Goal: Task Accomplishment & Management: Manage account settings

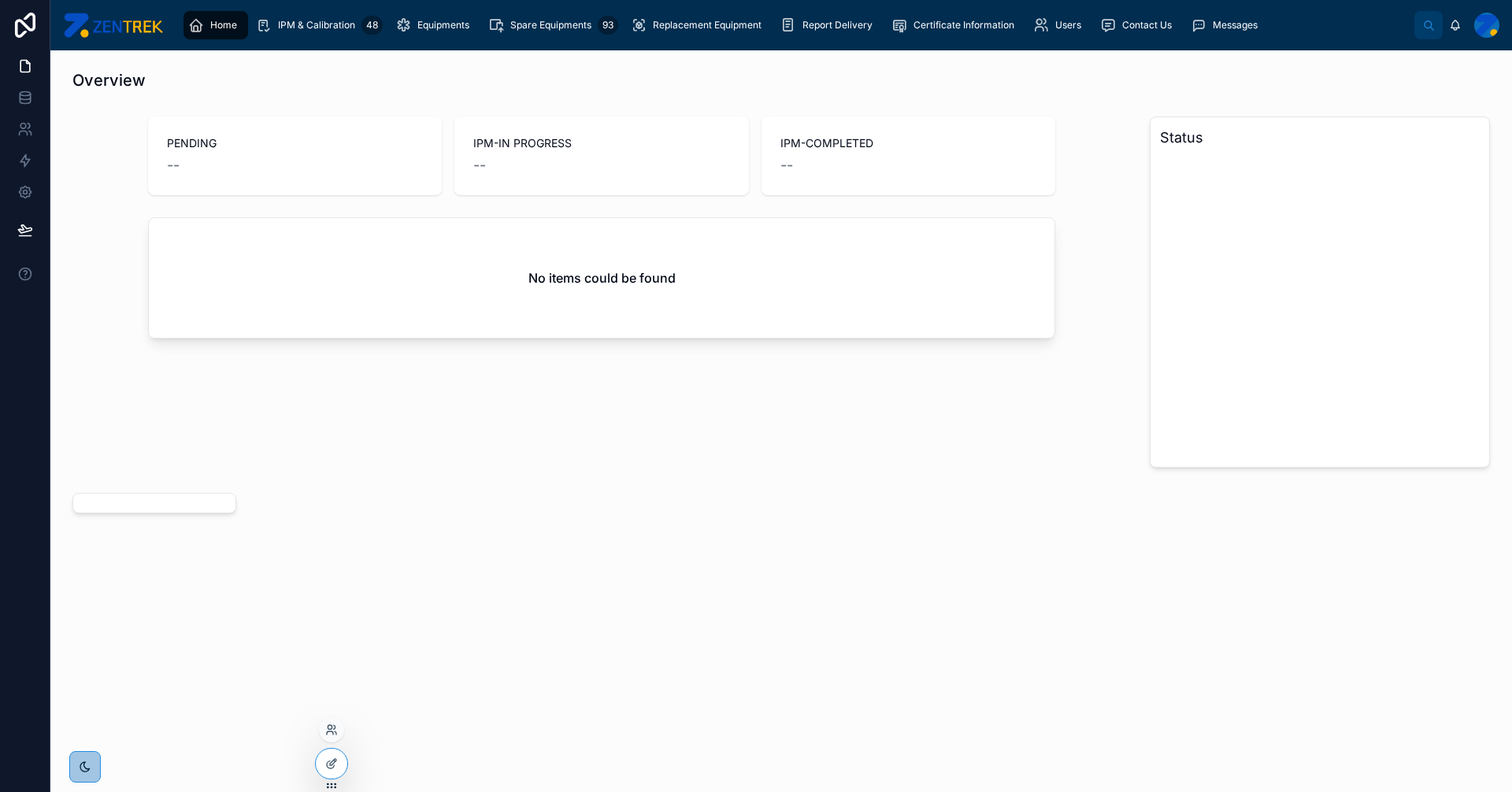
click at [342, 721] on div at bounding box center [332, 732] width 25 height 31
click at [336, 727] on icon at bounding box center [331, 730] width 13 height 13
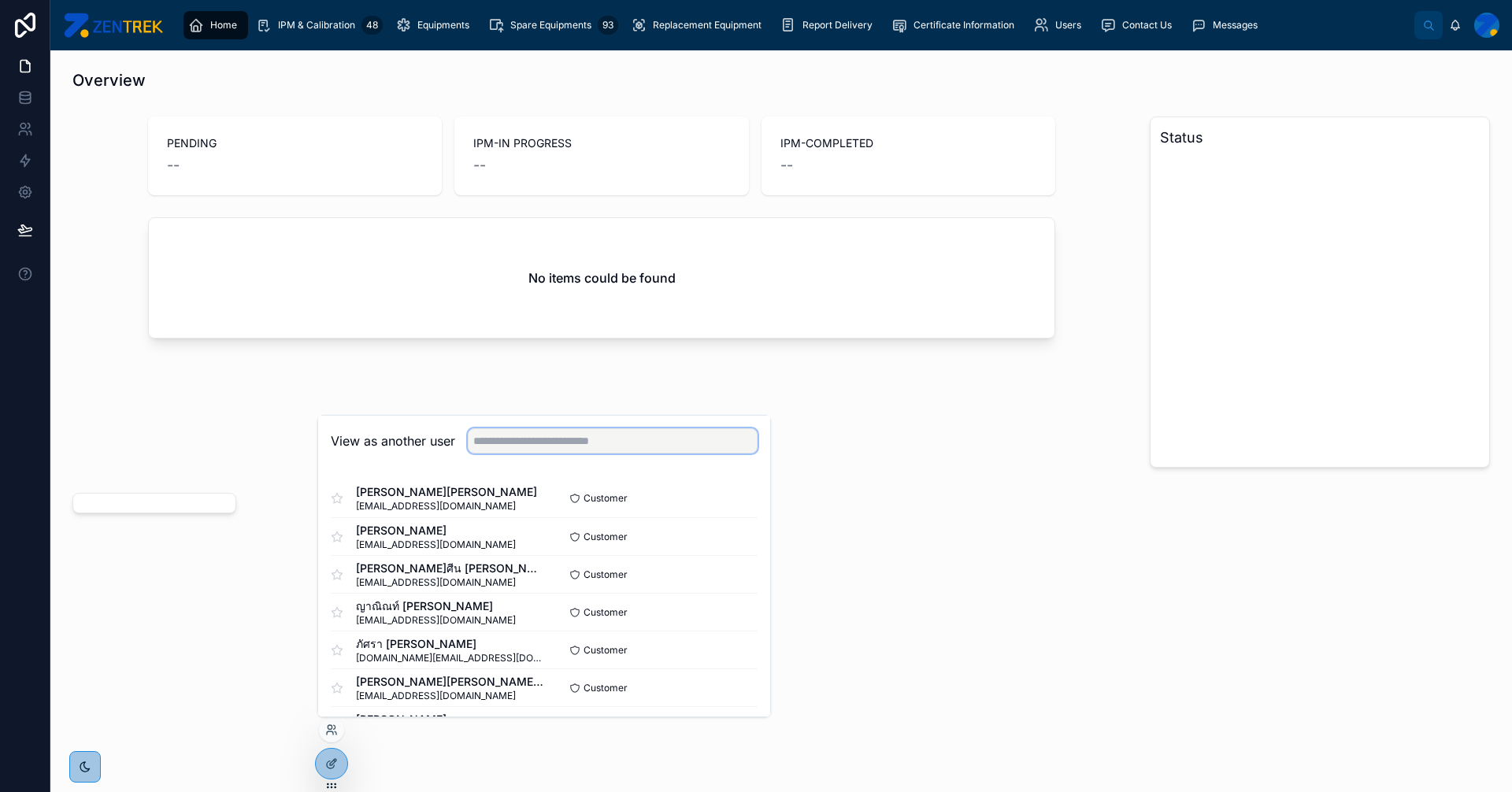
click at [581, 445] on input "text" at bounding box center [612, 441] width 290 height 25
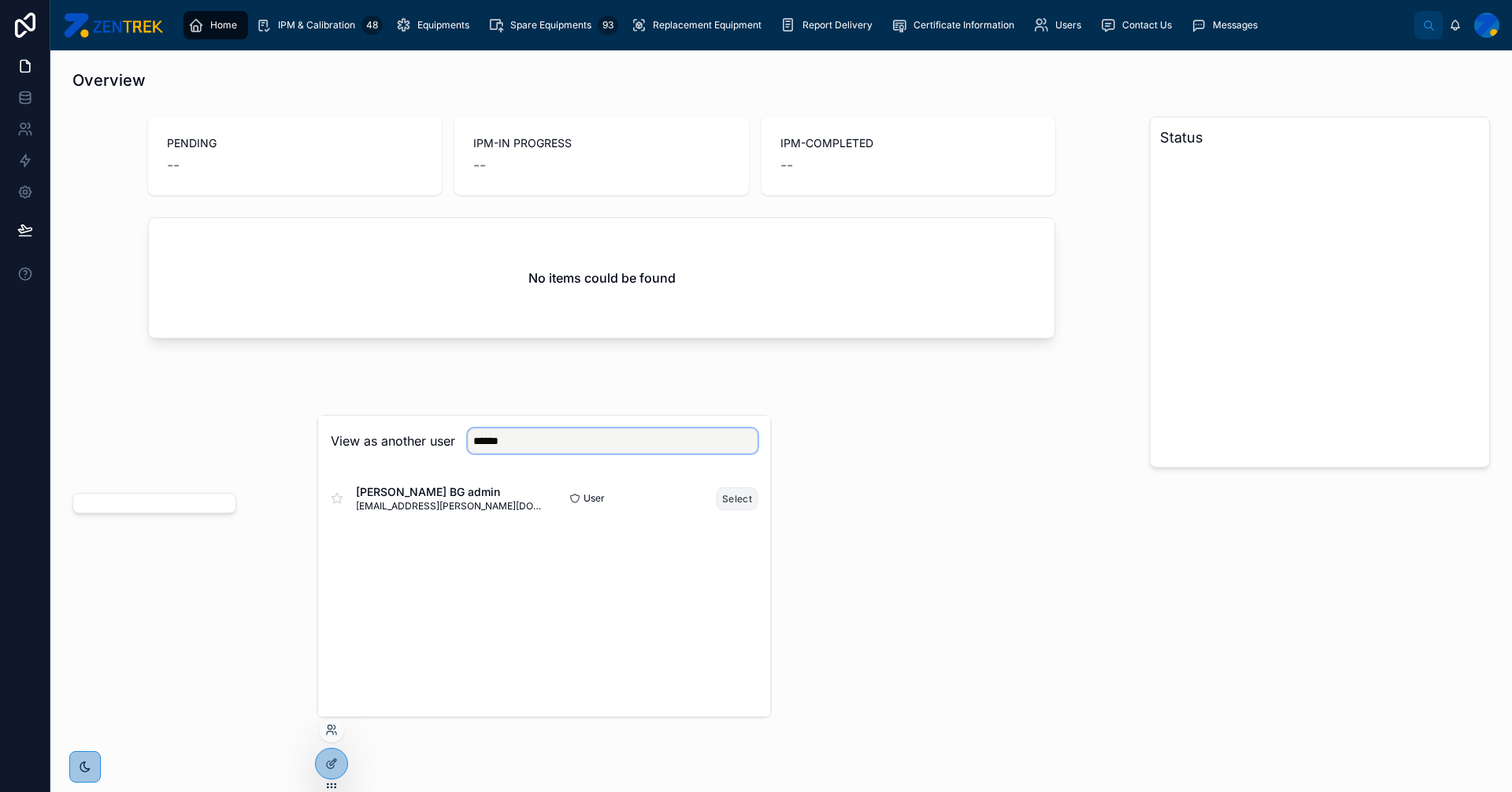
type input "******"
click at [731, 503] on button "Select" at bounding box center [737, 498] width 41 height 23
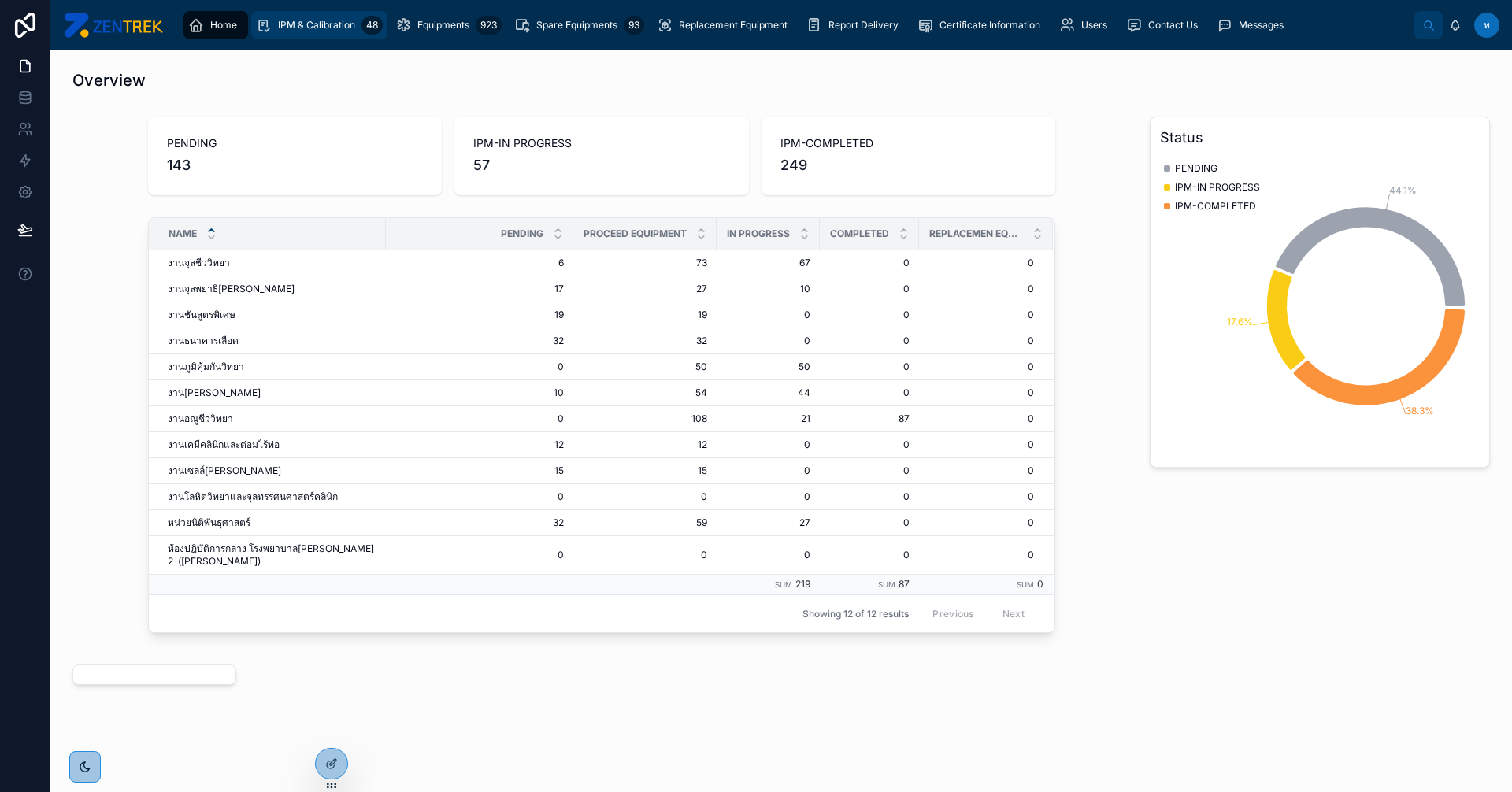
click at [324, 21] on span "IPM & Calibration" at bounding box center [316, 24] width 77 height 13
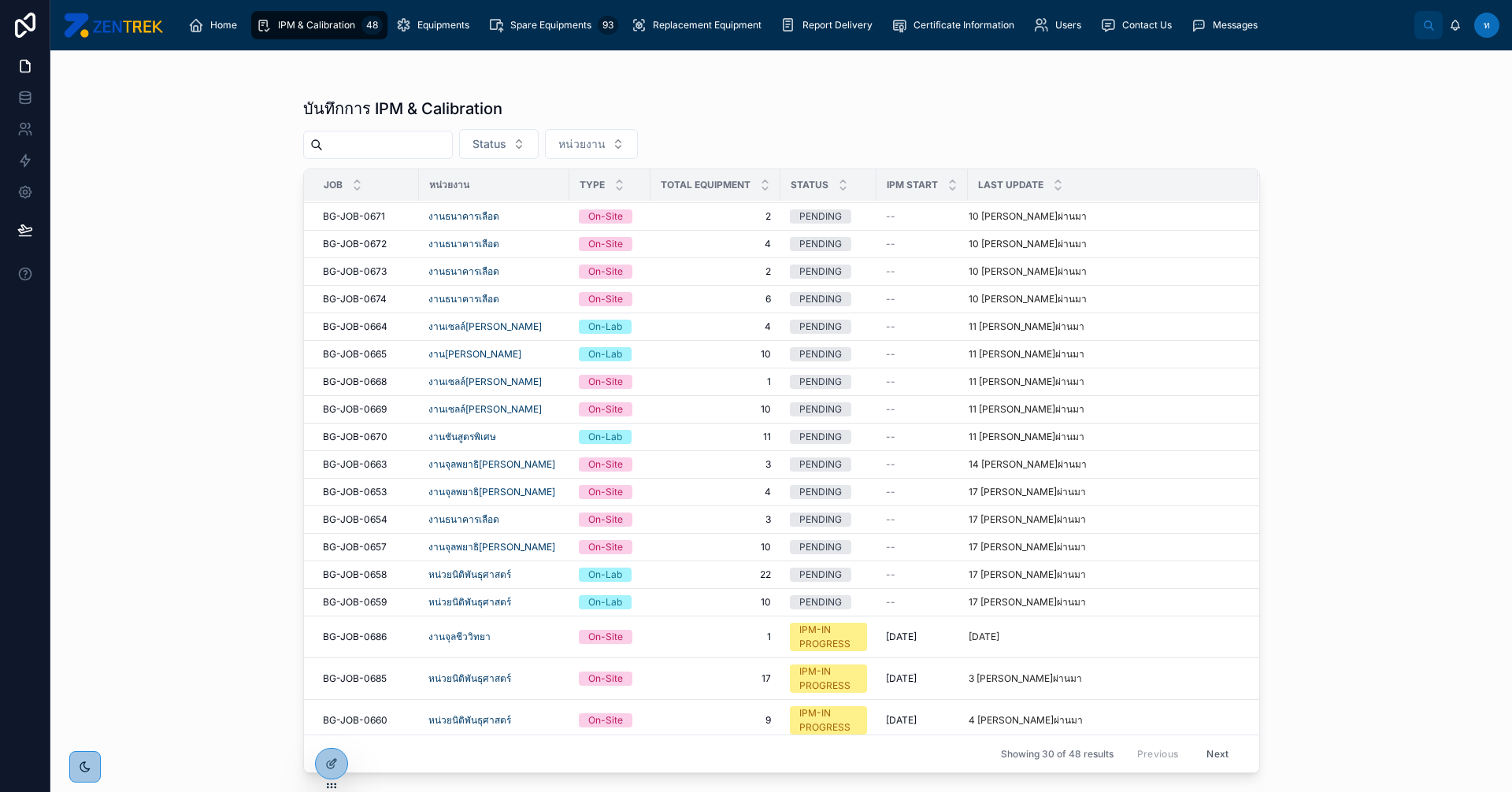
scroll to position [335, 0]
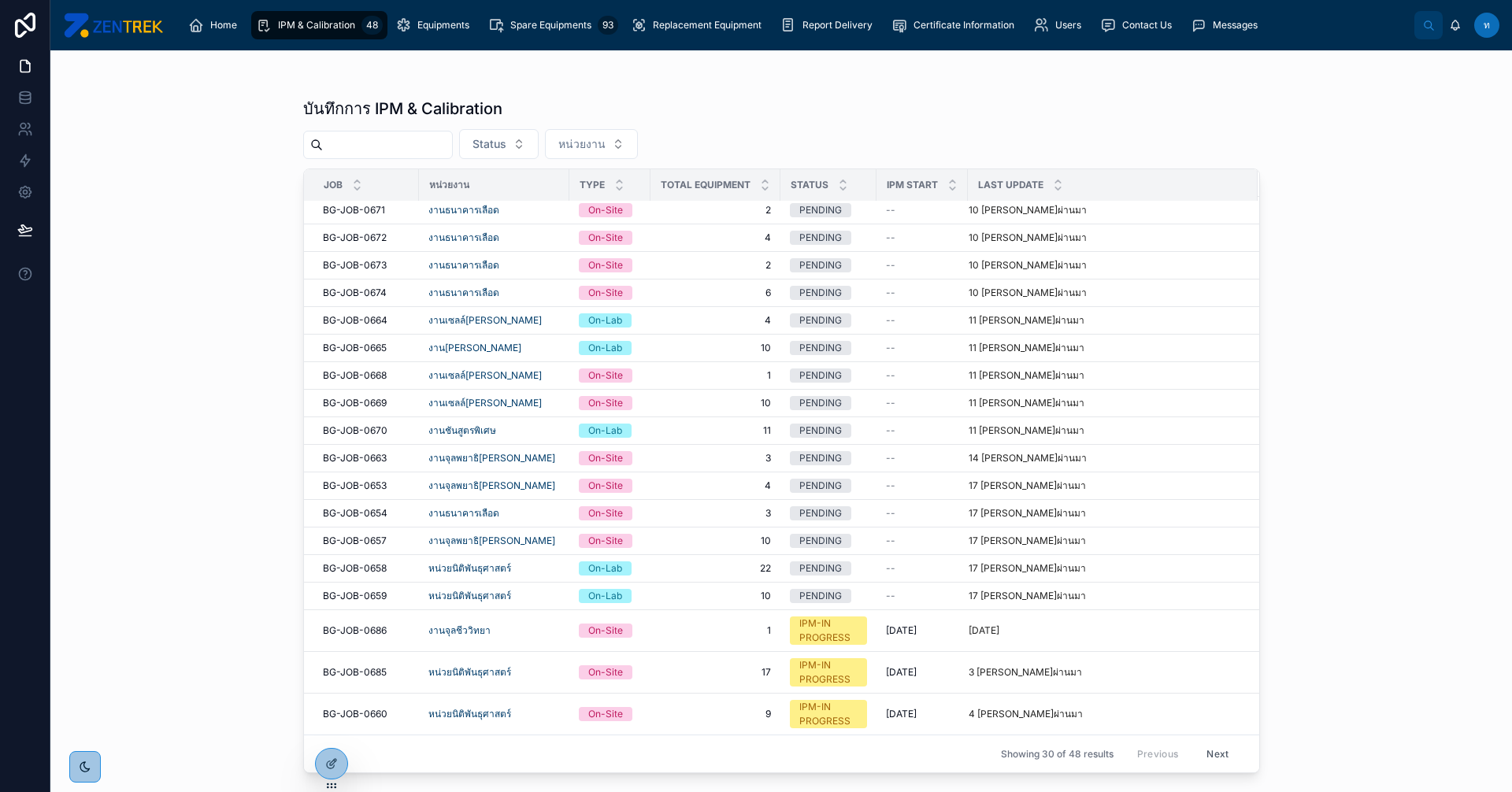
click at [1203, 753] on button "Next" at bounding box center [1217, 753] width 44 height 24
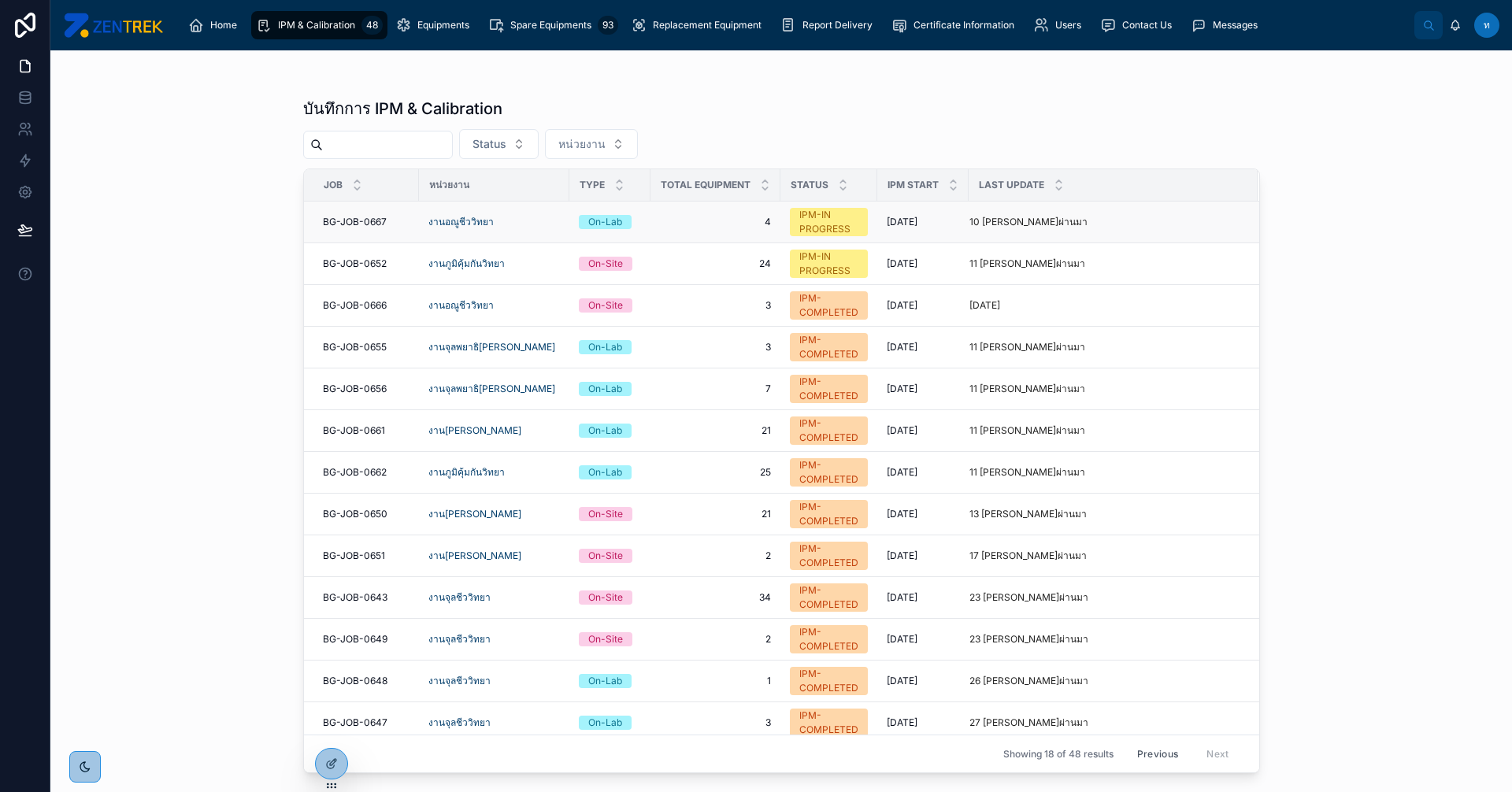
click at [343, 222] on span "BG-JOB-0667" at bounding box center [355, 221] width 64 height 13
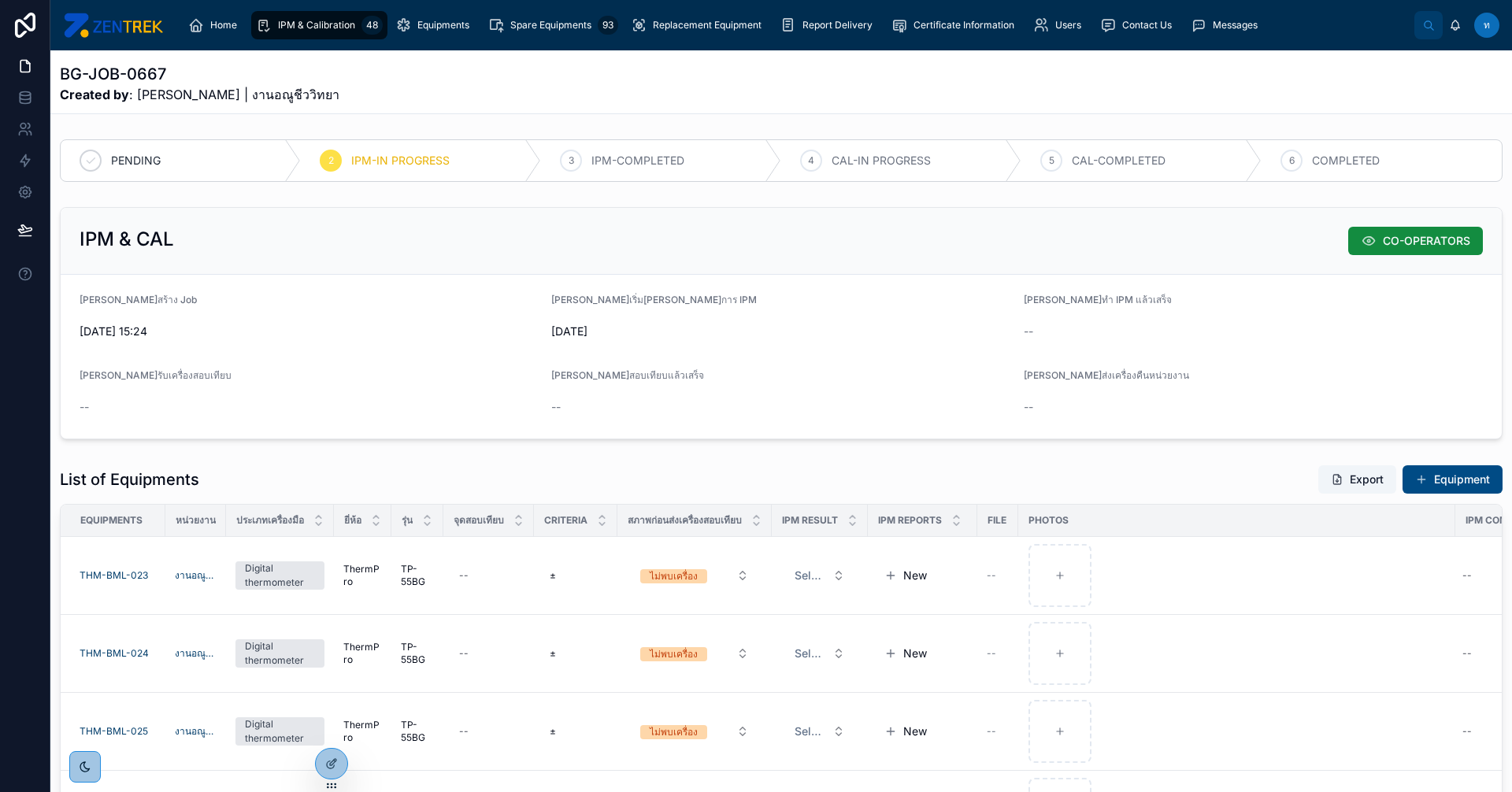
click at [329, 27] on span "IPM & Calibration" at bounding box center [316, 24] width 77 height 13
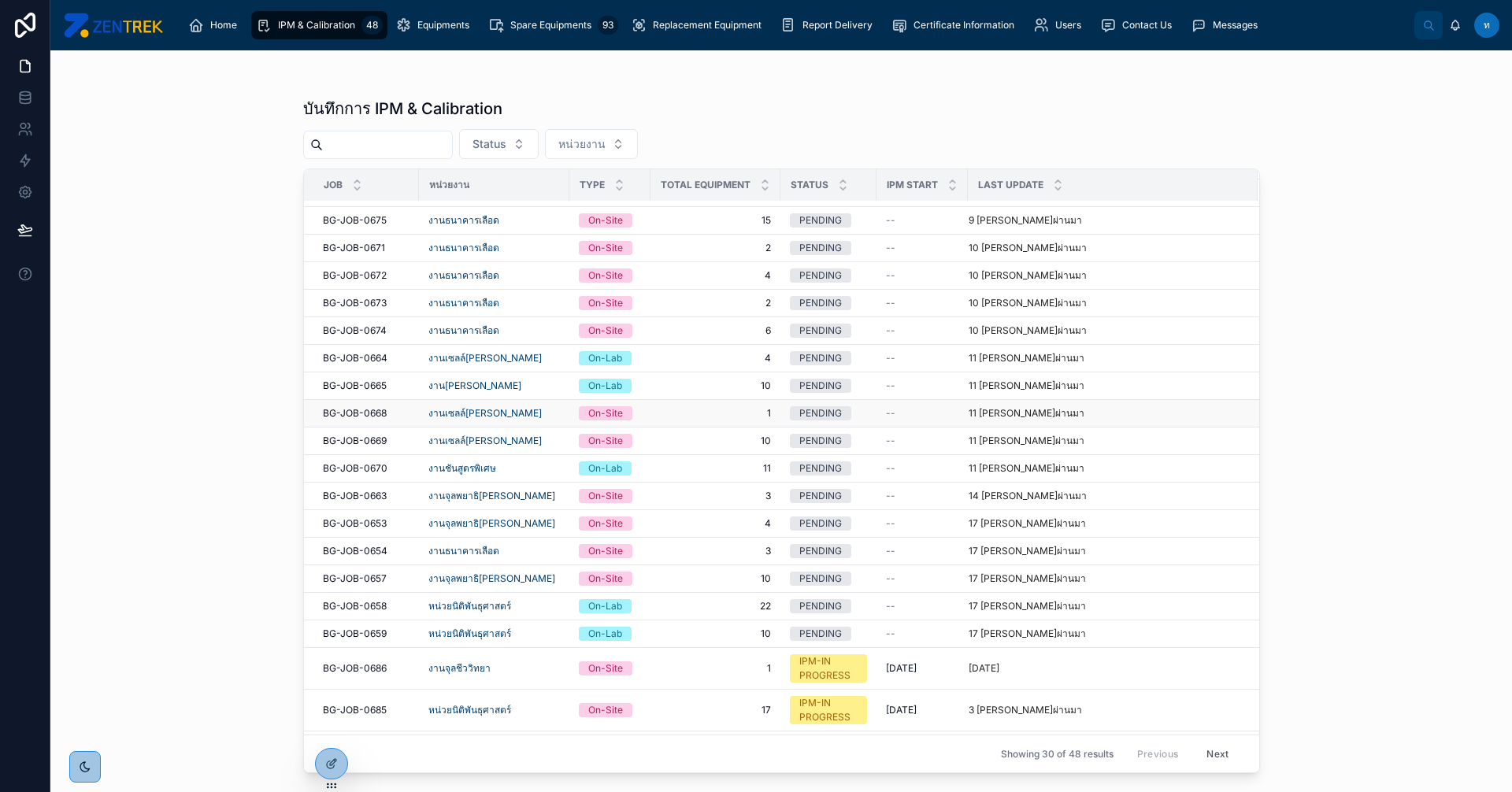
scroll to position [335, 0]
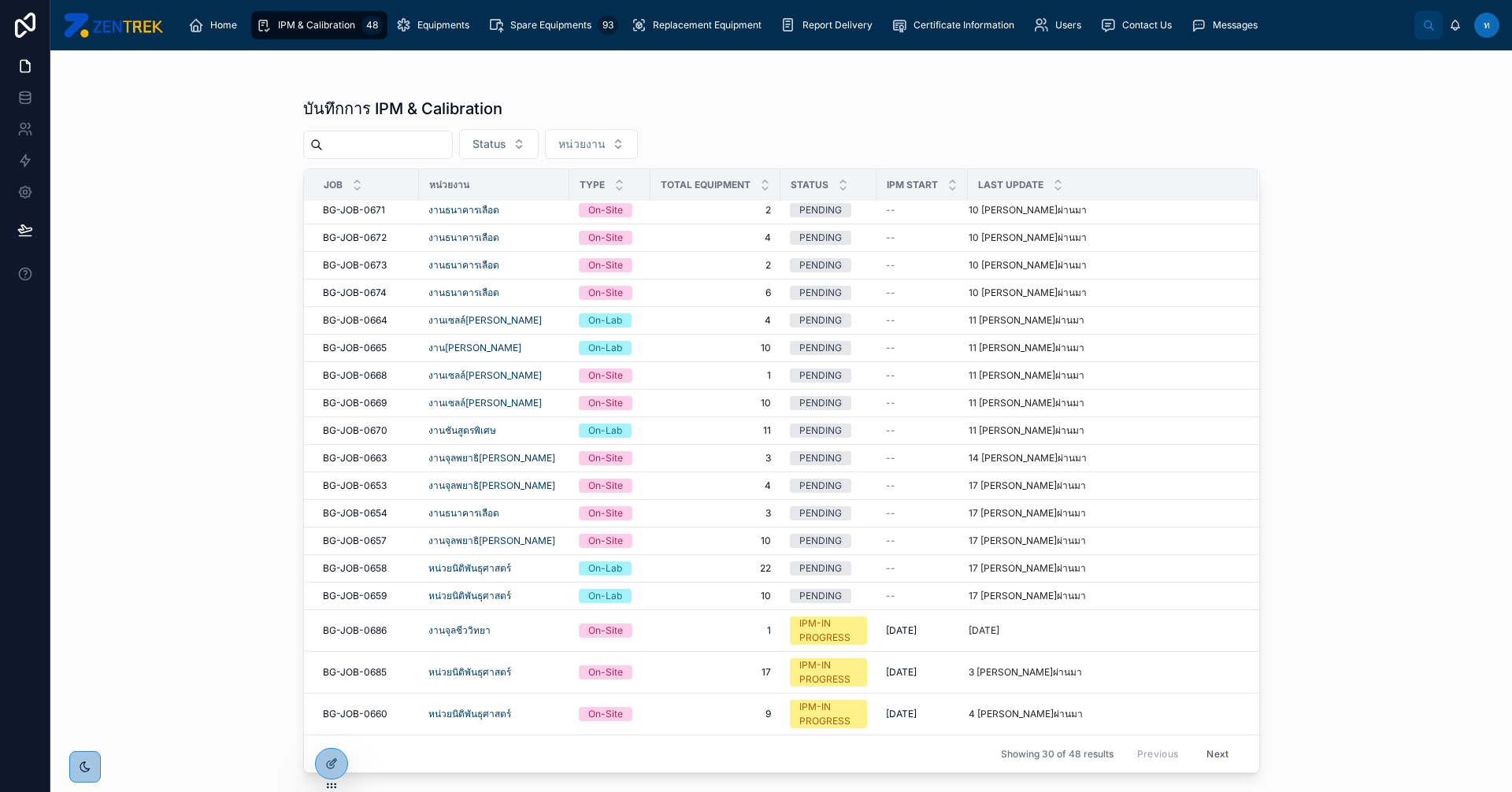
click at [424, 145] on input "text" at bounding box center [387, 145] width 129 height 22
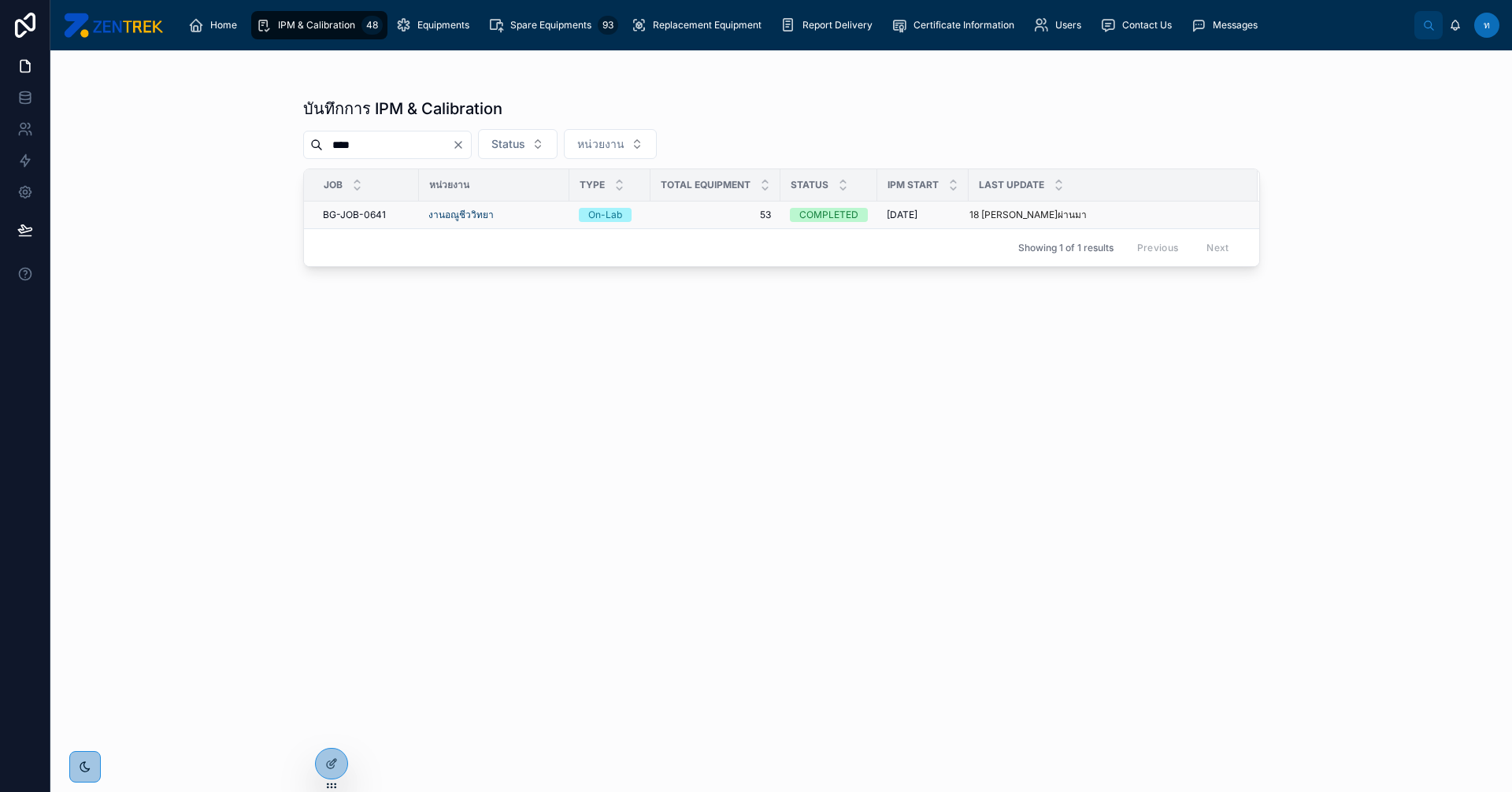
type input "****"
click at [363, 217] on span "BG-JOB-0641" at bounding box center [354, 214] width 63 height 13
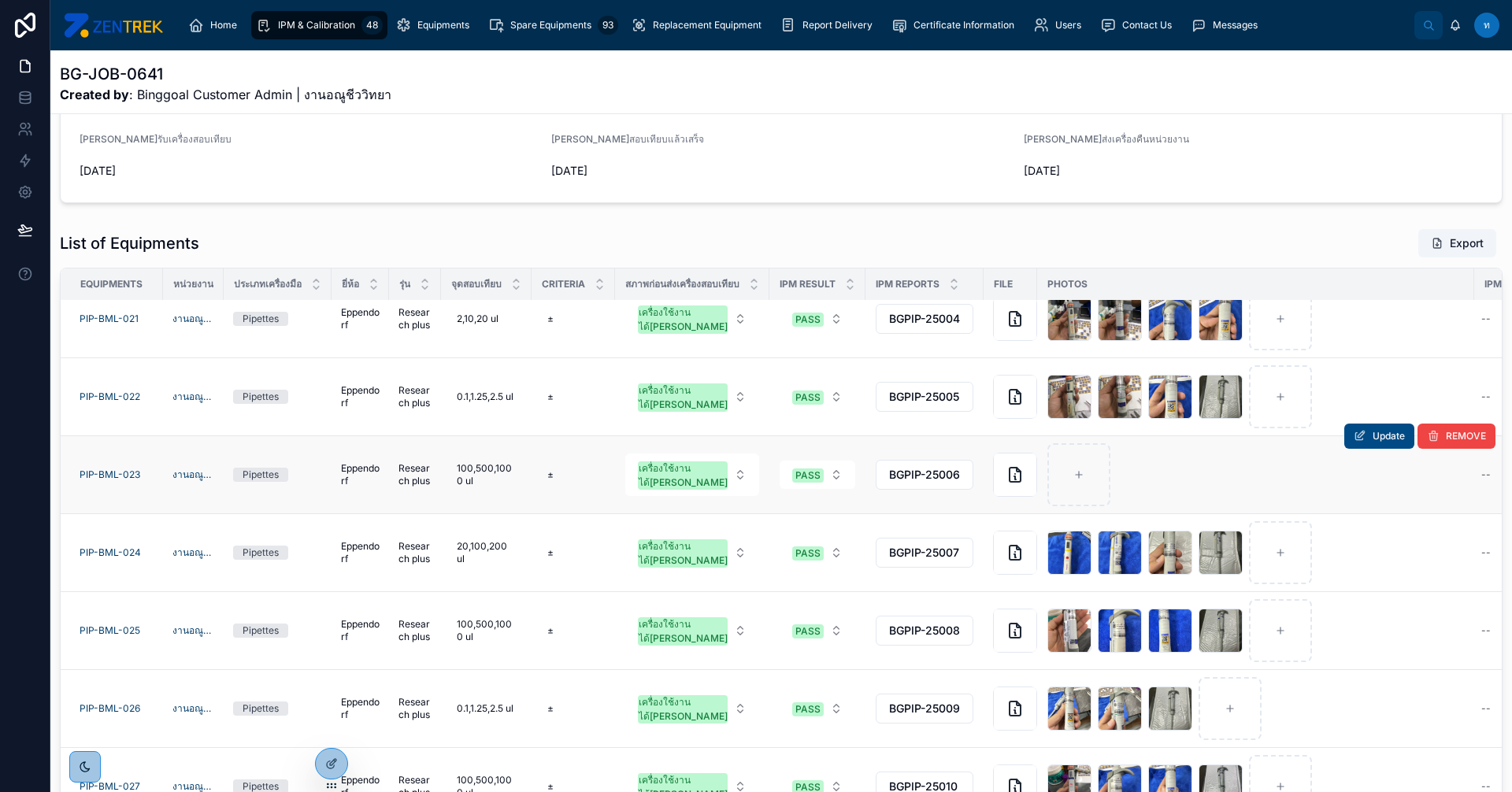
scroll to position [415, 0]
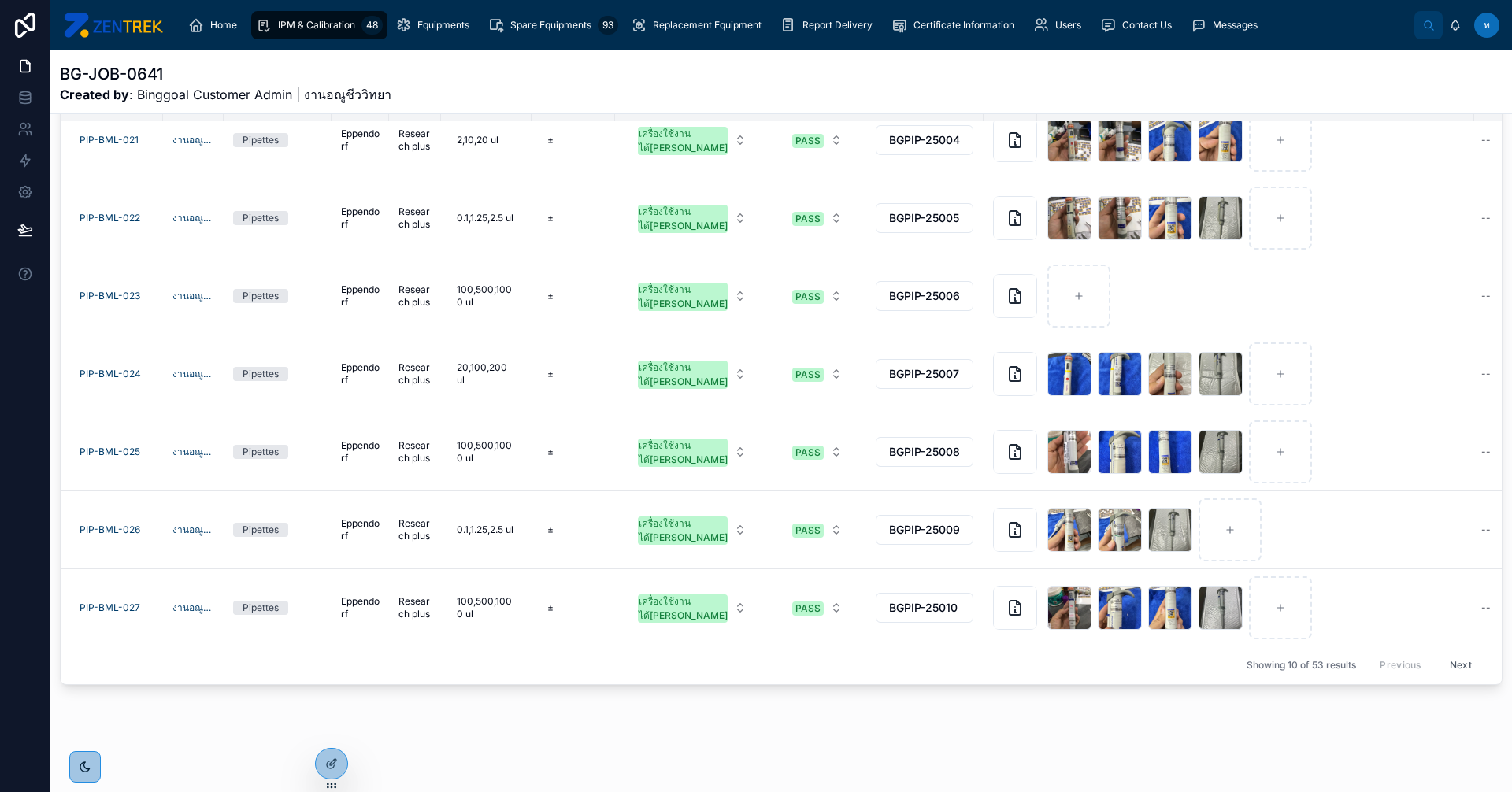
click at [1441, 657] on button "Next" at bounding box center [1460, 665] width 44 height 24
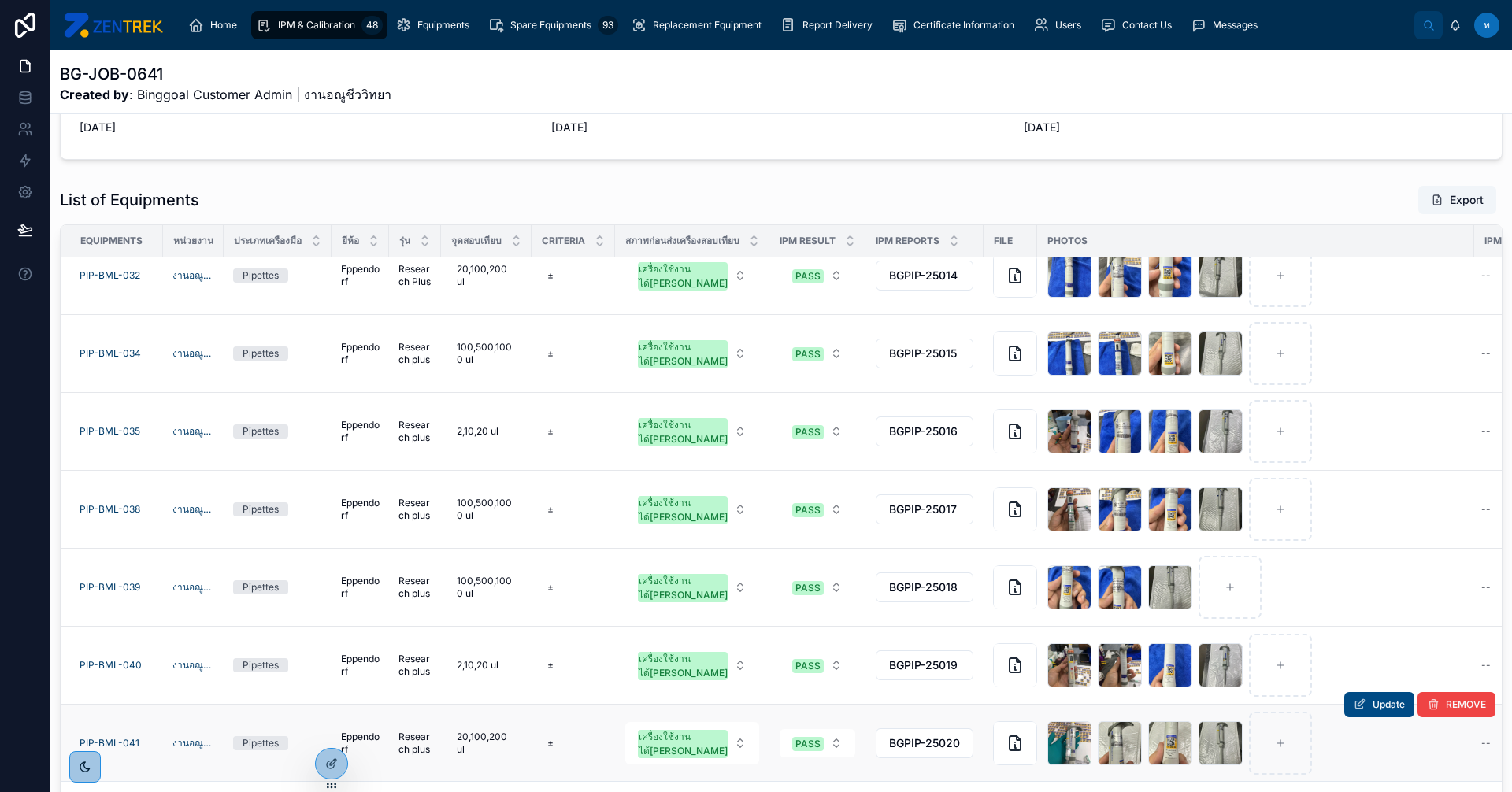
scroll to position [415, 0]
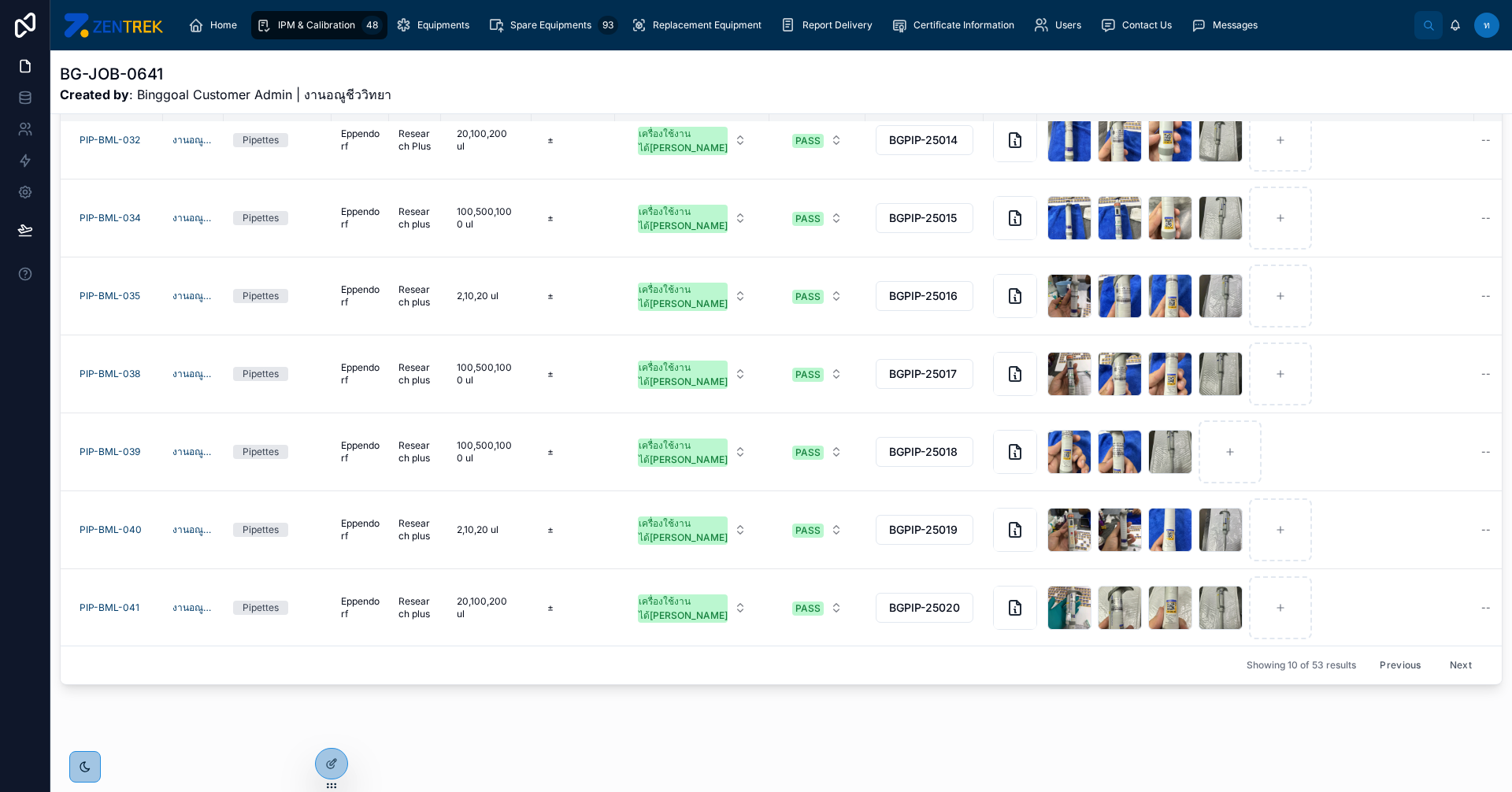
click at [1439, 659] on button "Next" at bounding box center [1460, 665] width 44 height 24
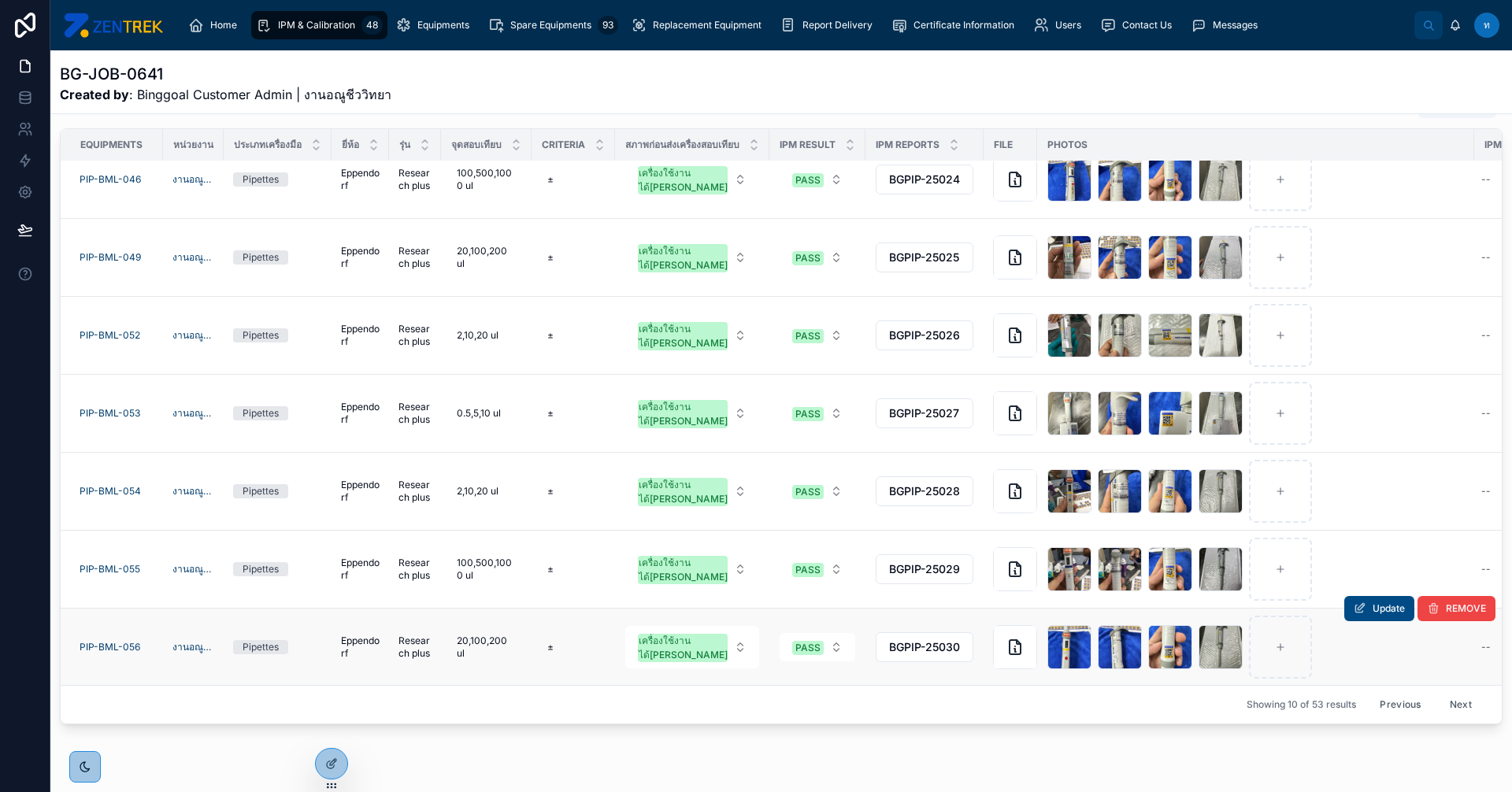
scroll to position [415, 0]
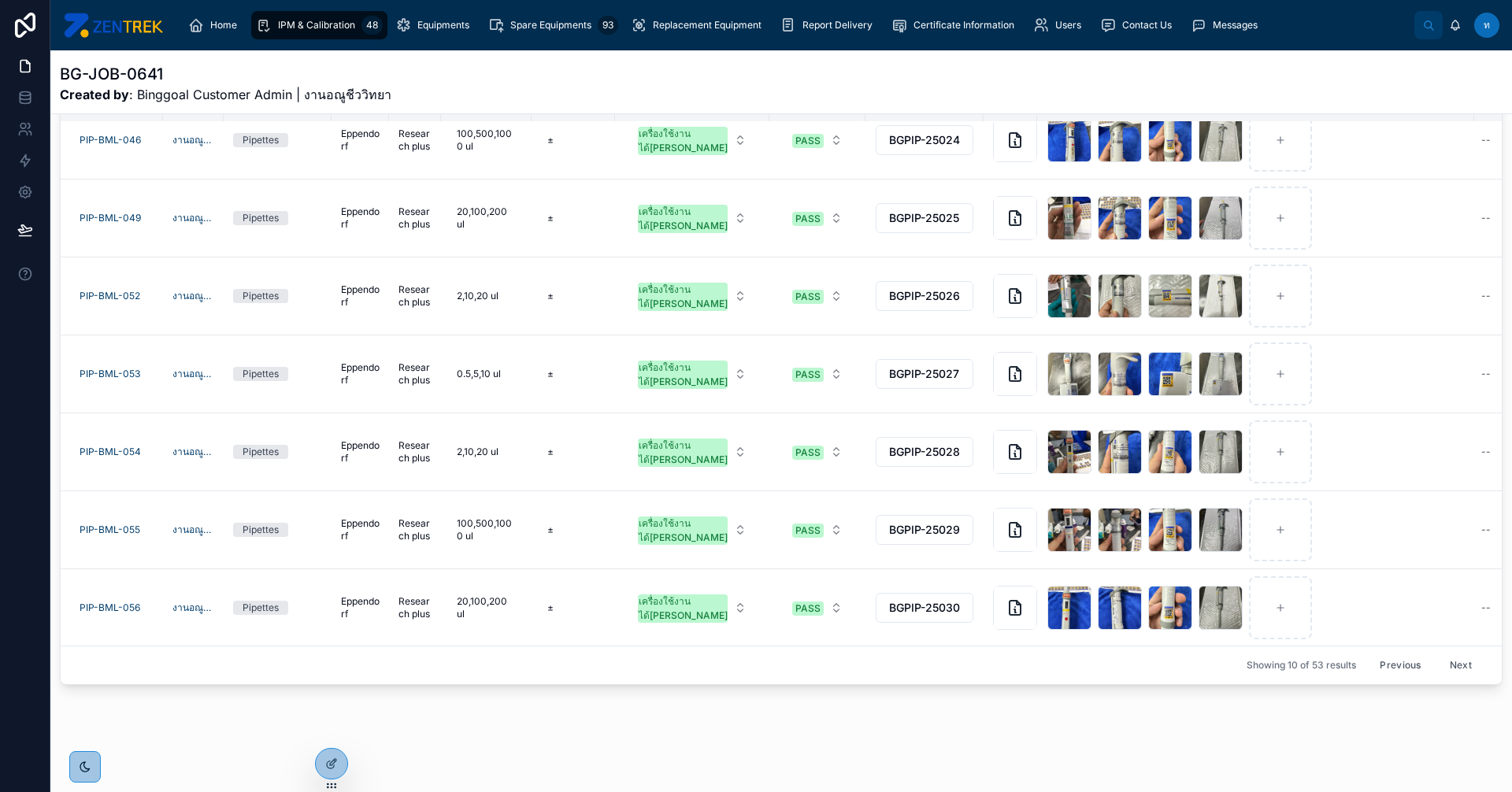
click at [1459, 656] on button "Next" at bounding box center [1460, 665] width 44 height 24
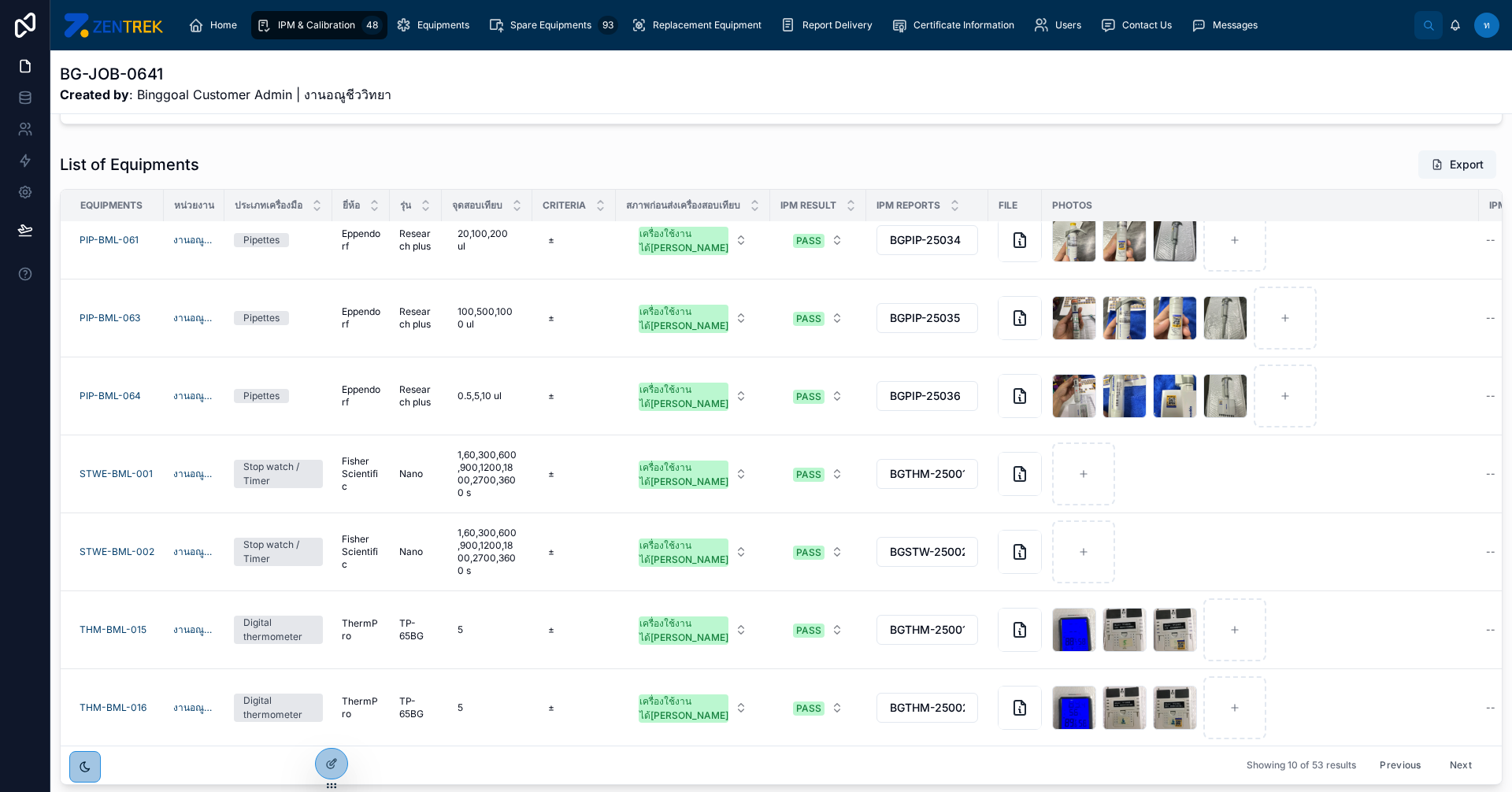
scroll to position [415, 0]
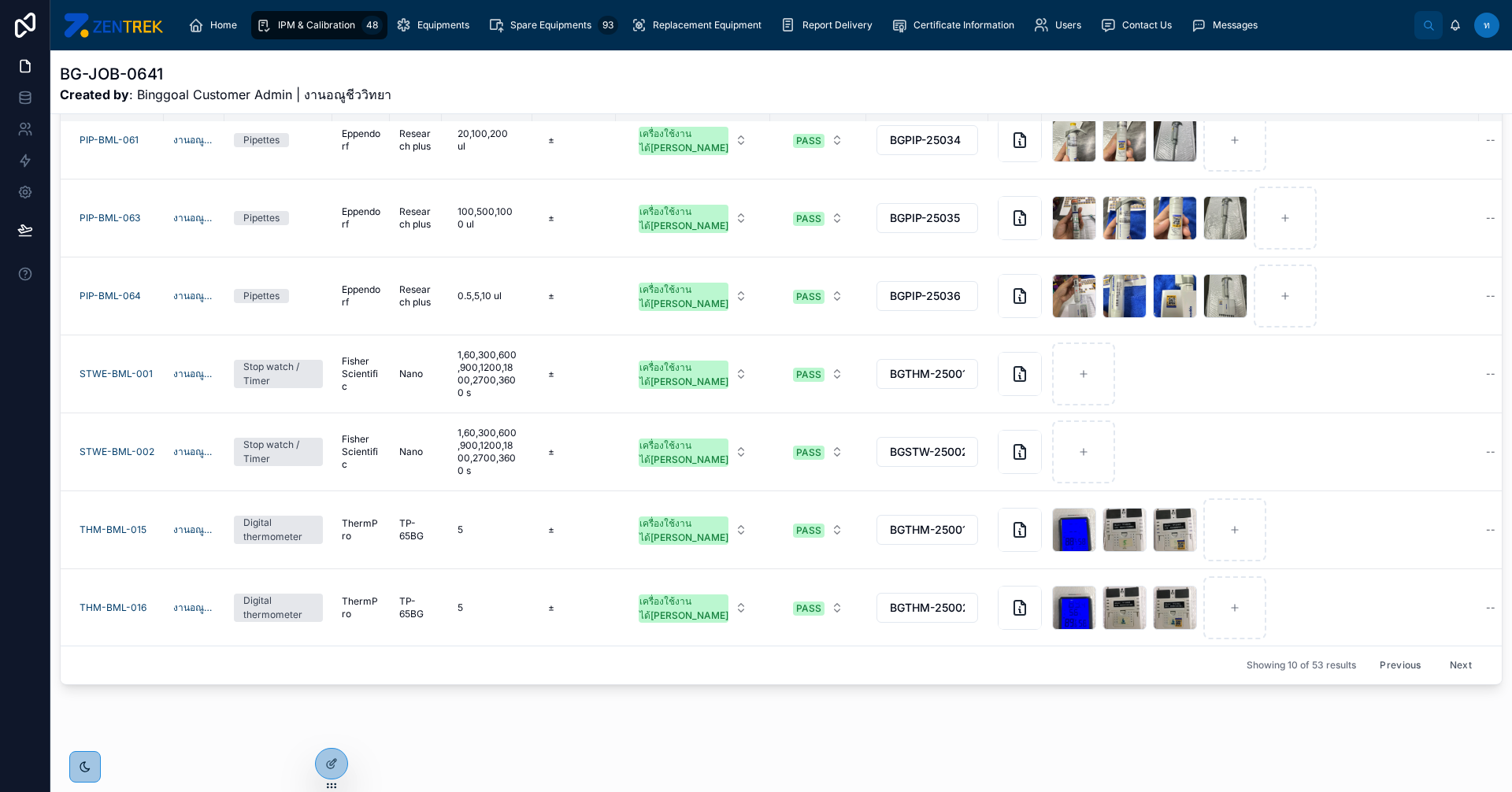
click at [1439, 657] on button "Next" at bounding box center [1460, 665] width 44 height 24
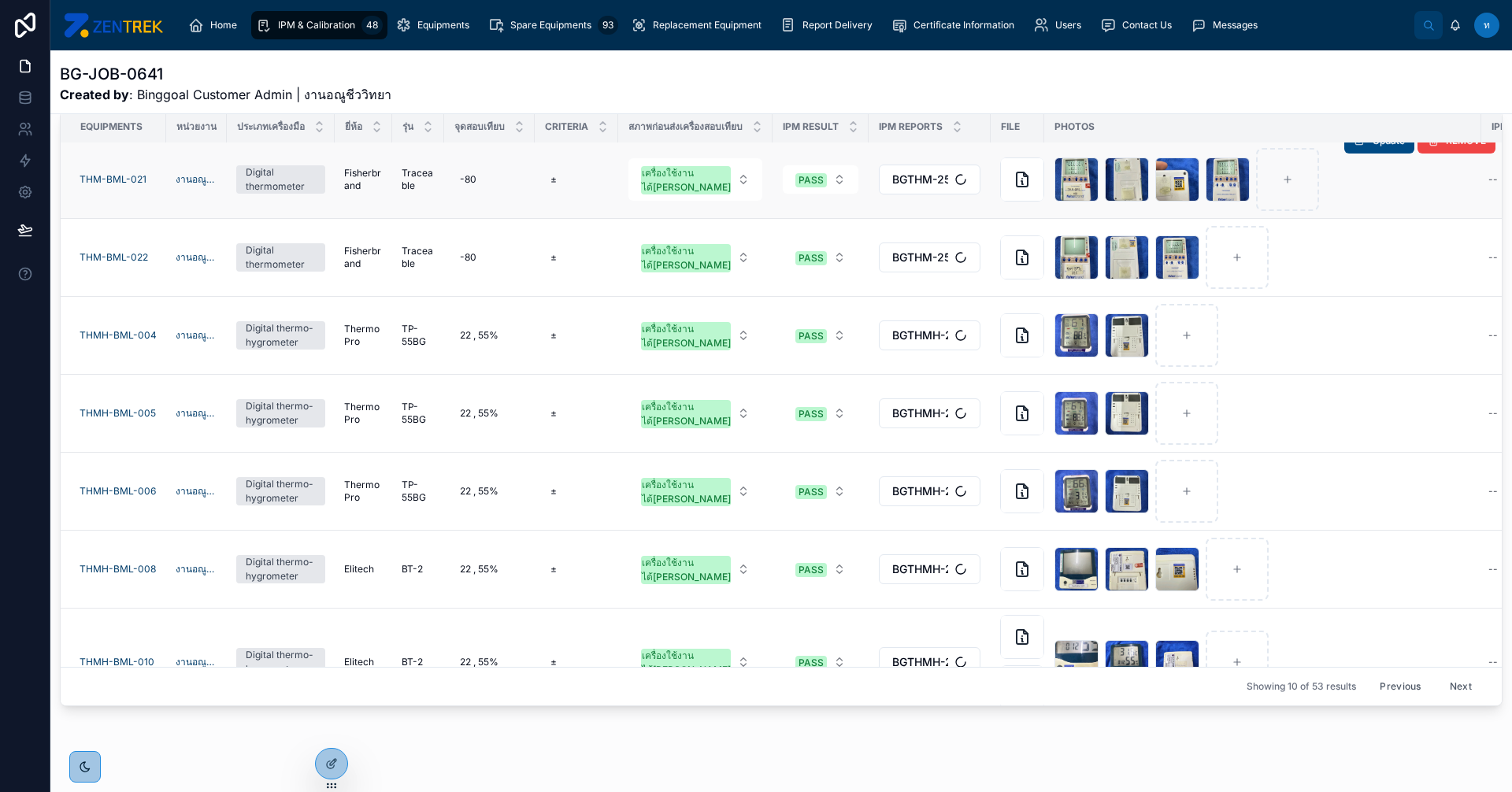
scroll to position [296, 0]
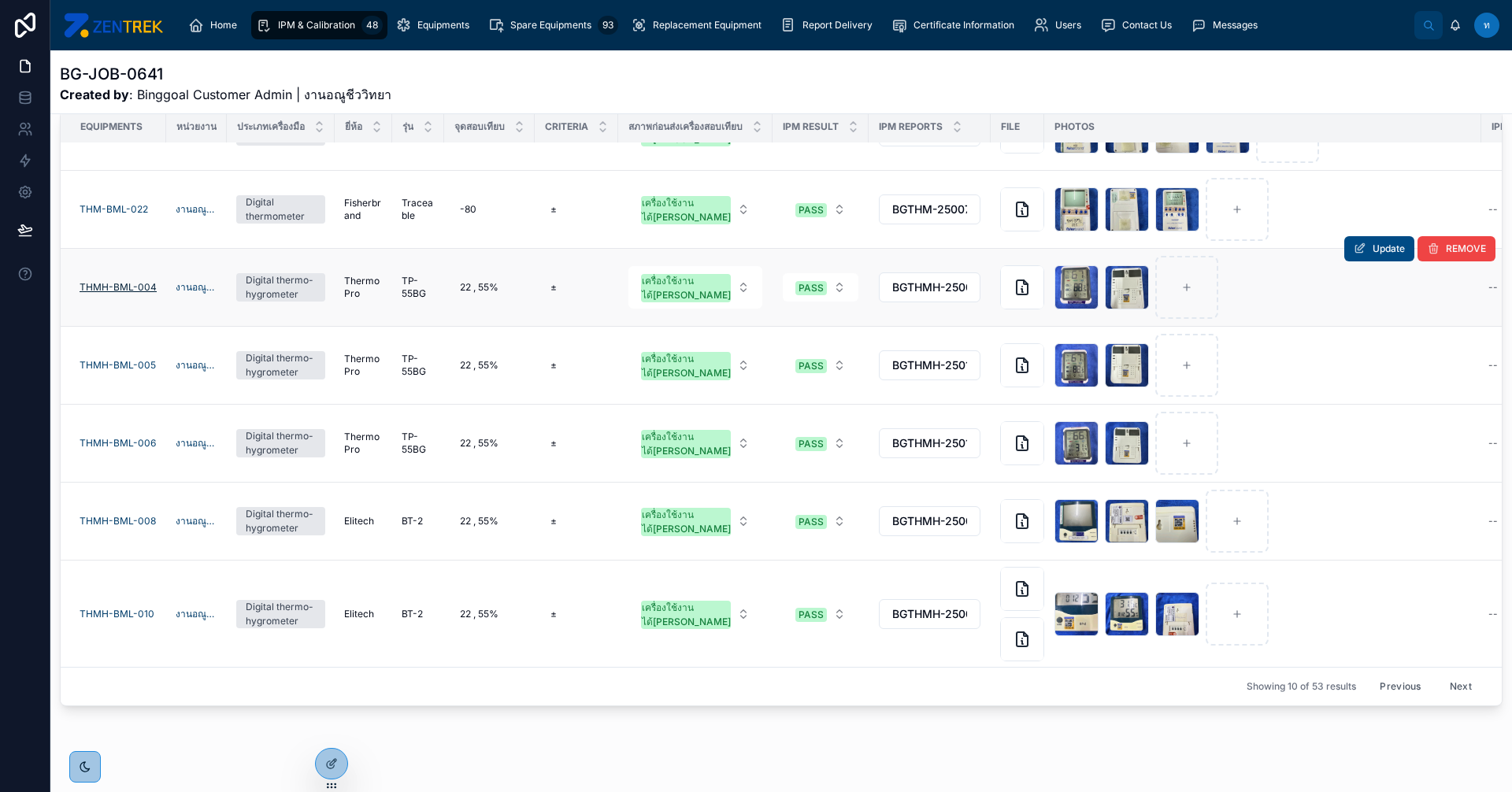
click at [118, 281] on span "THMH-BML-004" at bounding box center [117, 287] width 77 height 13
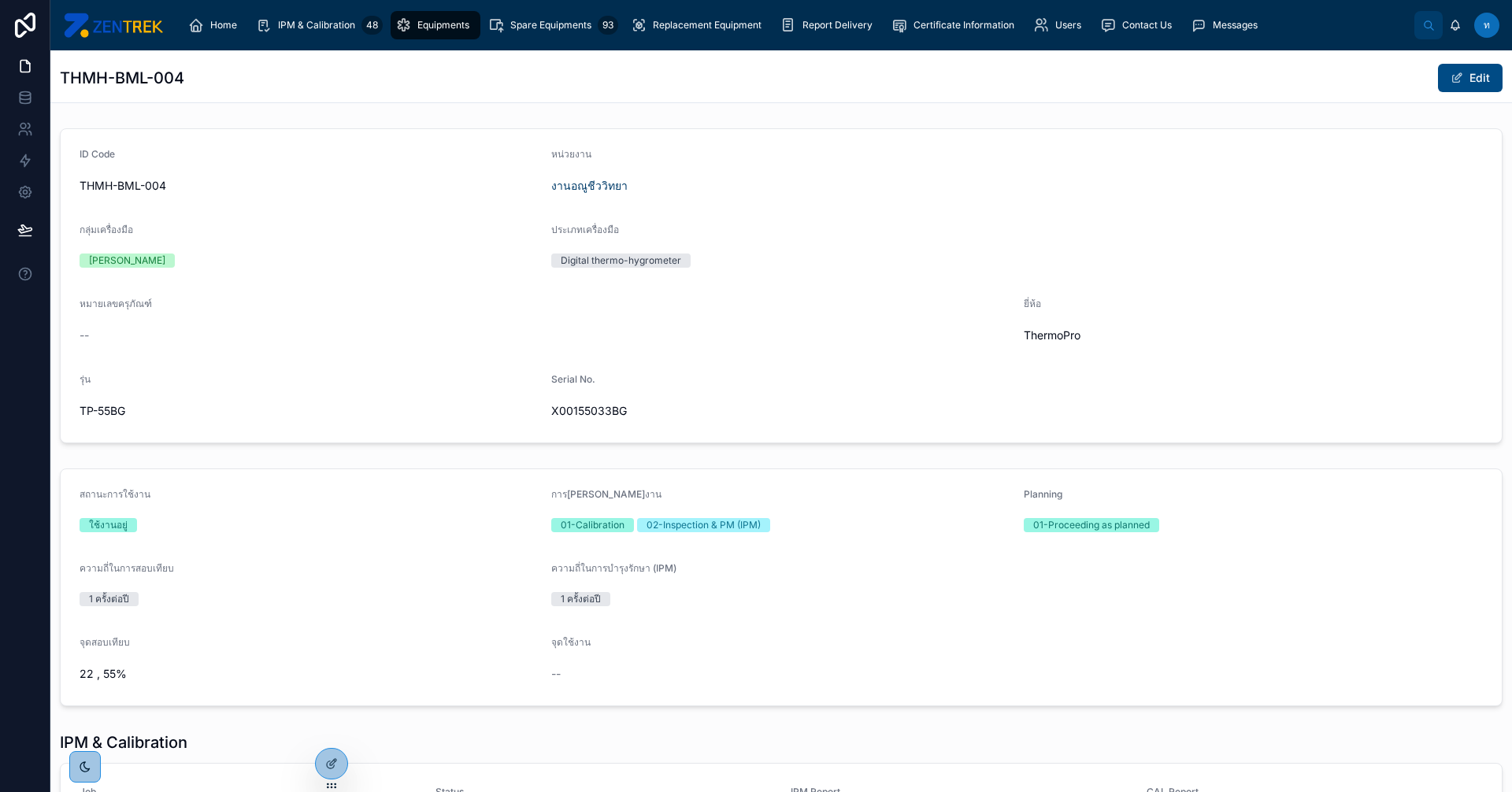
click at [435, 19] on span "Equipments" at bounding box center [443, 24] width 52 height 13
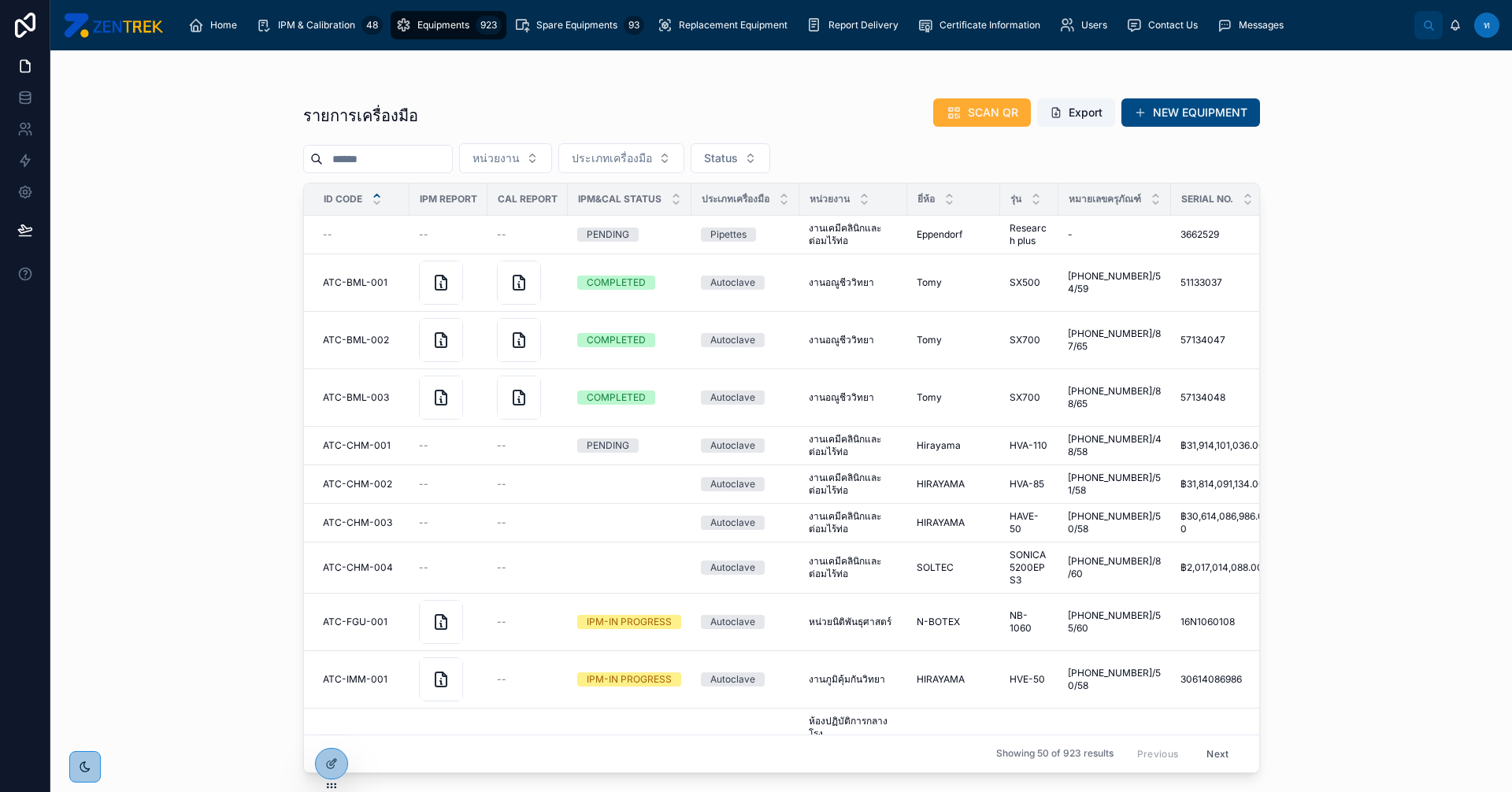
click at [416, 155] on input "text" at bounding box center [387, 159] width 129 height 22
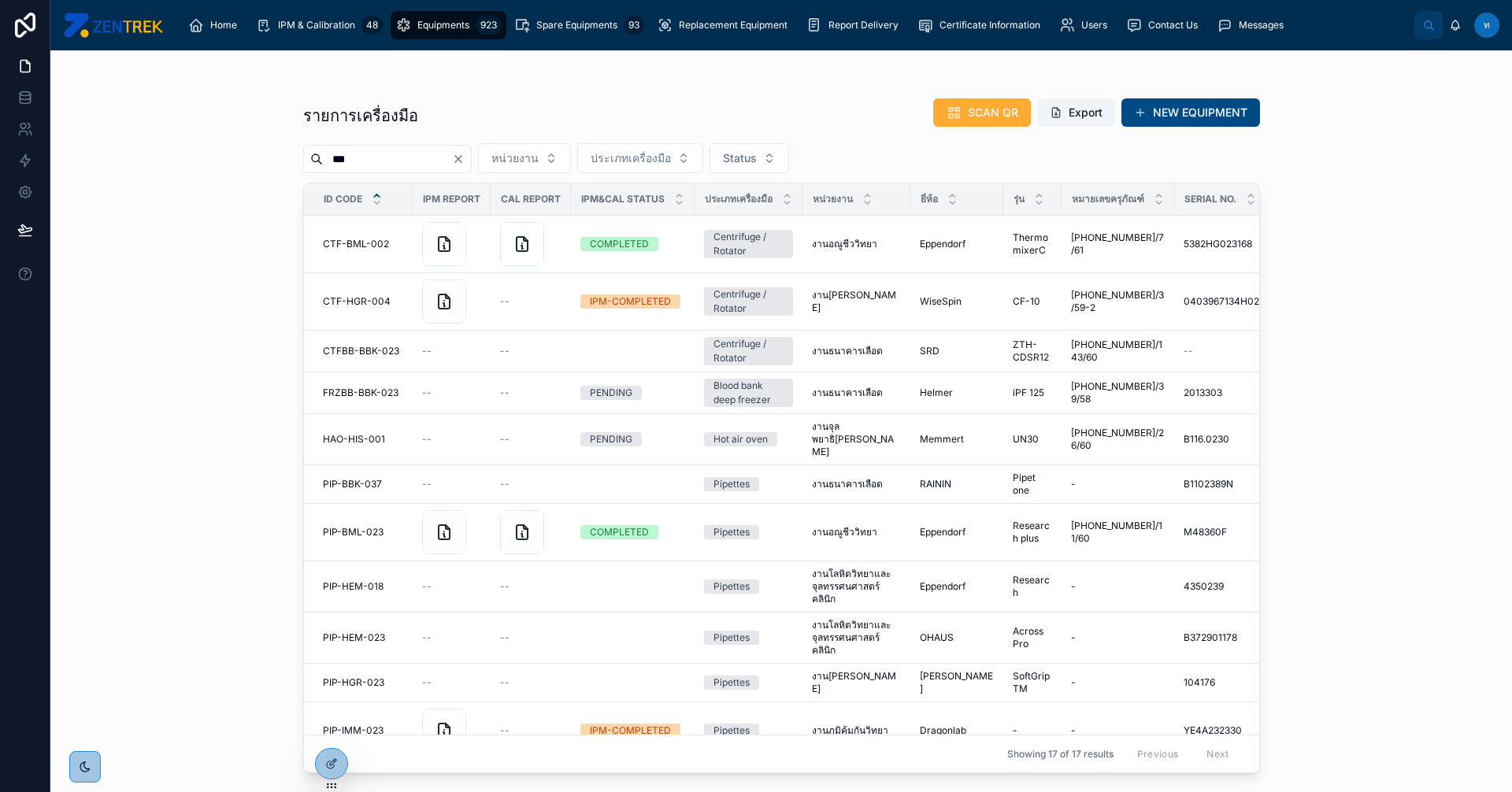
click at [416, 155] on input "***" at bounding box center [387, 159] width 129 height 22
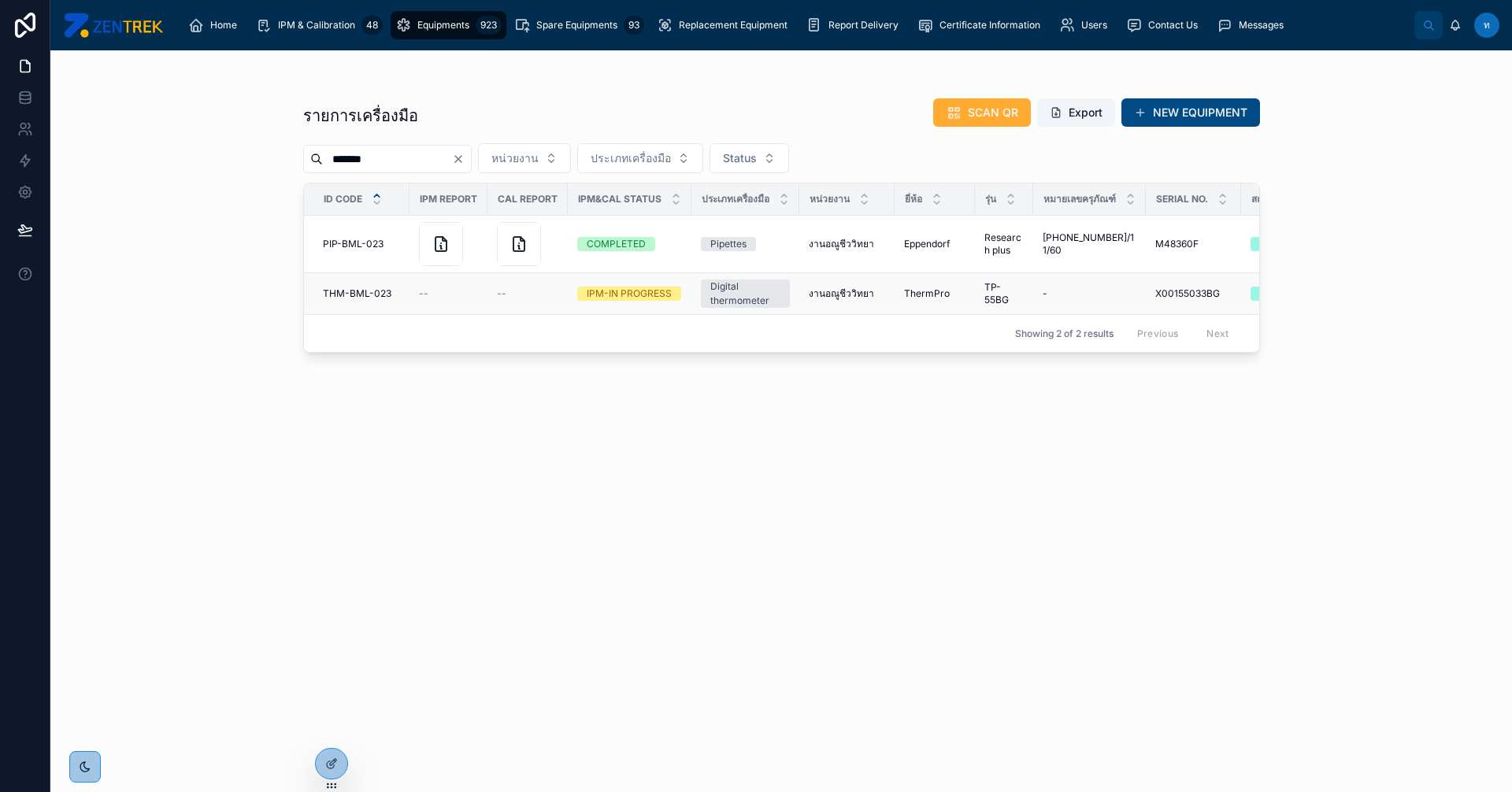
type input "*******"
click at [337, 291] on span "THM-BML-023" at bounding box center [356, 293] width 68 height 13
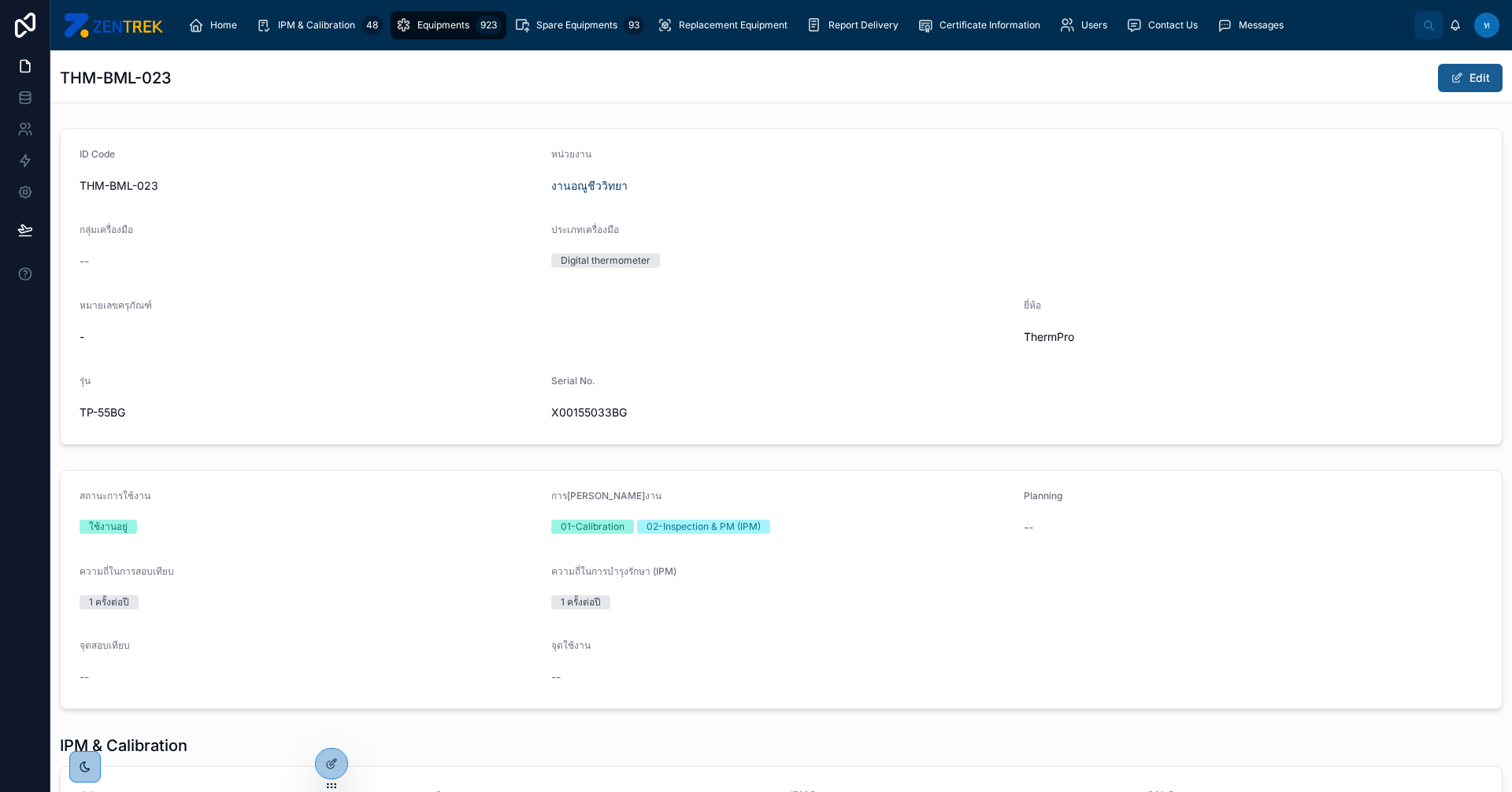
click at [1463, 74] on button "Edit" at bounding box center [1471, 79] width 64 height 29
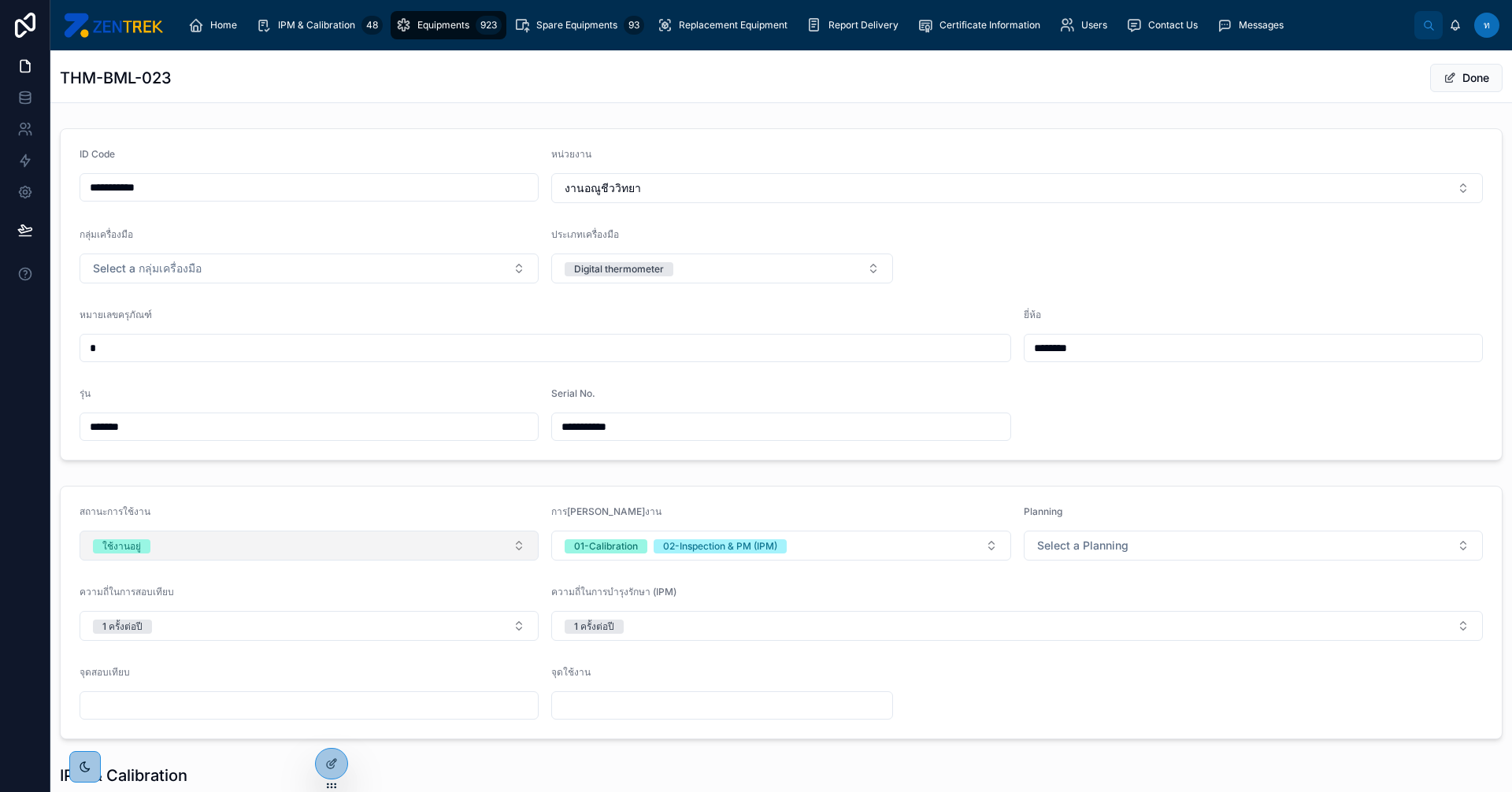
click at [519, 550] on button "ใช้งานอยู่" at bounding box center [309, 545] width 460 height 30
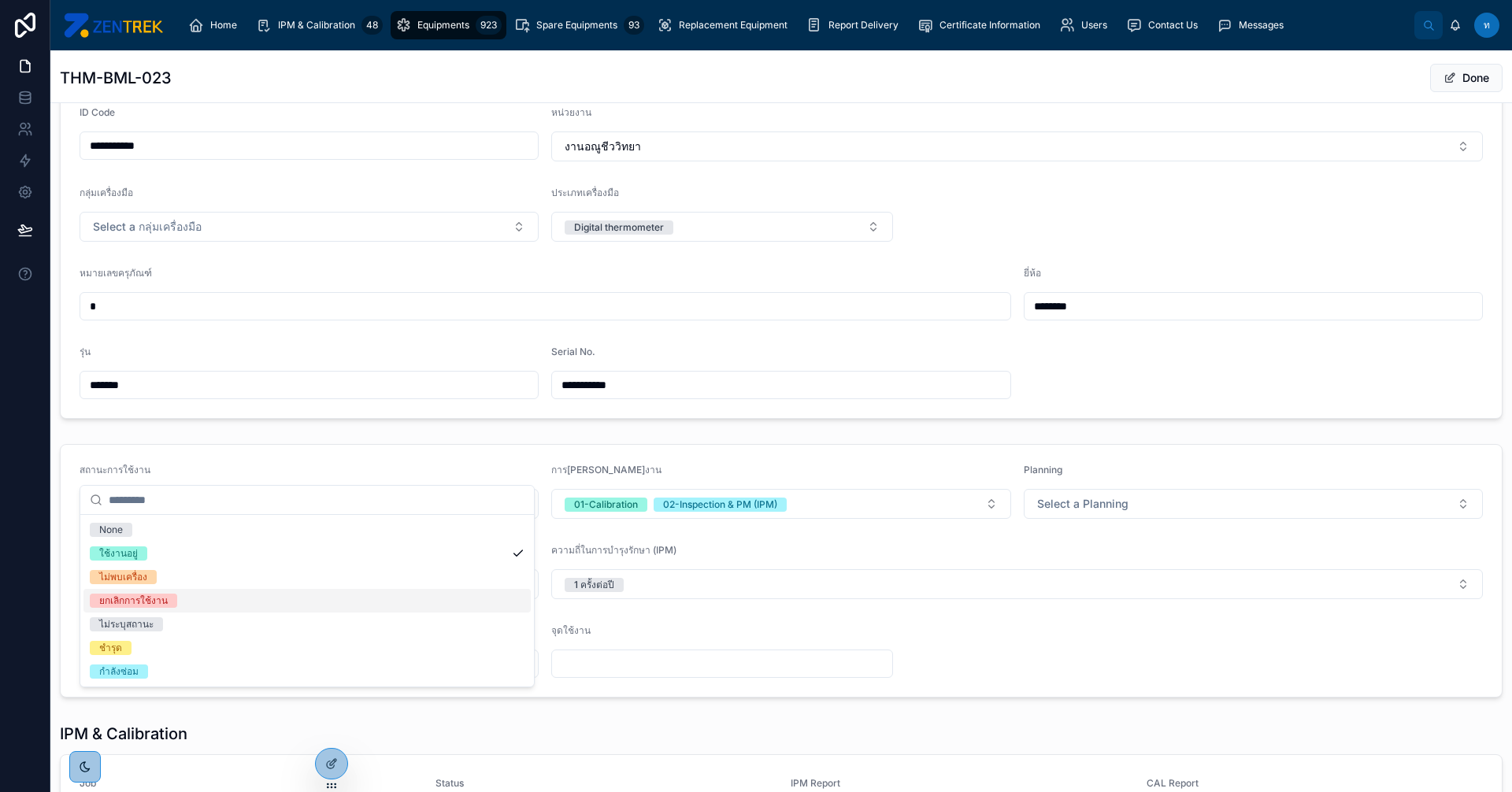
scroll to position [79, 0]
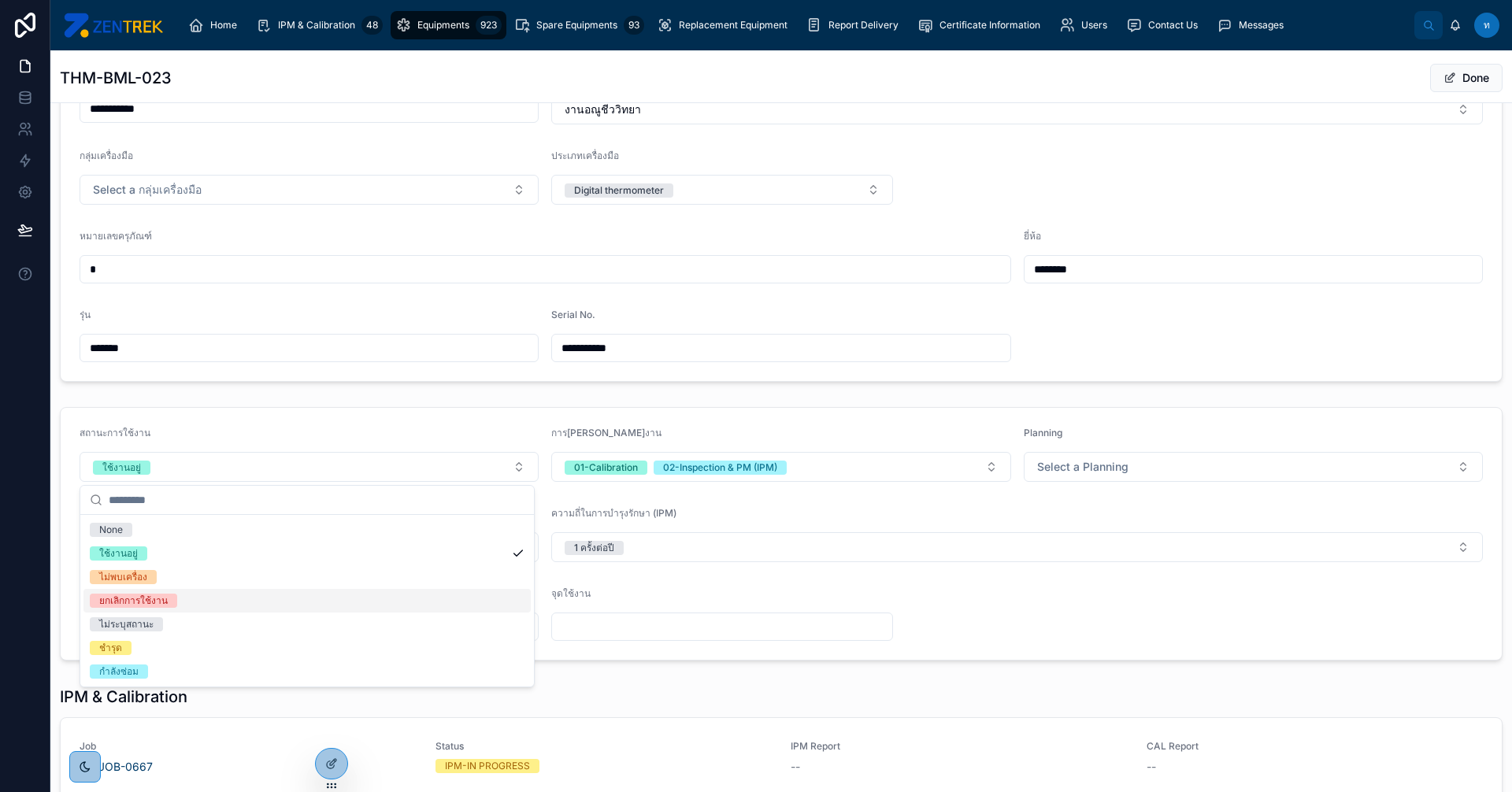
click at [171, 604] on span "ยกเลิกการใช้งาน" at bounding box center [133, 600] width 87 height 14
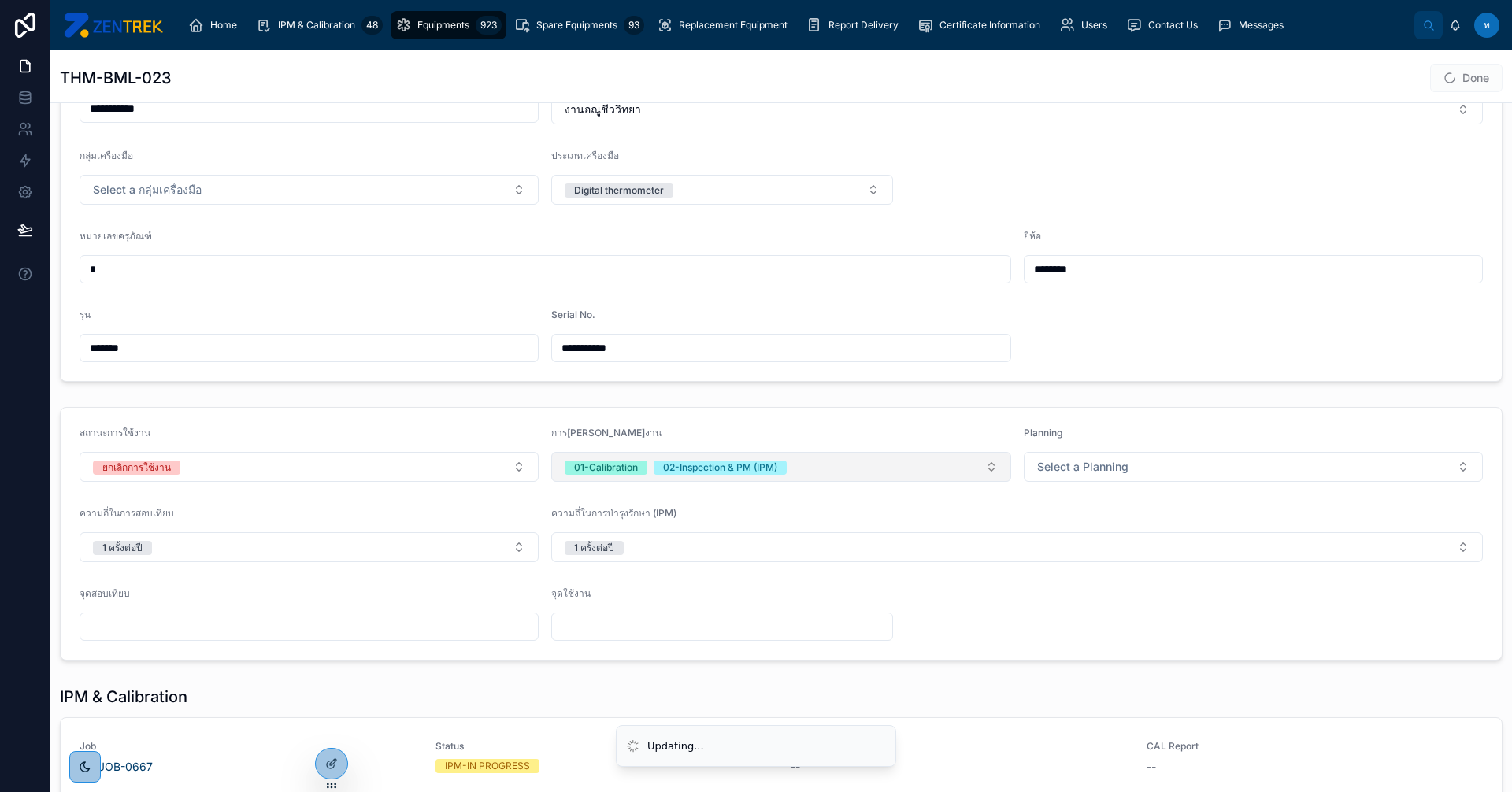
click at [967, 460] on button "01-Calibration 02-Inspection & PM (IPM)" at bounding box center [781, 466] width 460 height 30
click at [658, 552] on div "02-Inspection & PM (IPM)" at bounding box center [623, 553] width 114 height 14
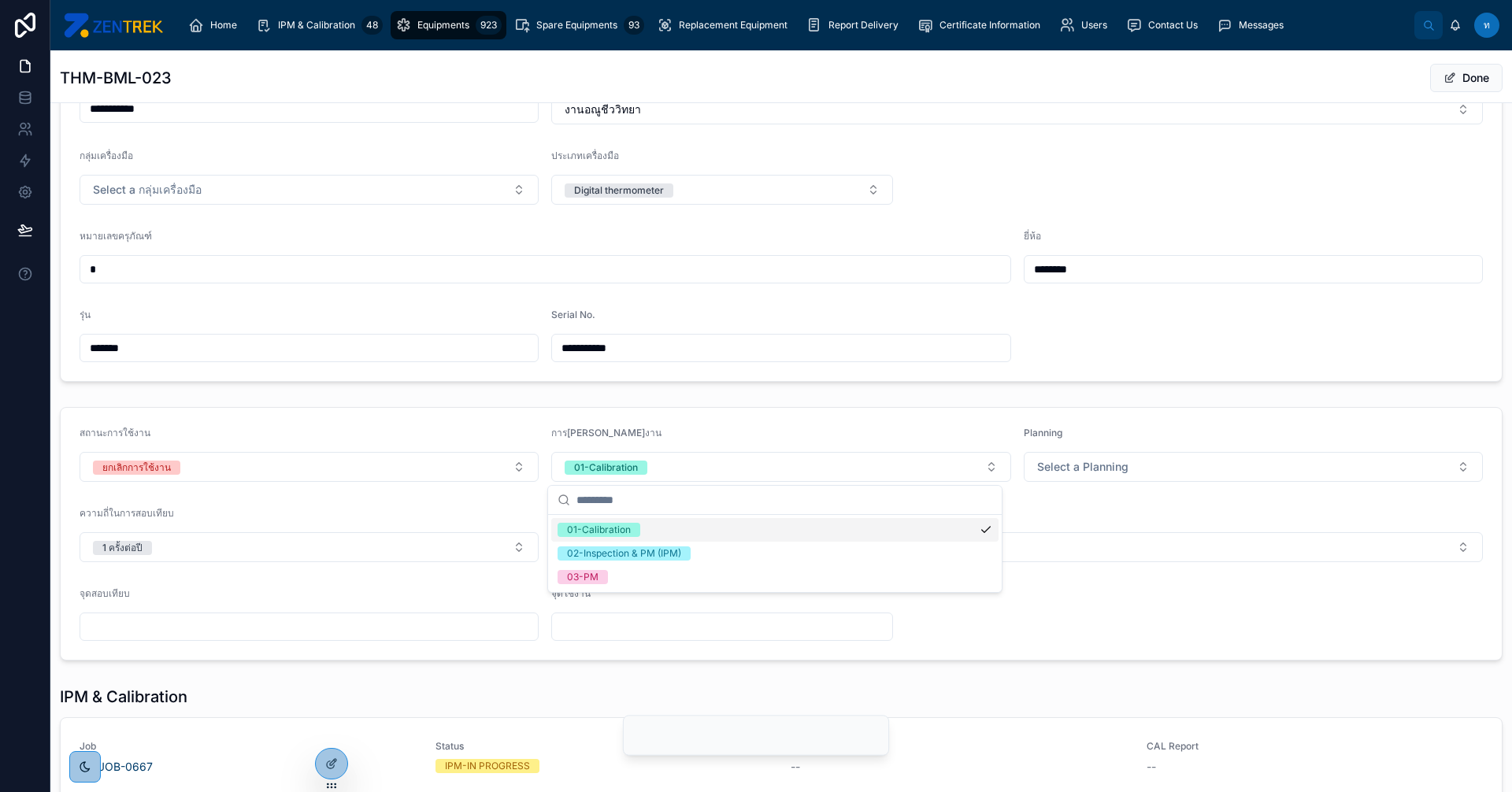
click at [658, 533] on div "01-Calibration" at bounding box center [775, 530] width 448 height 24
click at [1101, 409] on form "สถานะการใช้งาน ยกเลิกการใช้[PERSON_NAME][PERSON_NAME]งาน Select a การ[PERSON_NA…" at bounding box center [781, 534] width 1441 height 252
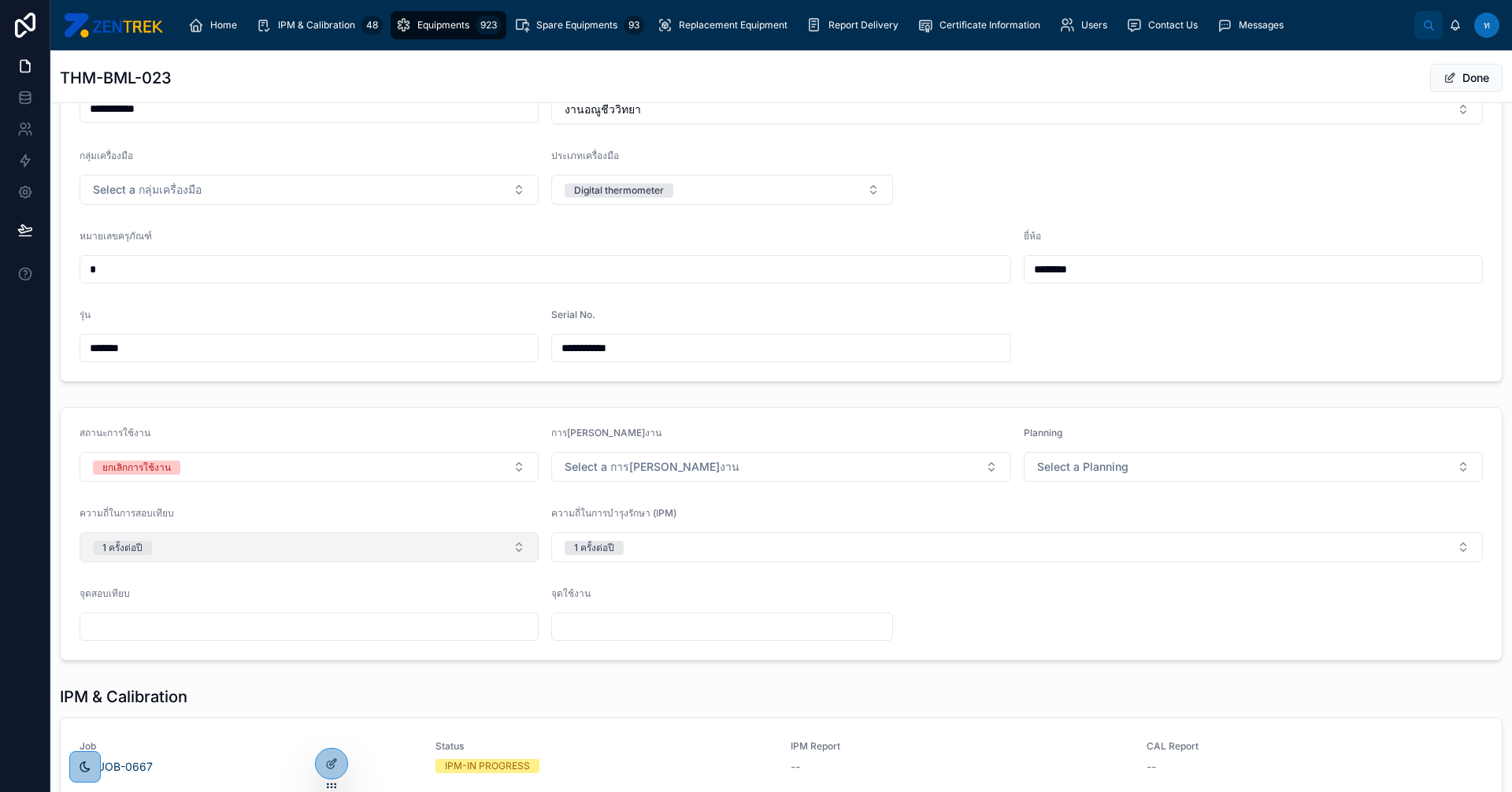
click at [503, 545] on button "1 ครั้งต่อปี" at bounding box center [309, 546] width 460 height 30
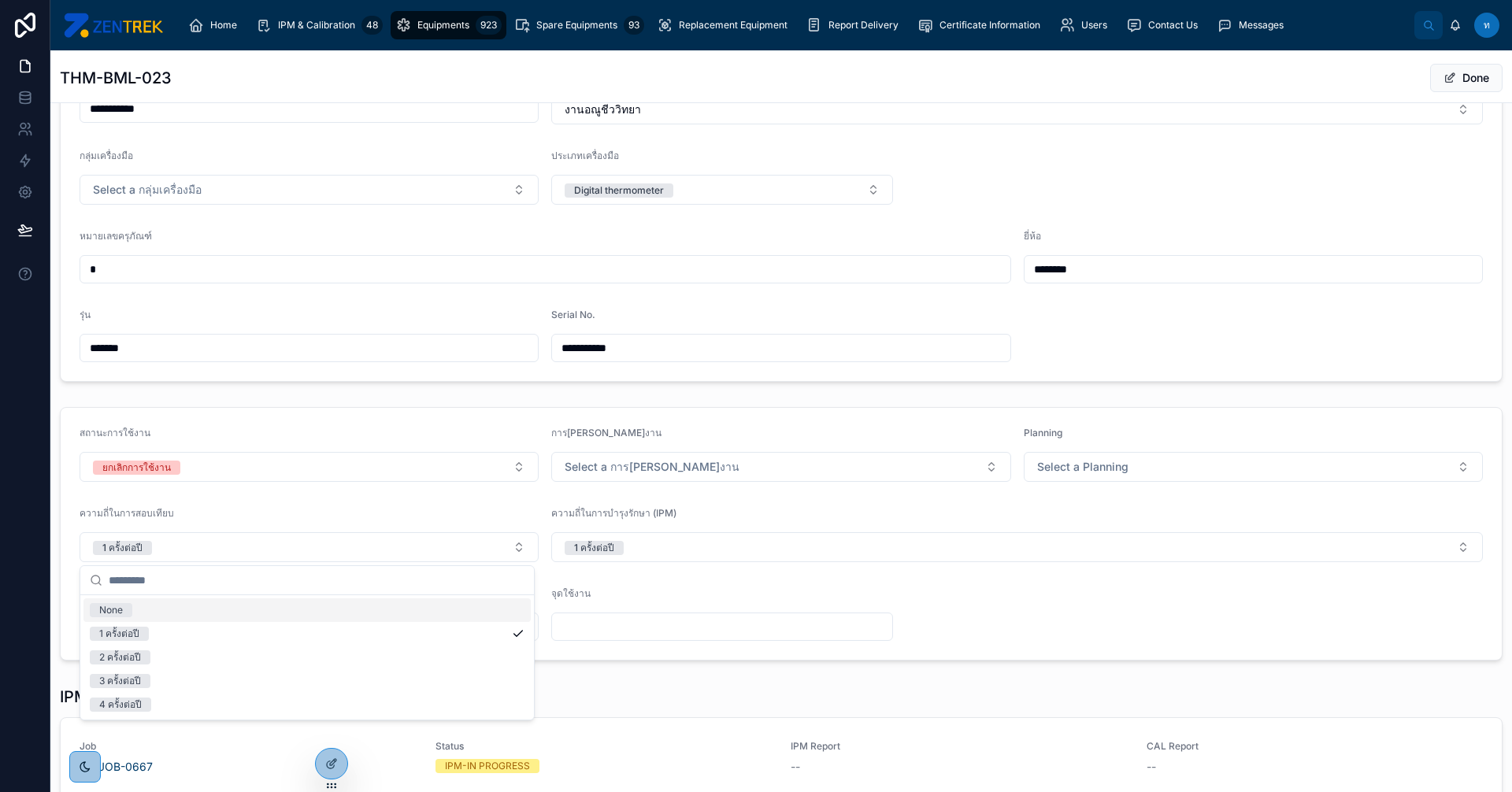
click at [158, 621] on div "None" at bounding box center [307, 610] width 448 height 24
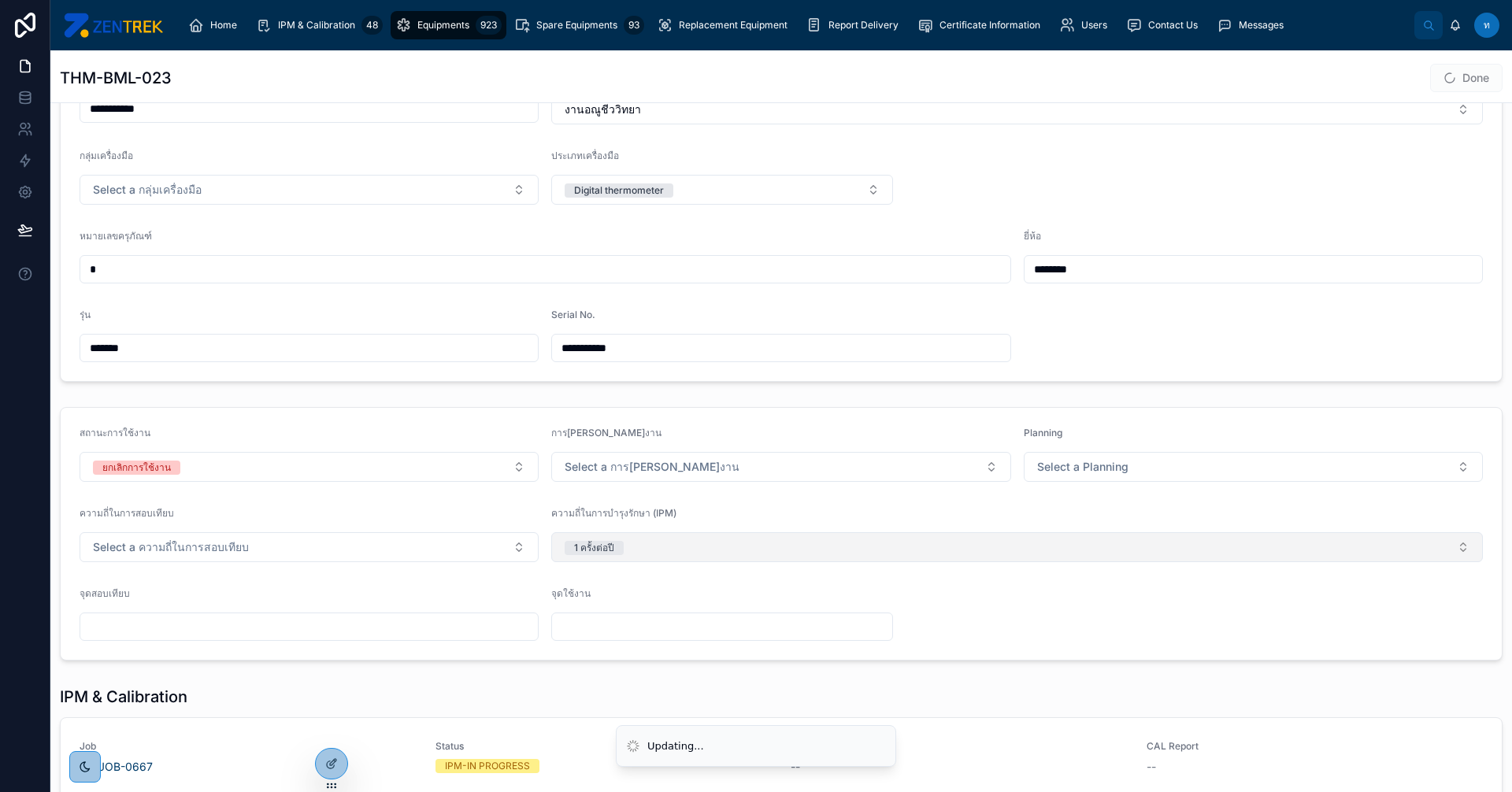
click at [768, 546] on button "1 ครั้งต่อปี" at bounding box center [1017, 546] width 932 height 30
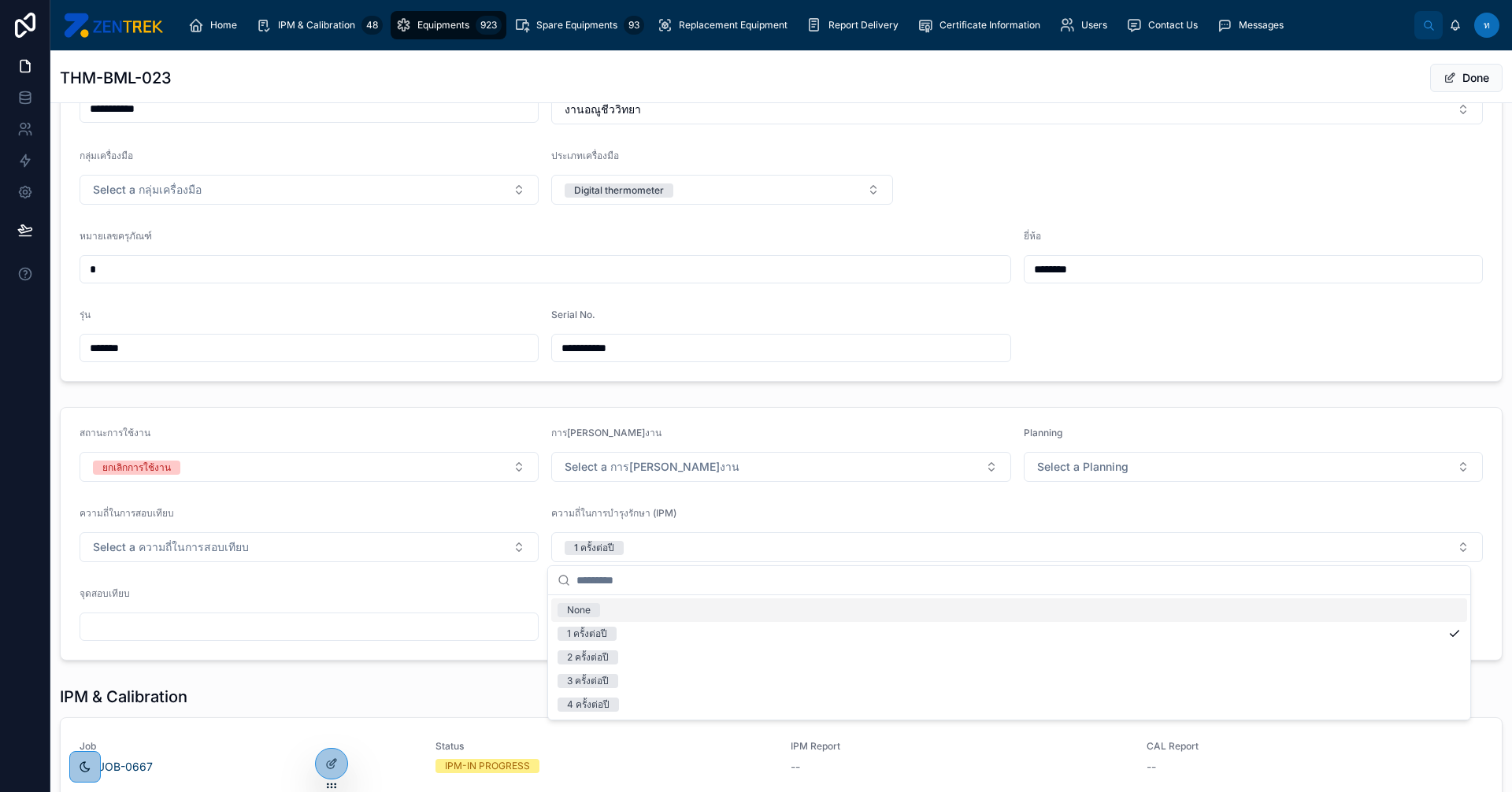
click at [576, 610] on div "None" at bounding box center [579, 610] width 24 height 14
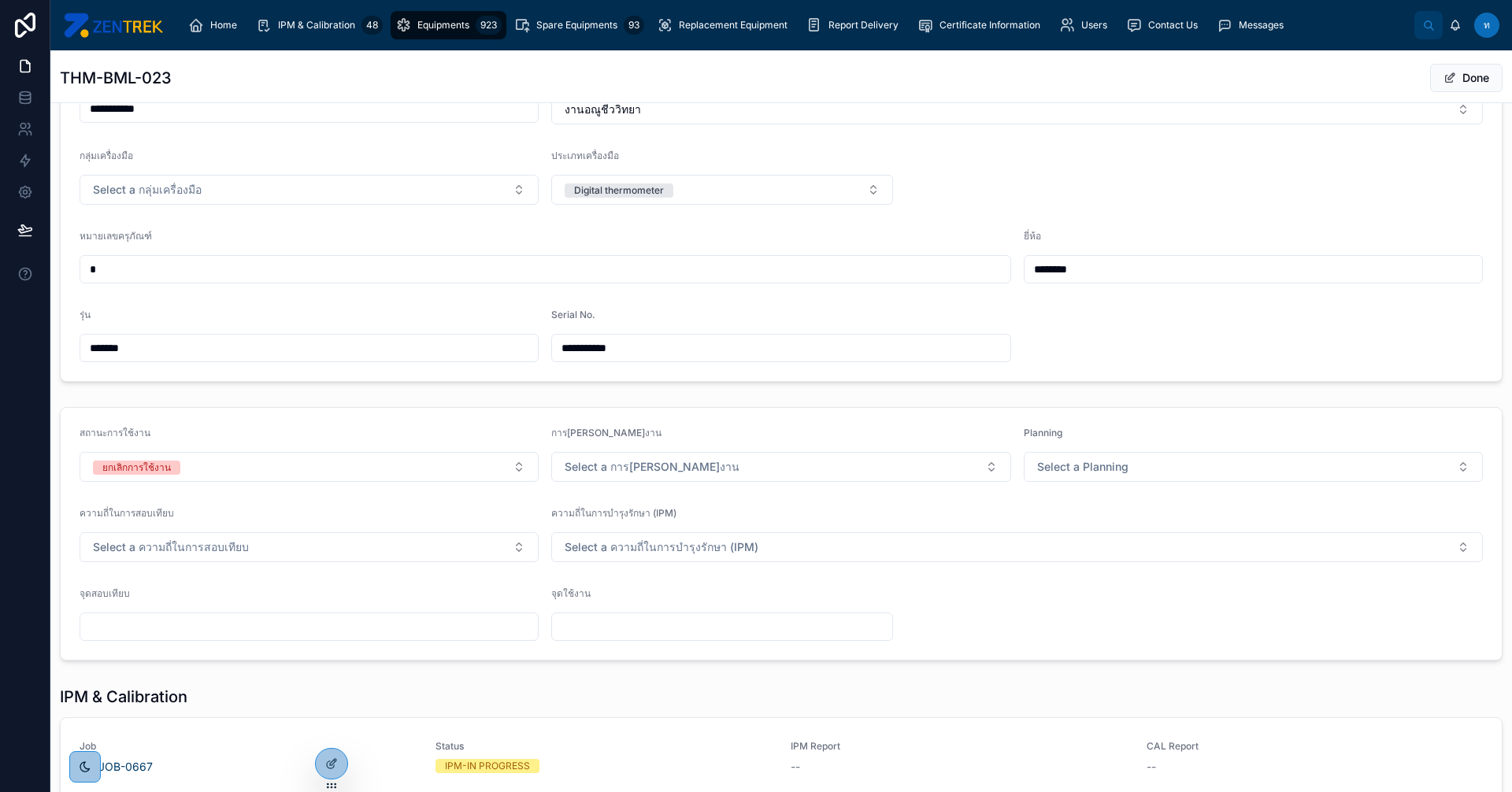
click at [445, 394] on div "**********" at bounding box center [781, 469] width 1462 height 852
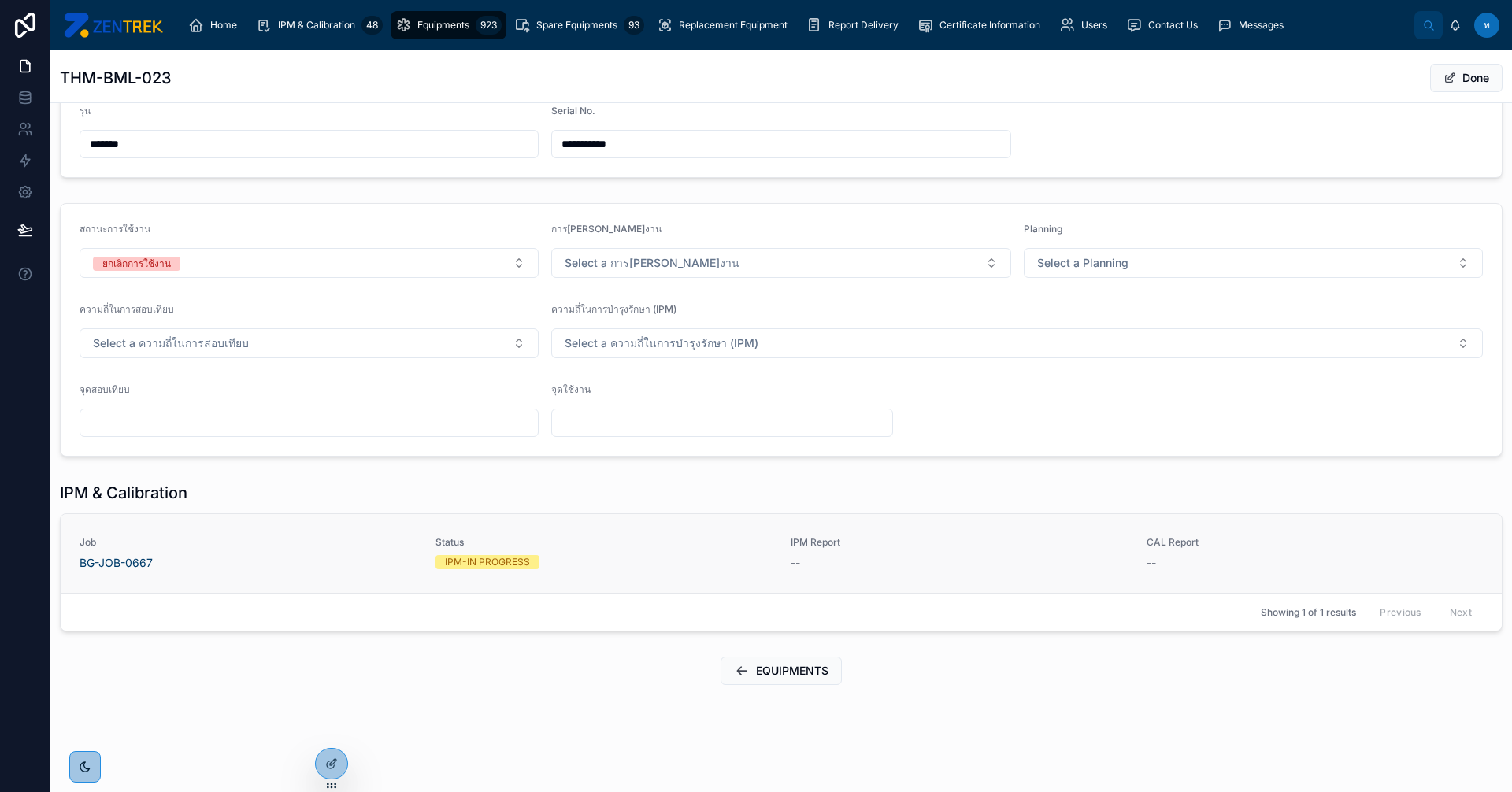
scroll to position [0, 0]
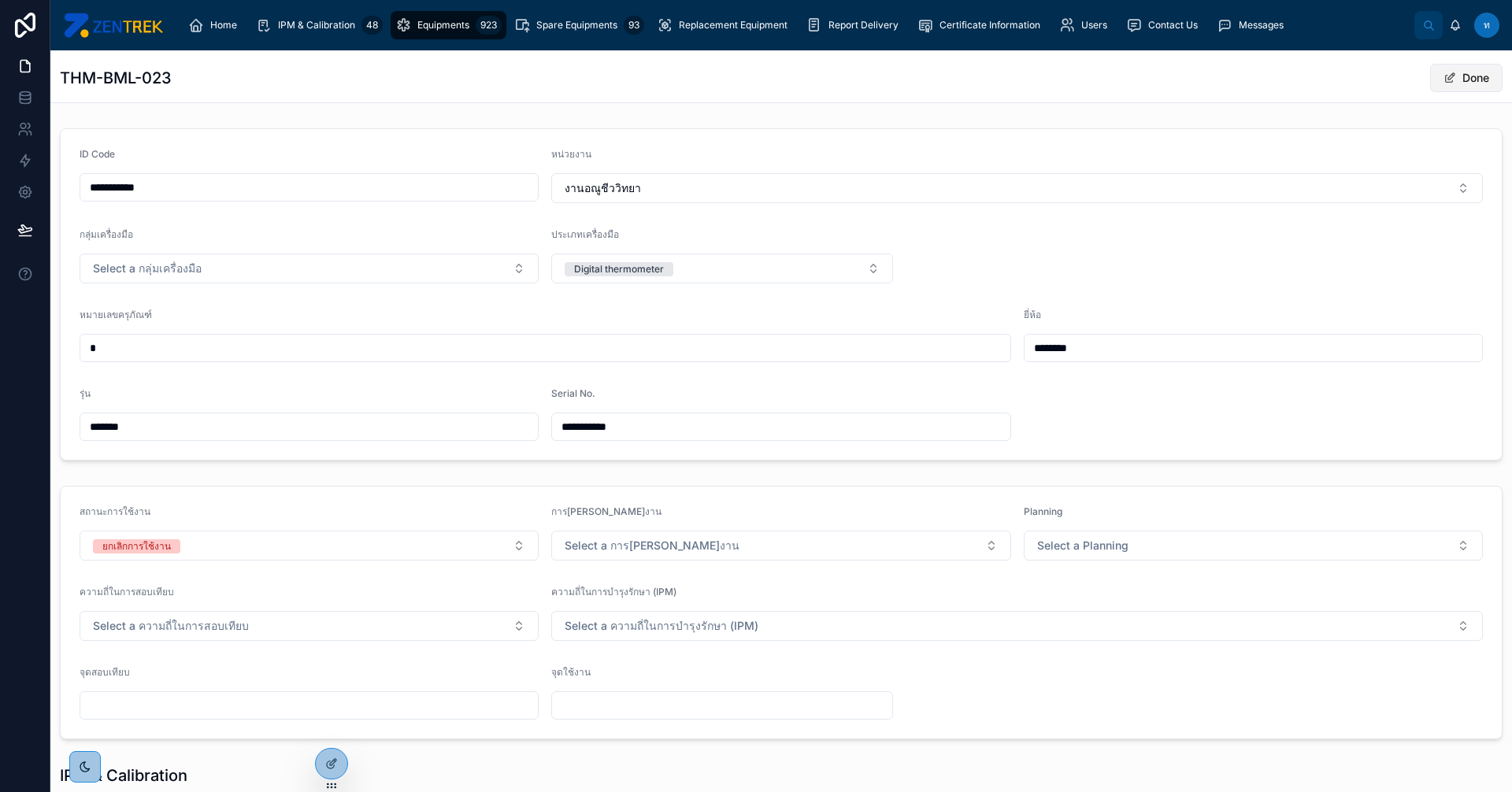
click at [1443, 91] on button "Done" at bounding box center [1466, 79] width 73 height 29
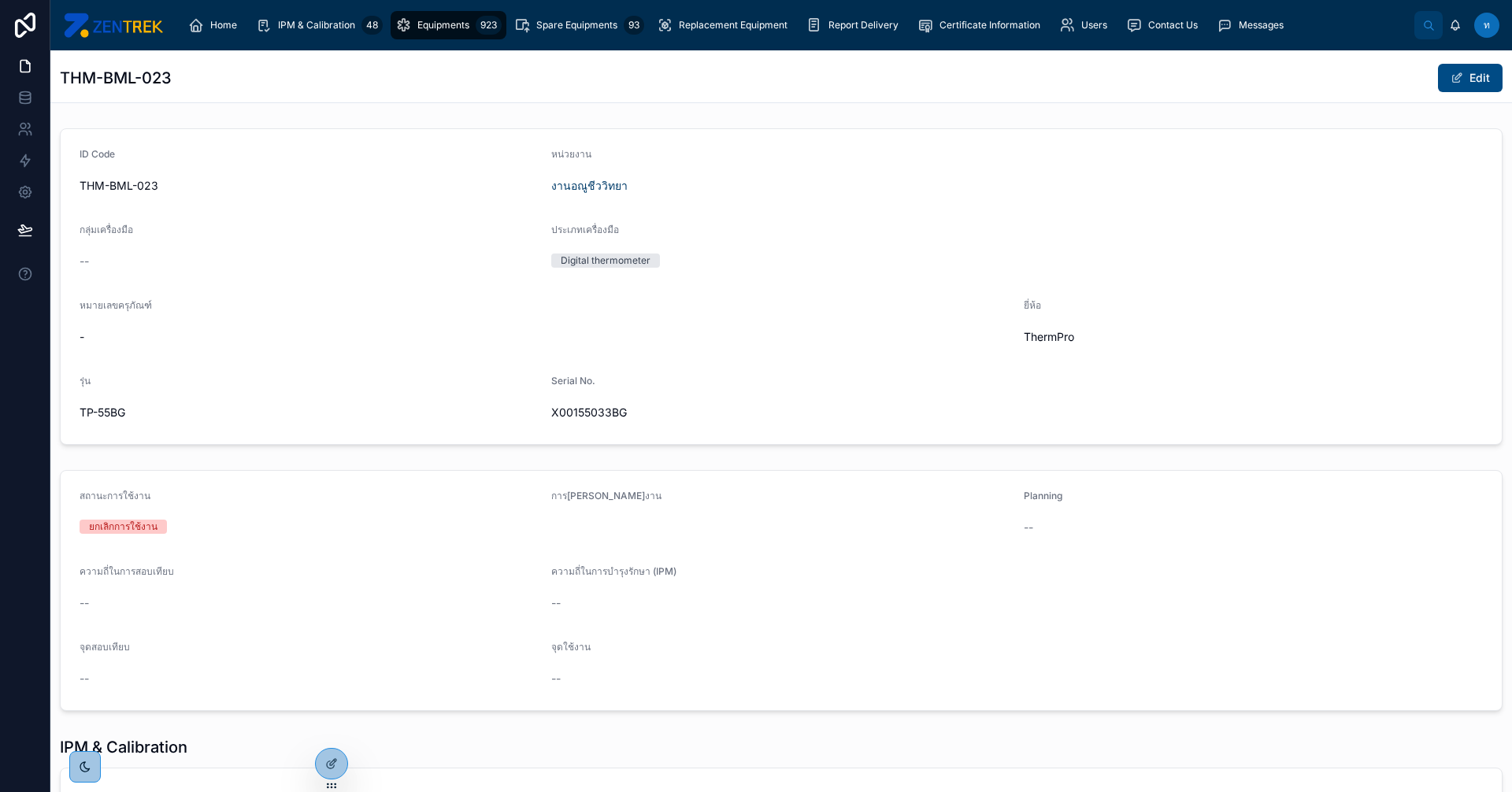
drag, startPoint x: 103, startPoint y: 433, endPoint x: 571, endPoint y: 468, distance: 469.3
drag, startPoint x: 571, startPoint y: 468, endPoint x: 530, endPoint y: 462, distance: 41.4
click at [710, 477] on div "ID Code THM-BML-023 หน่วยงาน งานอณูชีววิทยา กลุ่มเครื่องมือ -- ประเภทเครื่องมือ…" at bounding box center [781, 534] width 1462 height 823
click at [435, 29] on span "Equipments" at bounding box center [443, 24] width 52 height 13
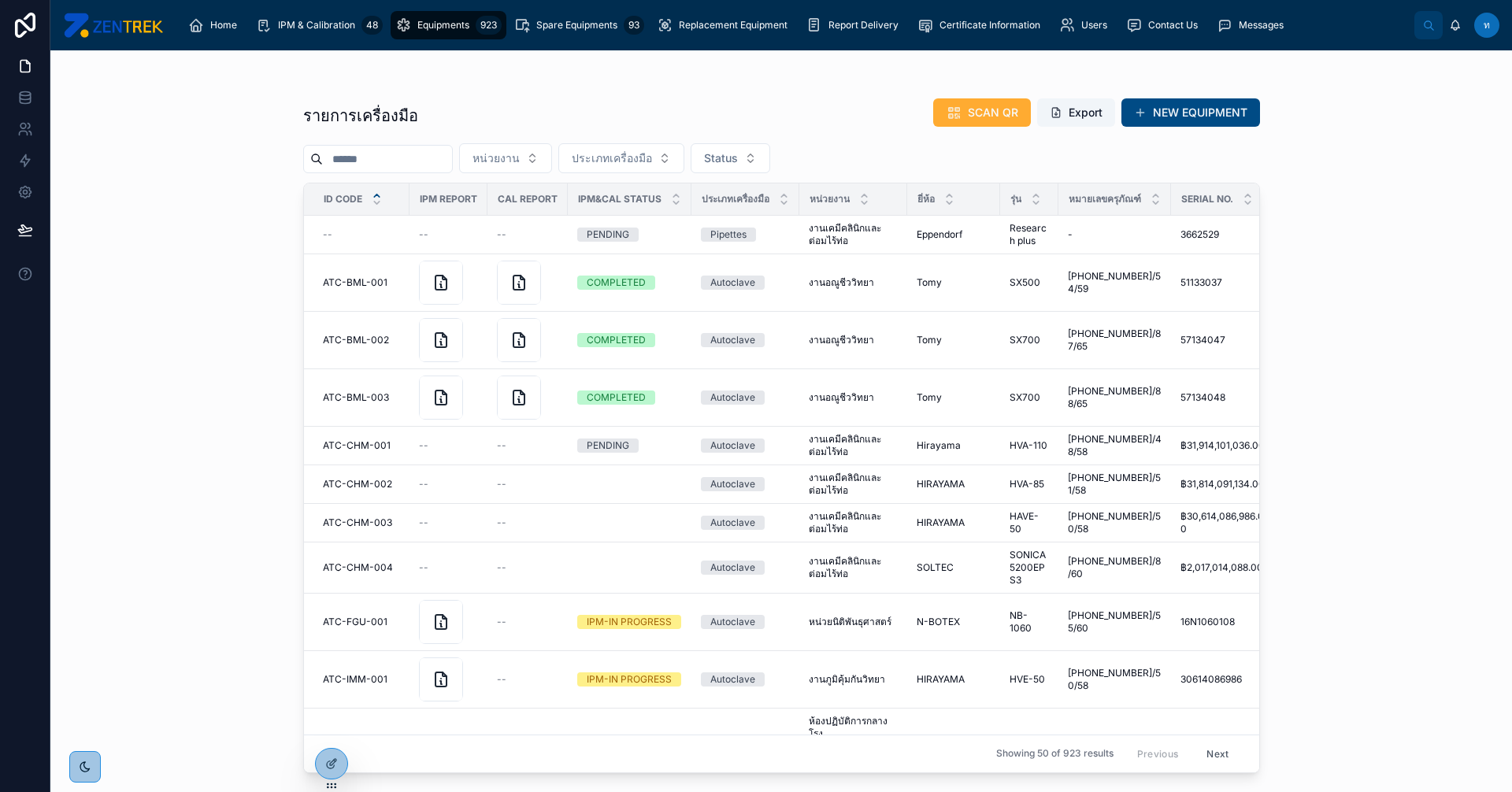
click at [402, 152] on input "text" at bounding box center [387, 159] width 129 height 22
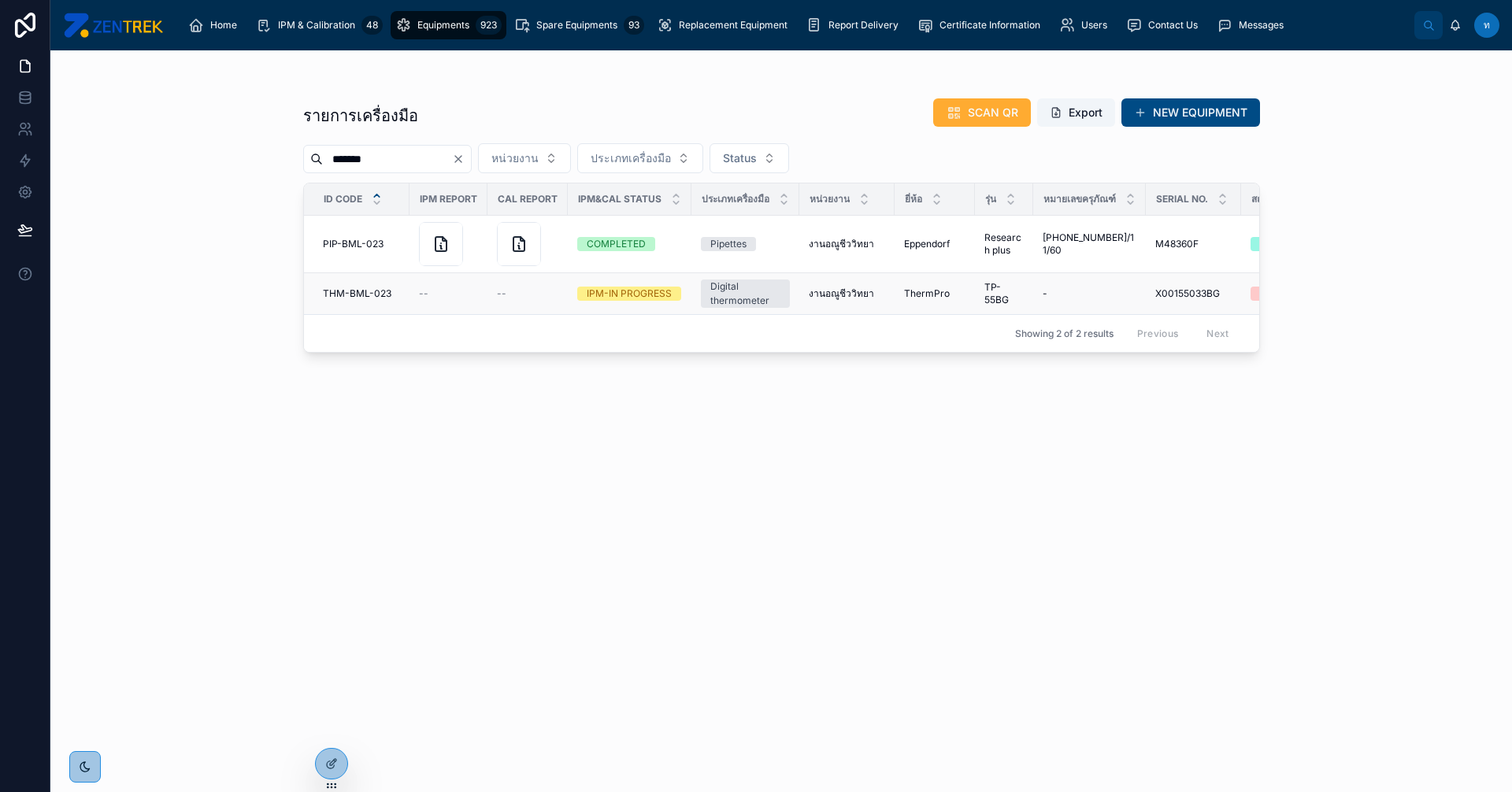
type input "*******"
click at [361, 293] on span "THM-BML-023" at bounding box center [356, 293] width 68 height 13
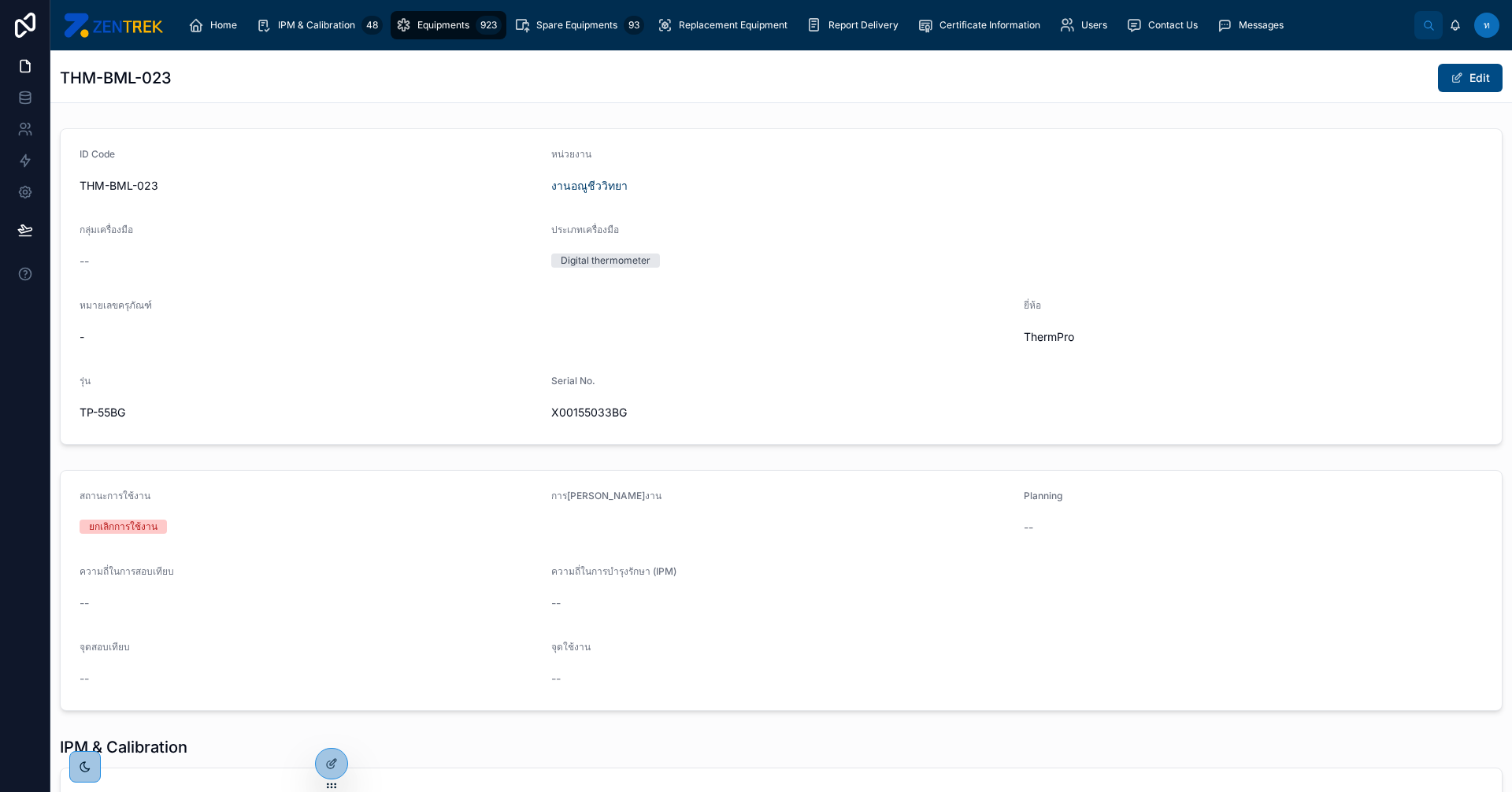
click at [422, 22] on span "Equipments" at bounding box center [443, 24] width 52 height 13
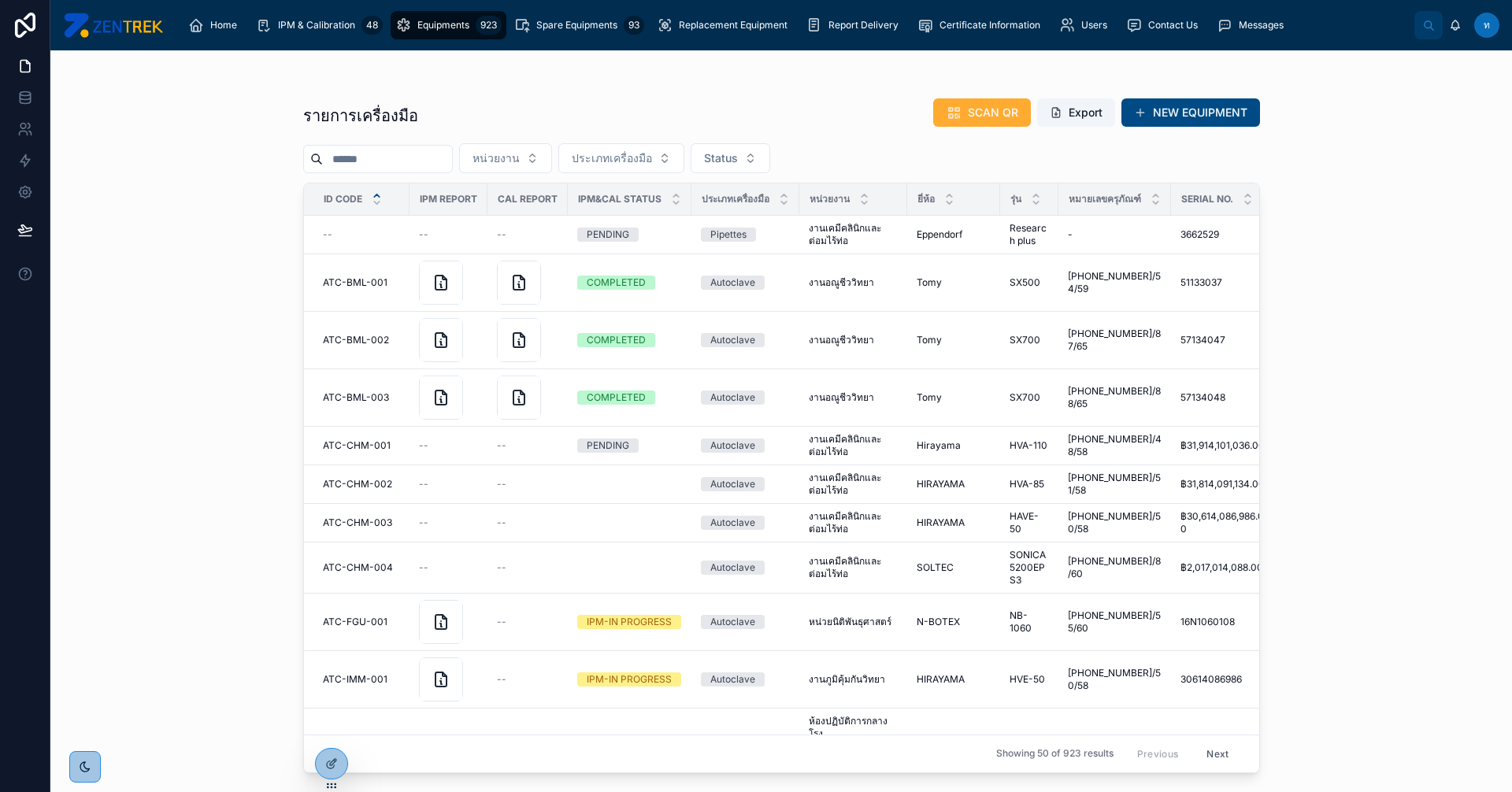
click at [446, 165] on input "text" at bounding box center [387, 159] width 129 height 22
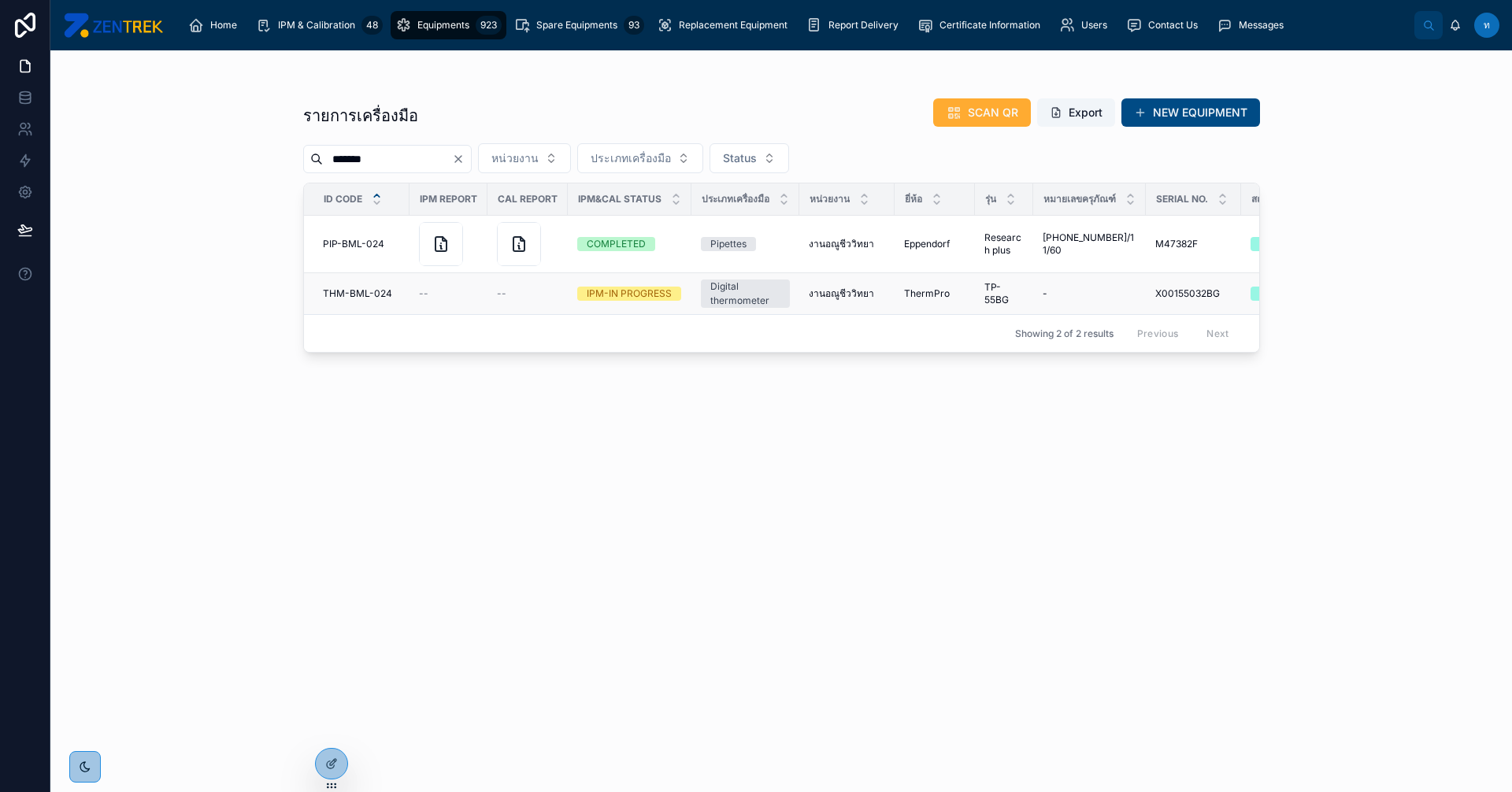
type input "*******"
click at [370, 290] on span "THM-BML-024" at bounding box center [357, 293] width 69 height 13
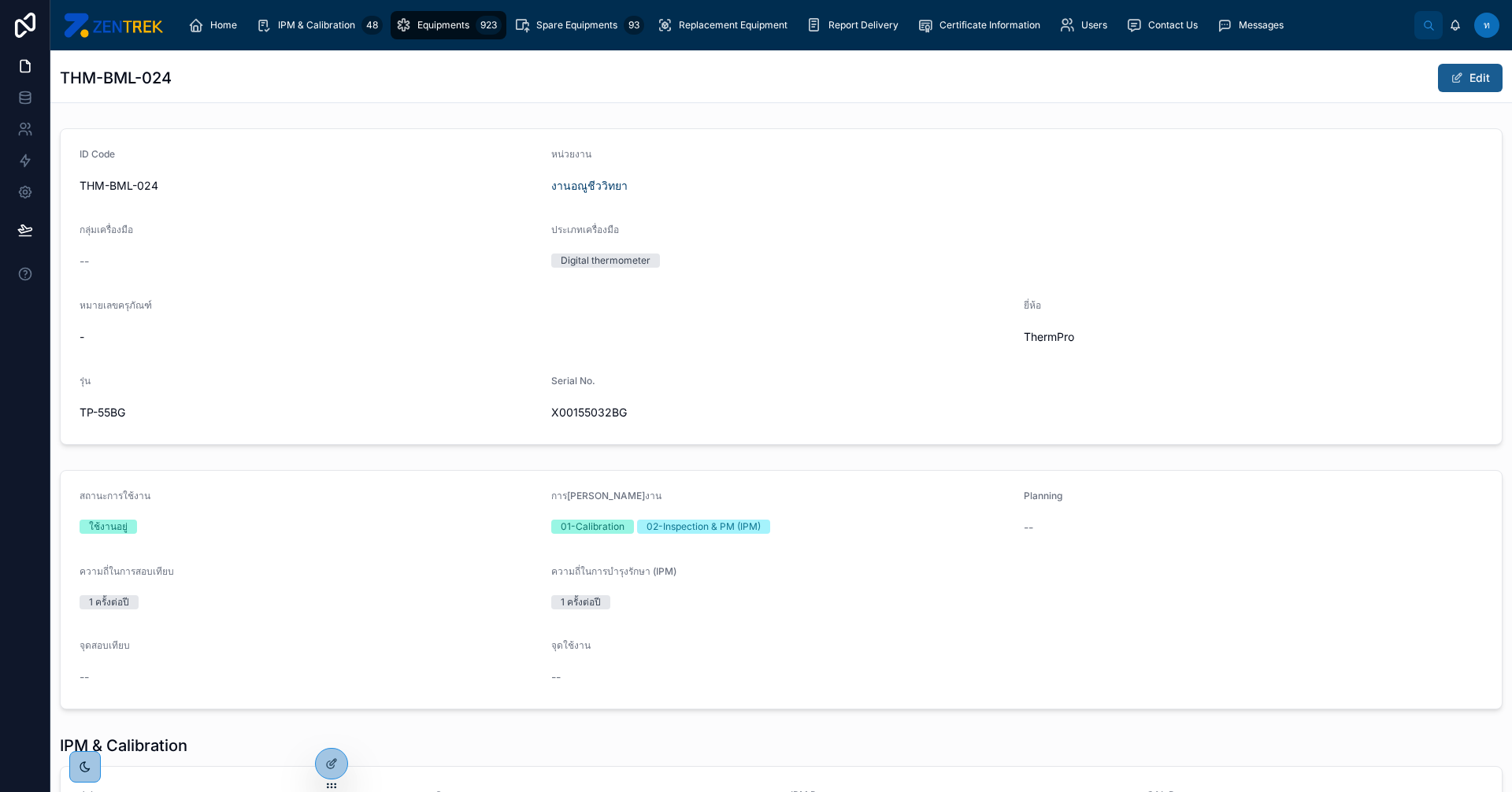
click at [1450, 77] on span at bounding box center [1456, 78] width 13 height 13
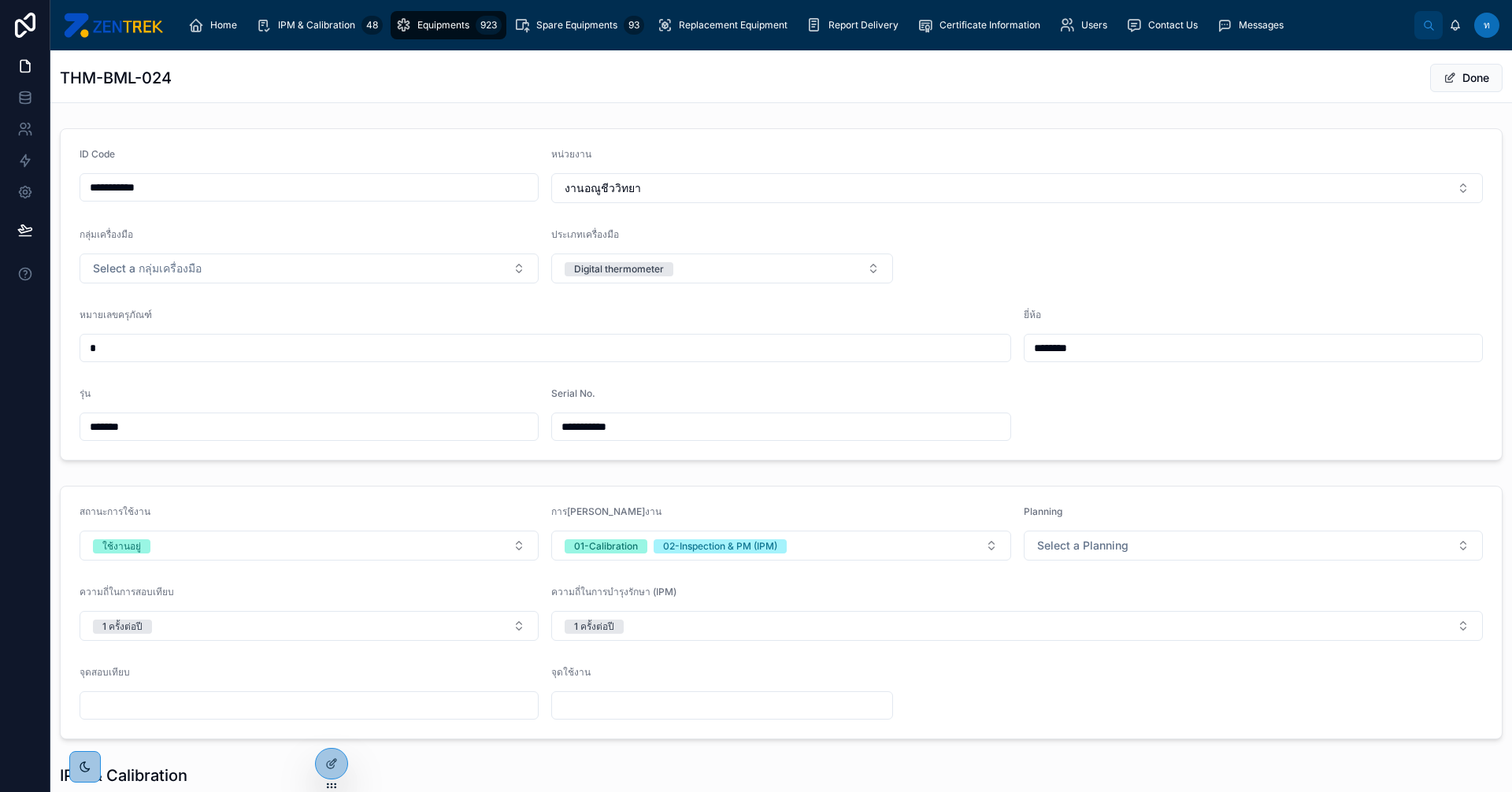
scroll to position [236, 0]
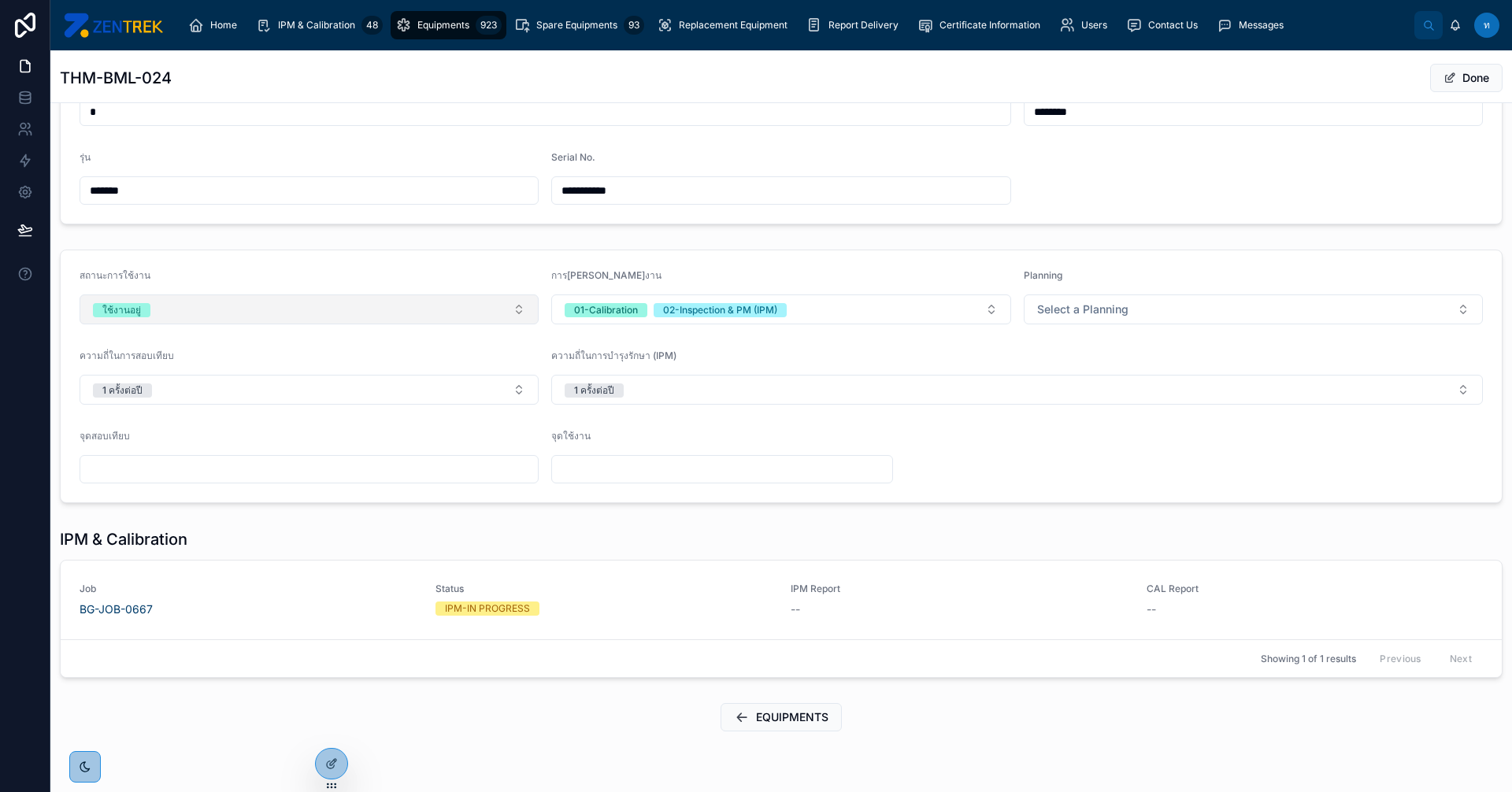
click at [493, 307] on button "ใช้งานอยู่" at bounding box center [309, 309] width 460 height 30
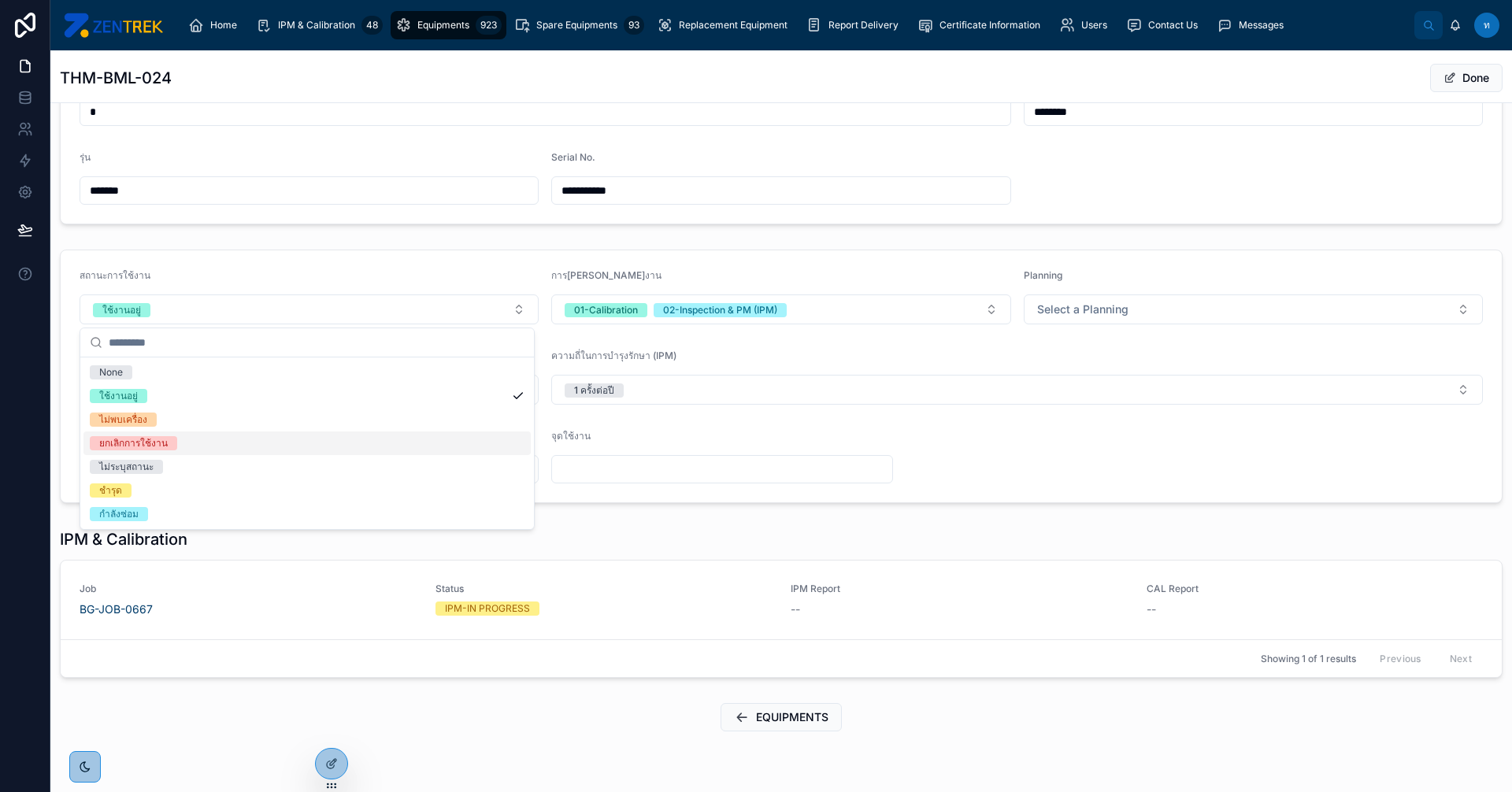
click at [200, 449] on div "ยกเลิกการใช้งาน" at bounding box center [307, 443] width 448 height 24
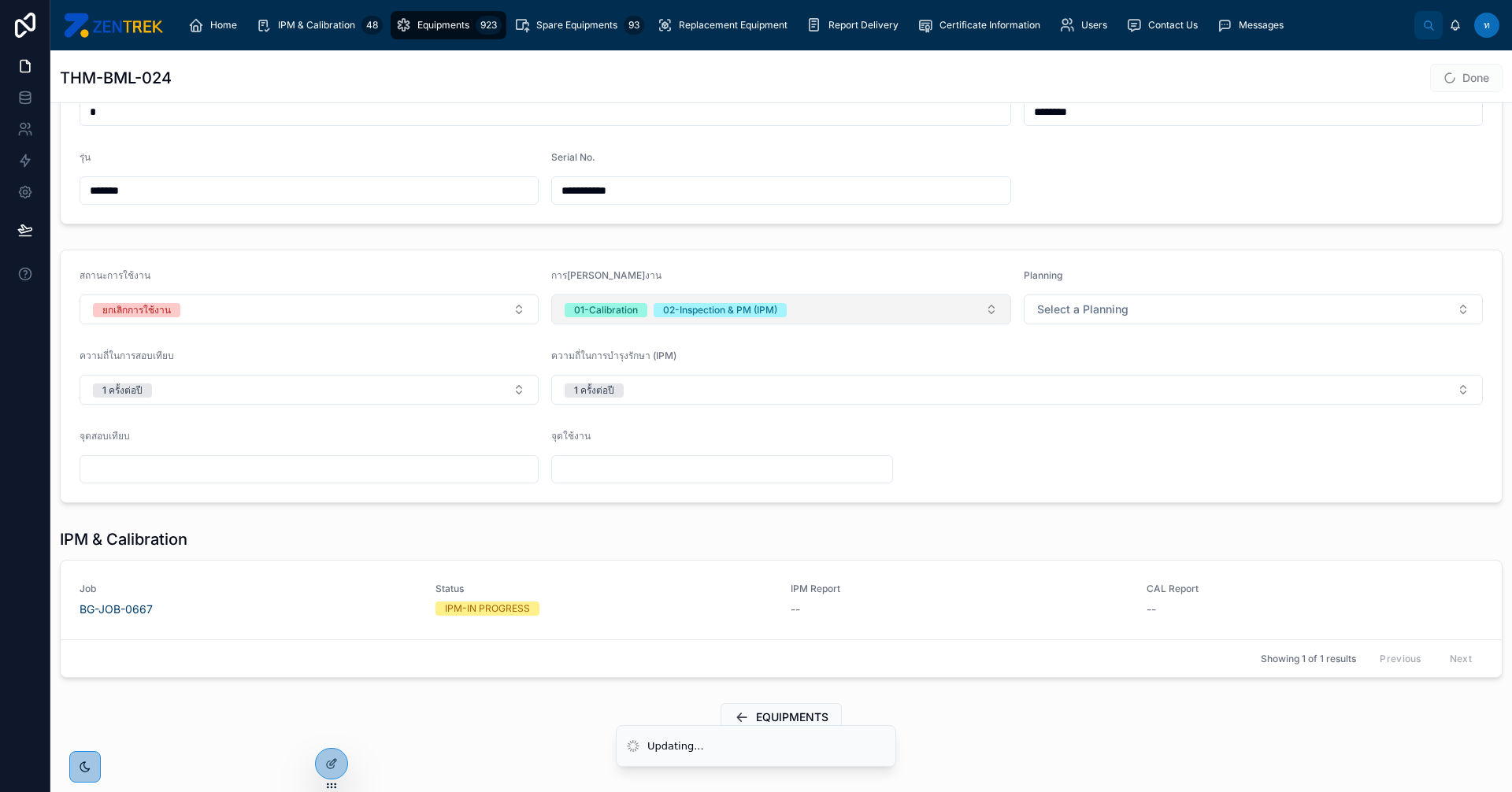
click at [790, 315] on button "01-Calibration 02-Inspection & PM (IPM)" at bounding box center [781, 309] width 460 height 30
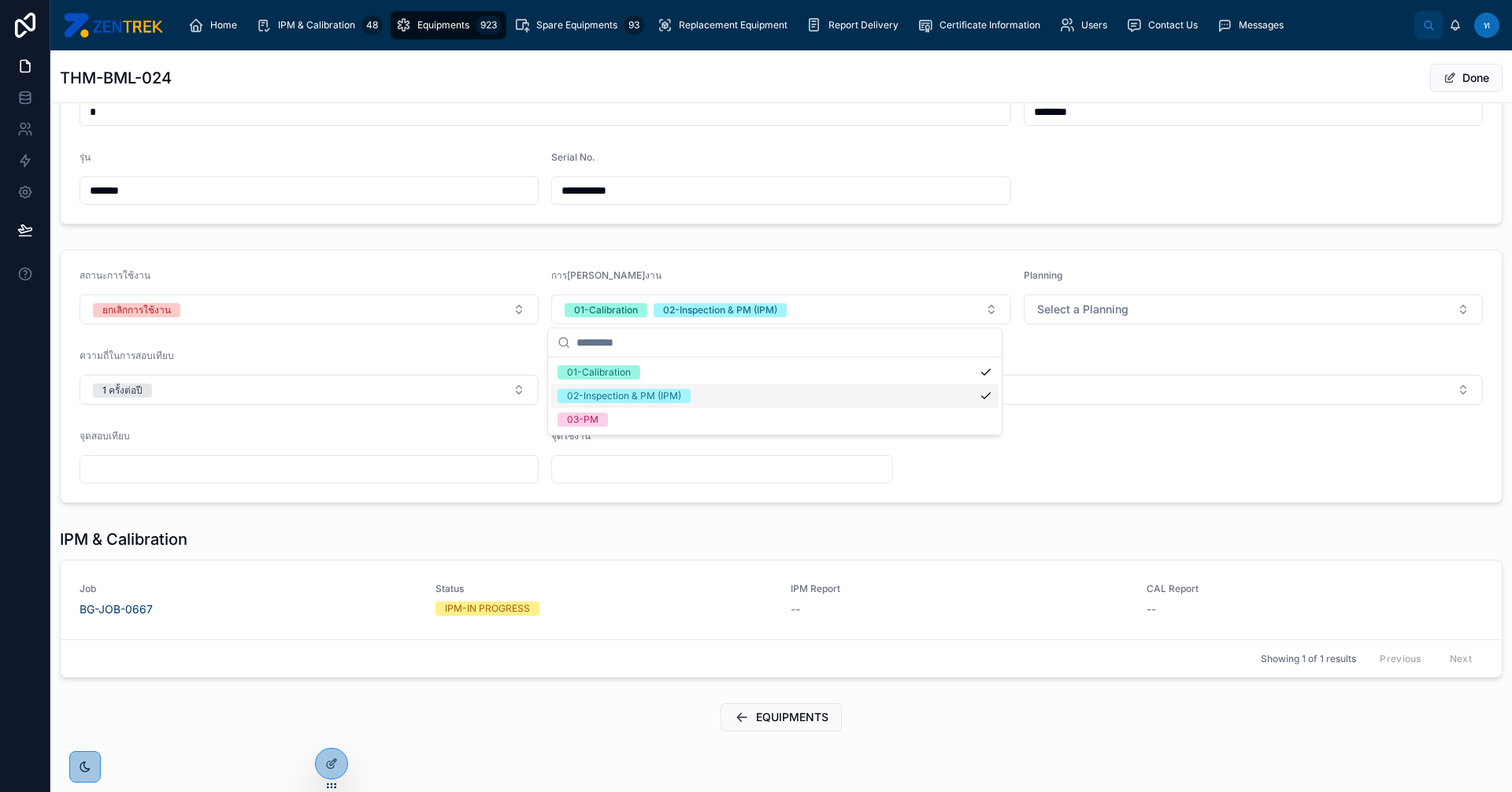
click at [791, 385] on div "02-Inspection & PM (IPM)" at bounding box center [775, 396] width 448 height 24
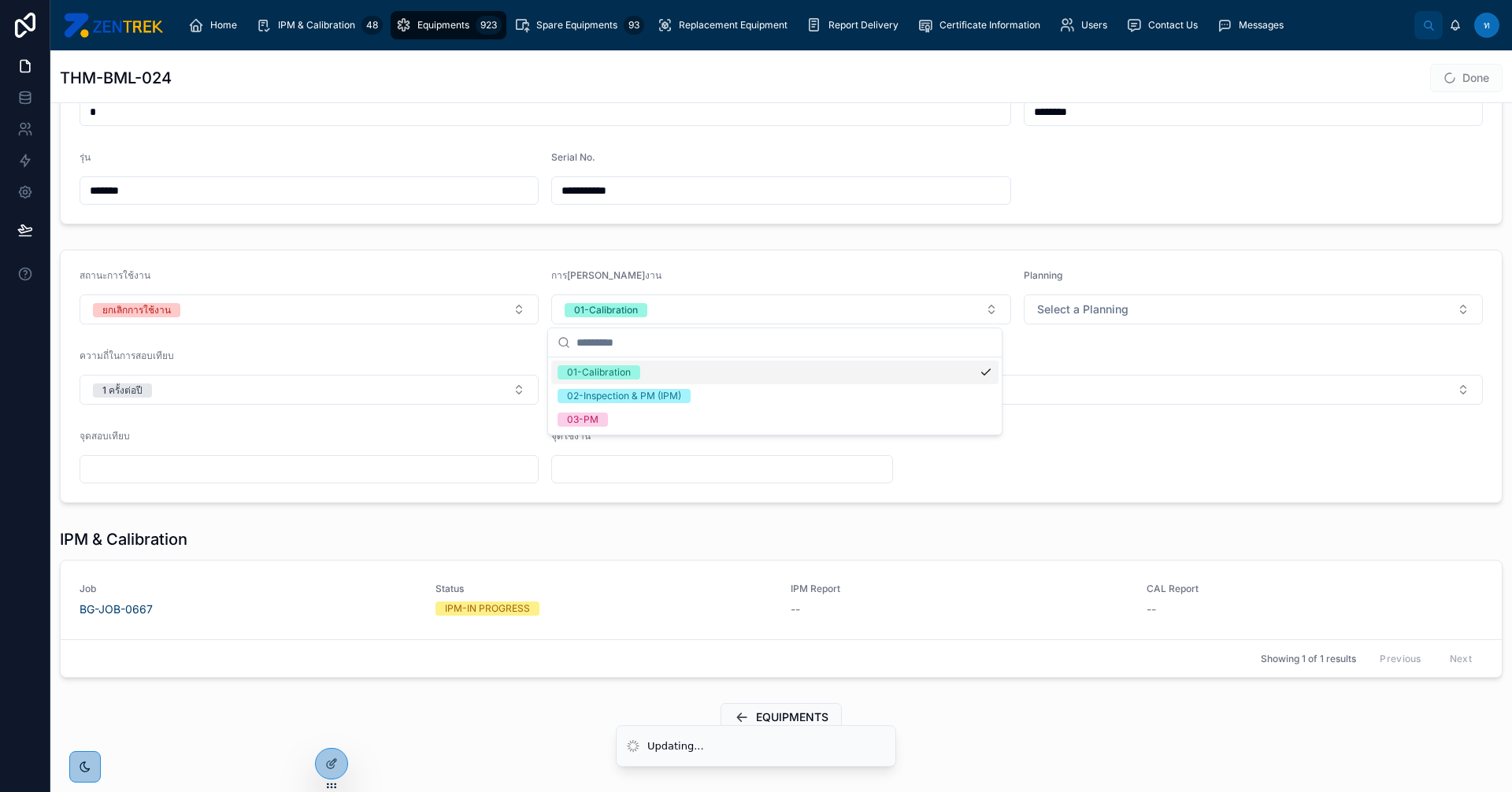
click at [791, 377] on div "01-Calibration" at bounding box center [775, 372] width 448 height 24
click at [1124, 334] on form "สถานะการใช้งาน ยกเลิกการใช้[PERSON_NAME][PERSON_NAME]งาน Select a การ[PERSON_NA…" at bounding box center [781, 376] width 1441 height 252
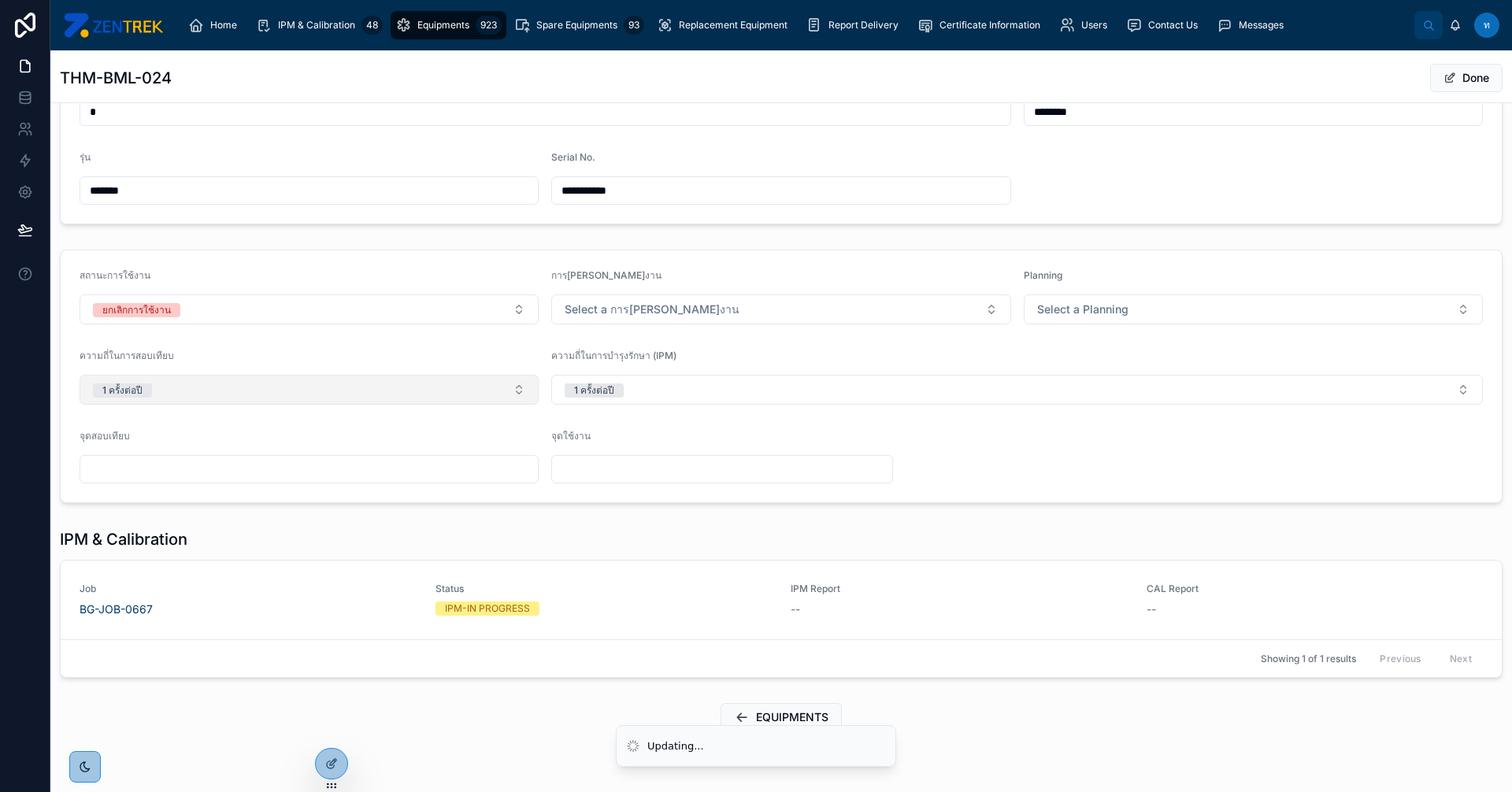
click at [182, 381] on button "1 ครั้งต่อปี" at bounding box center [309, 389] width 460 height 30
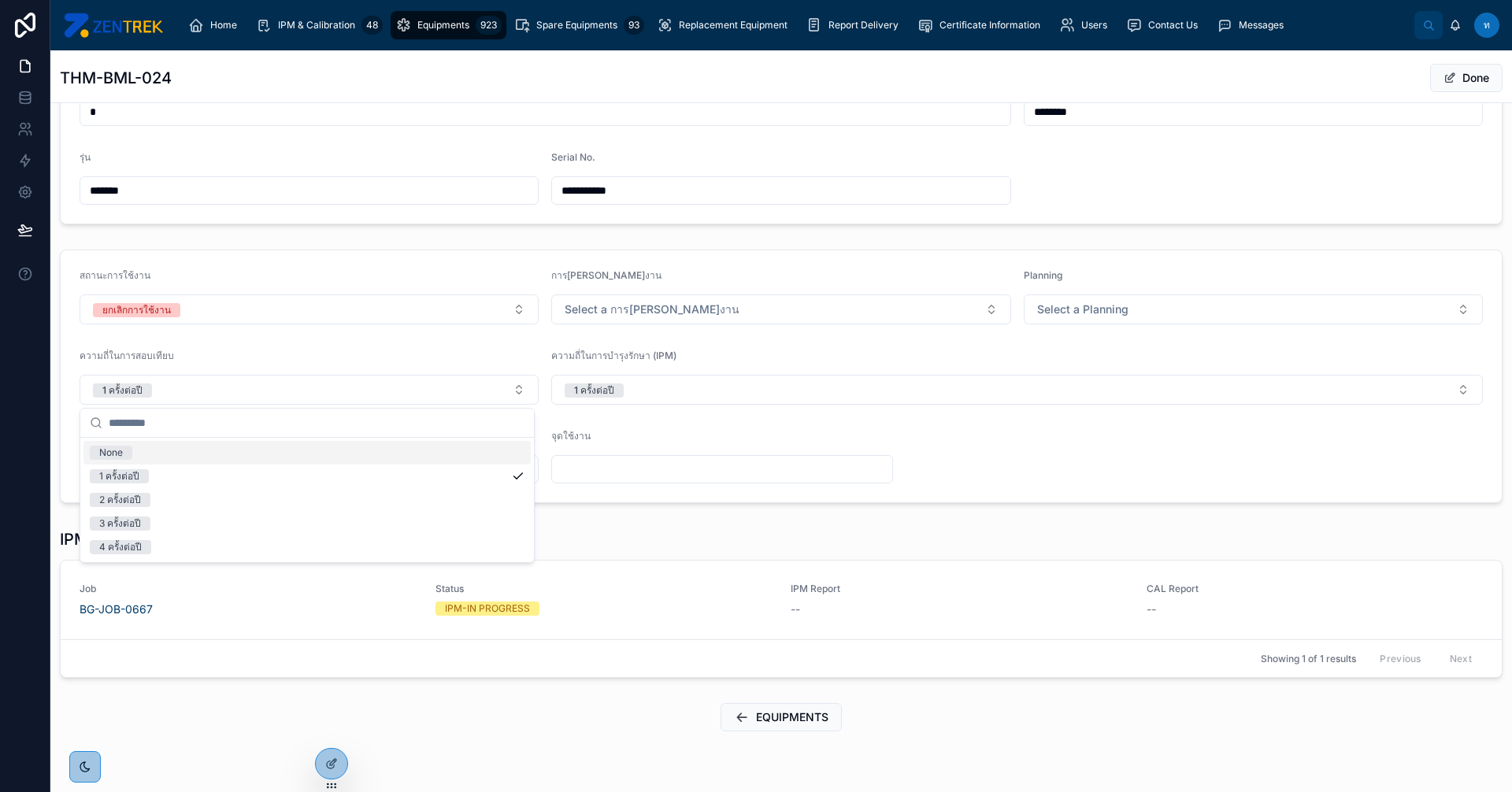
click at [111, 459] on div "None" at bounding box center [111, 453] width 24 height 14
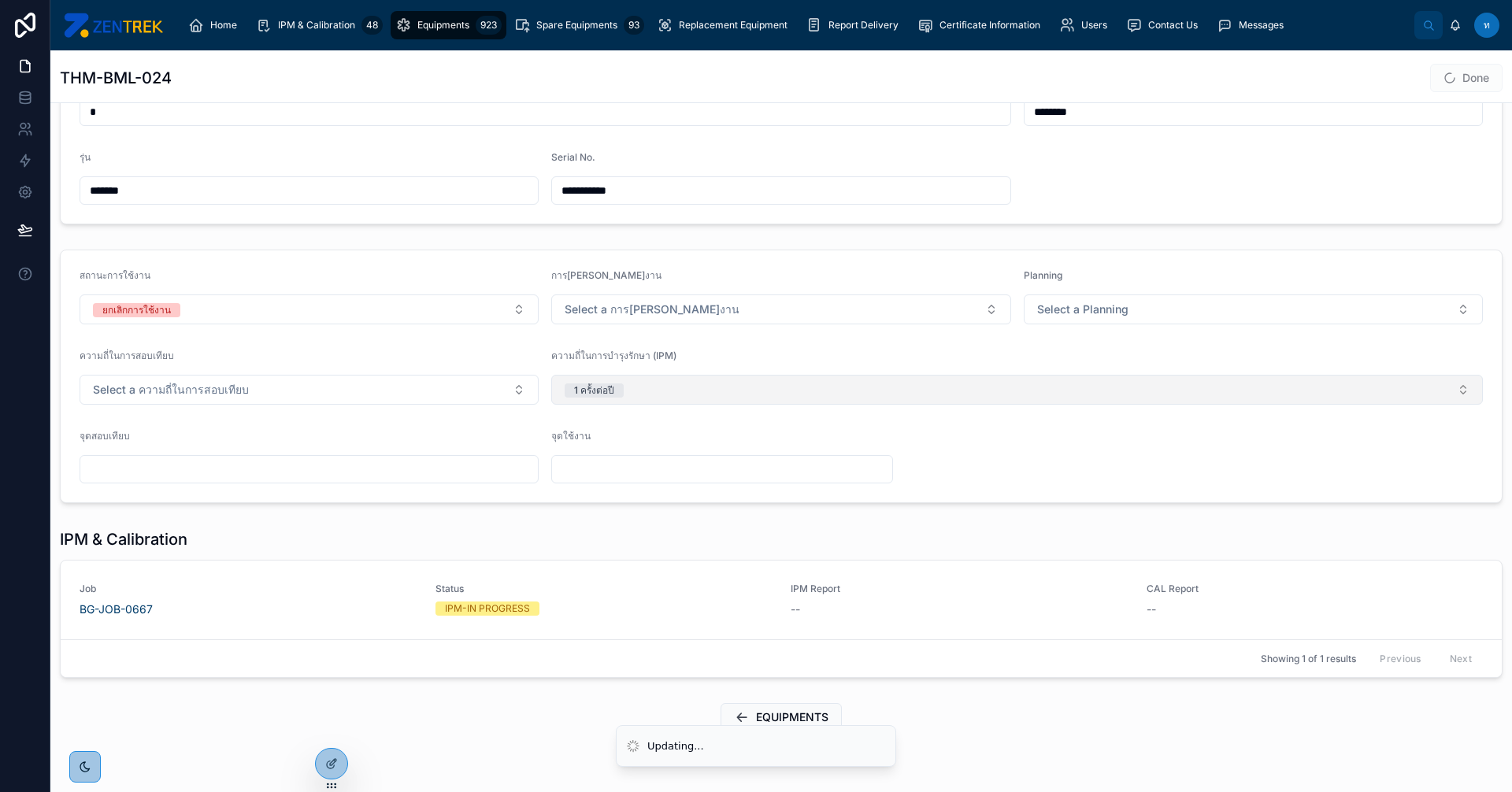
click at [623, 380] on button "1 ครั้งต่อปี" at bounding box center [1017, 389] width 932 height 30
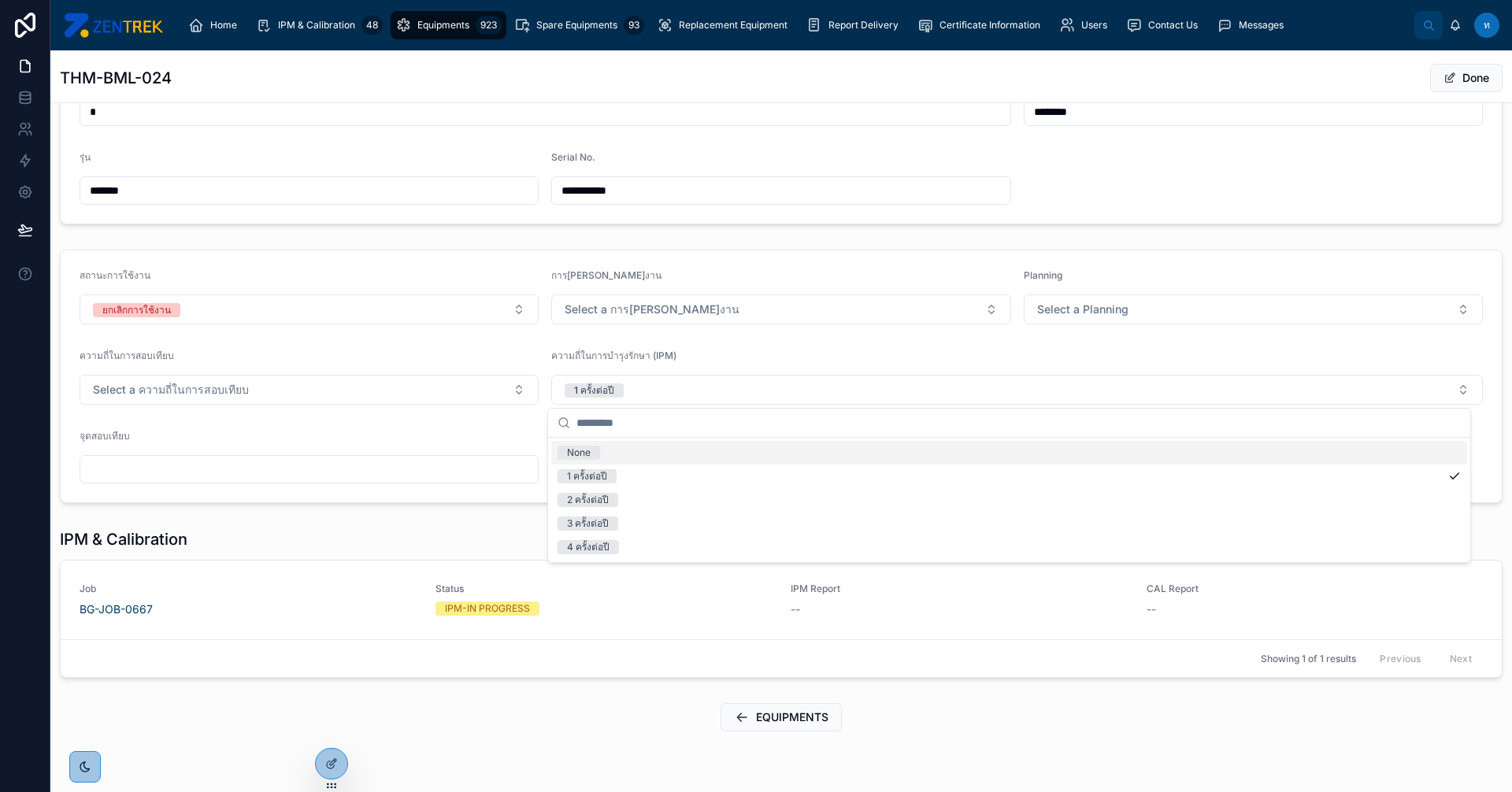
click at [588, 452] on div "None" at bounding box center [579, 453] width 24 height 14
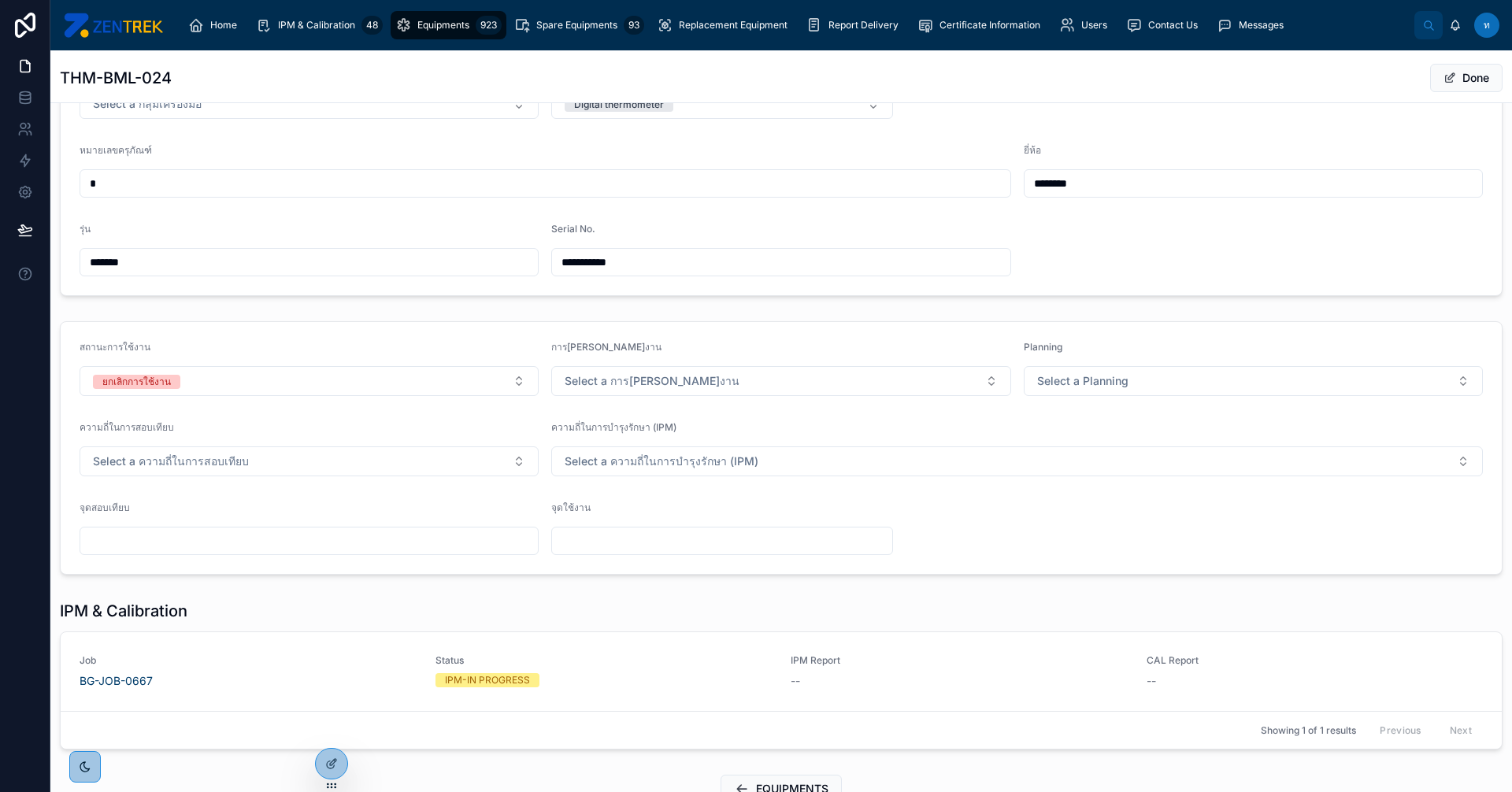
scroll to position [46, 0]
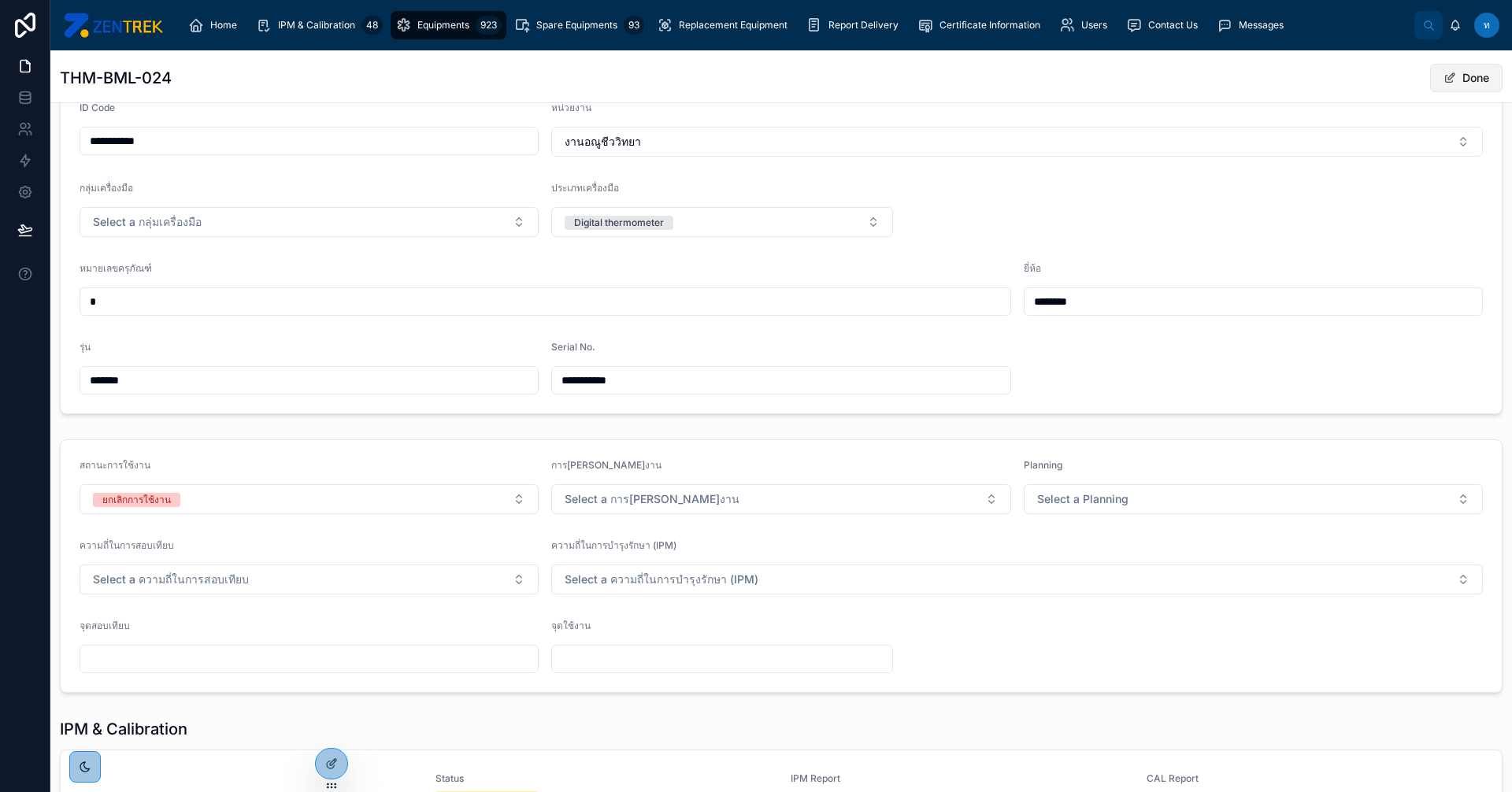
click at [1459, 84] on button "Done" at bounding box center [1466, 79] width 73 height 29
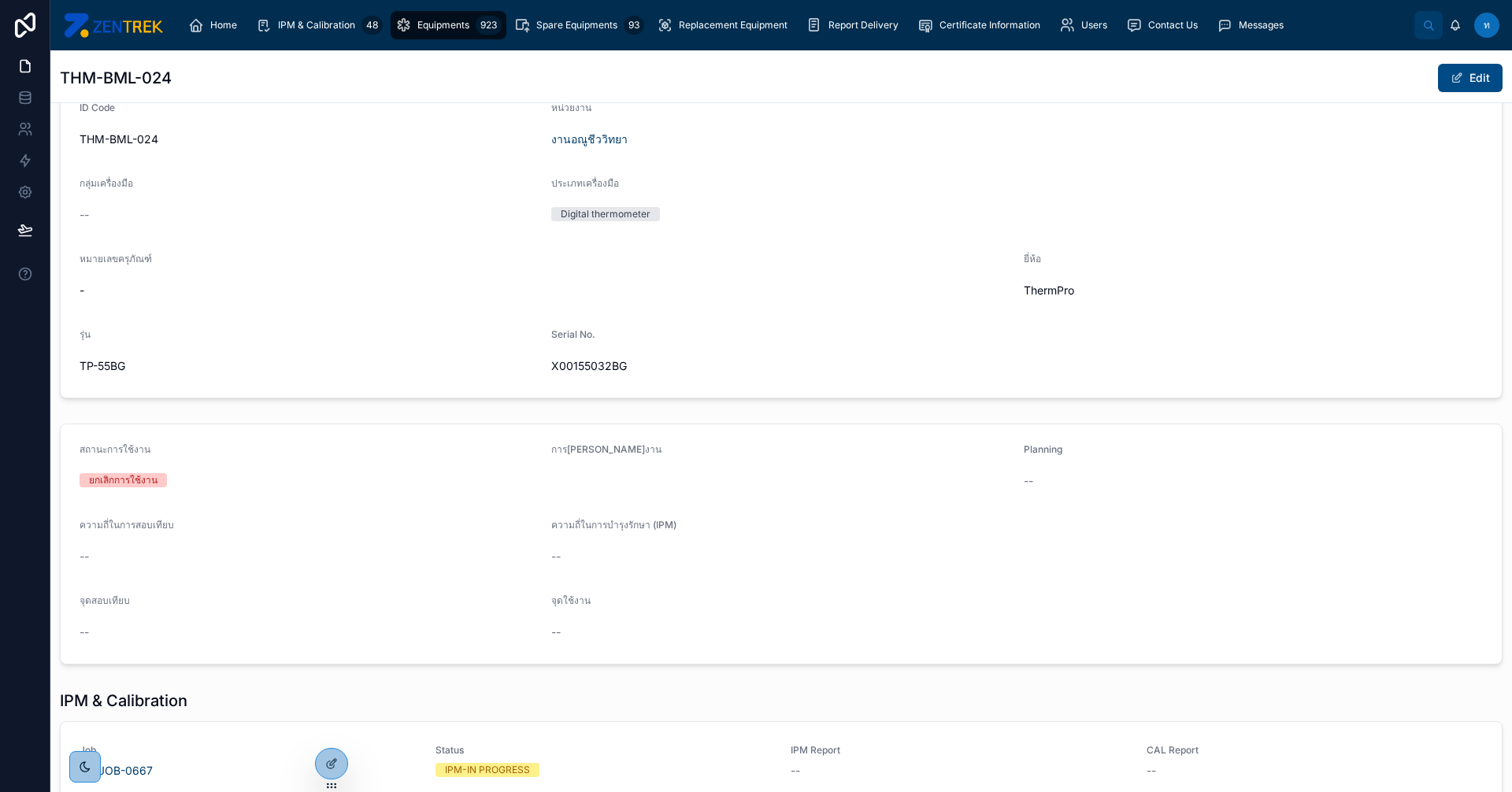
click at [460, 24] on span "Equipments" at bounding box center [443, 24] width 52 height 13
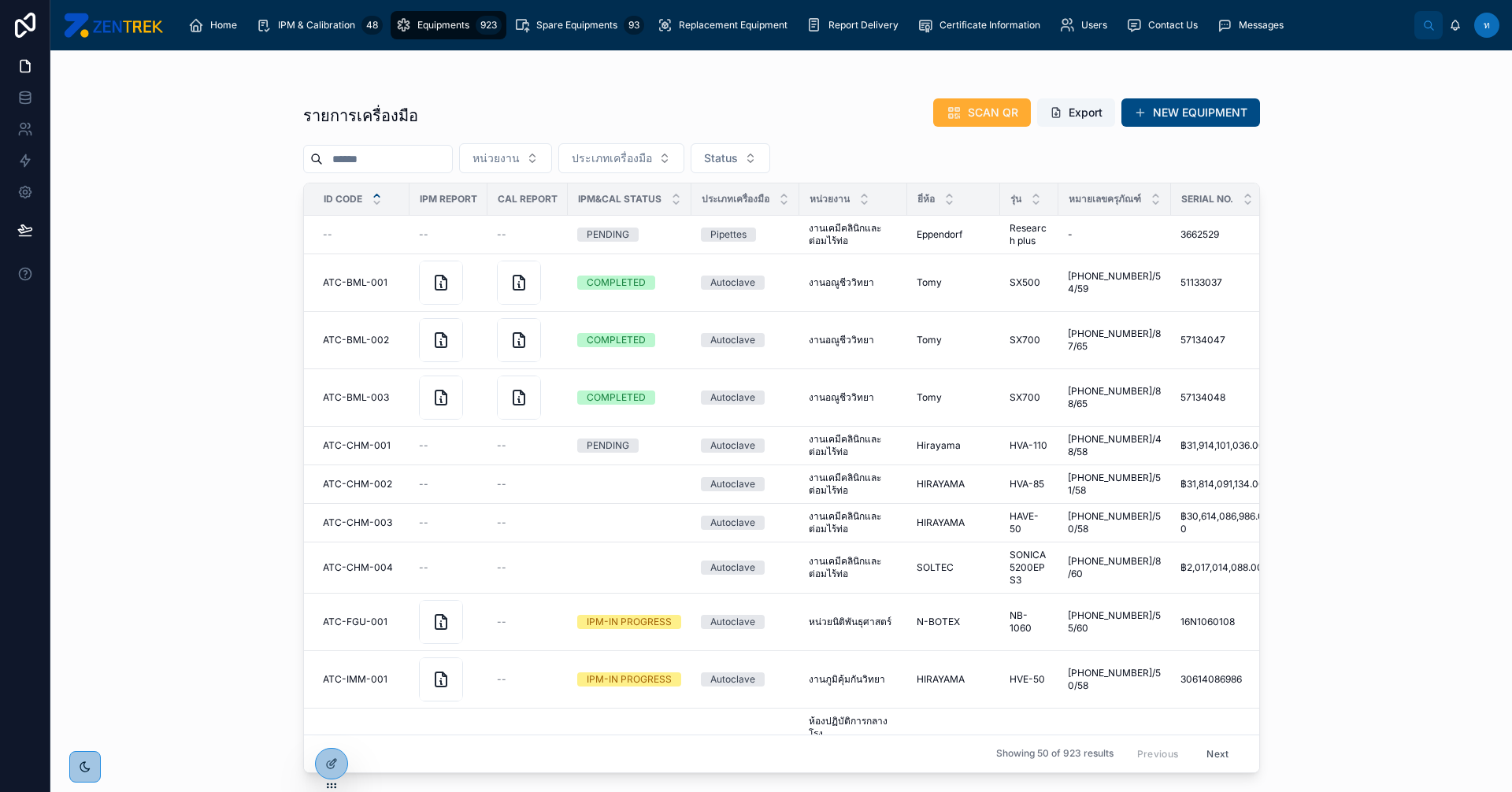
click at [437, 162] on input "text" at bounding box center [387, 159] width 129 height 22
type input "*"
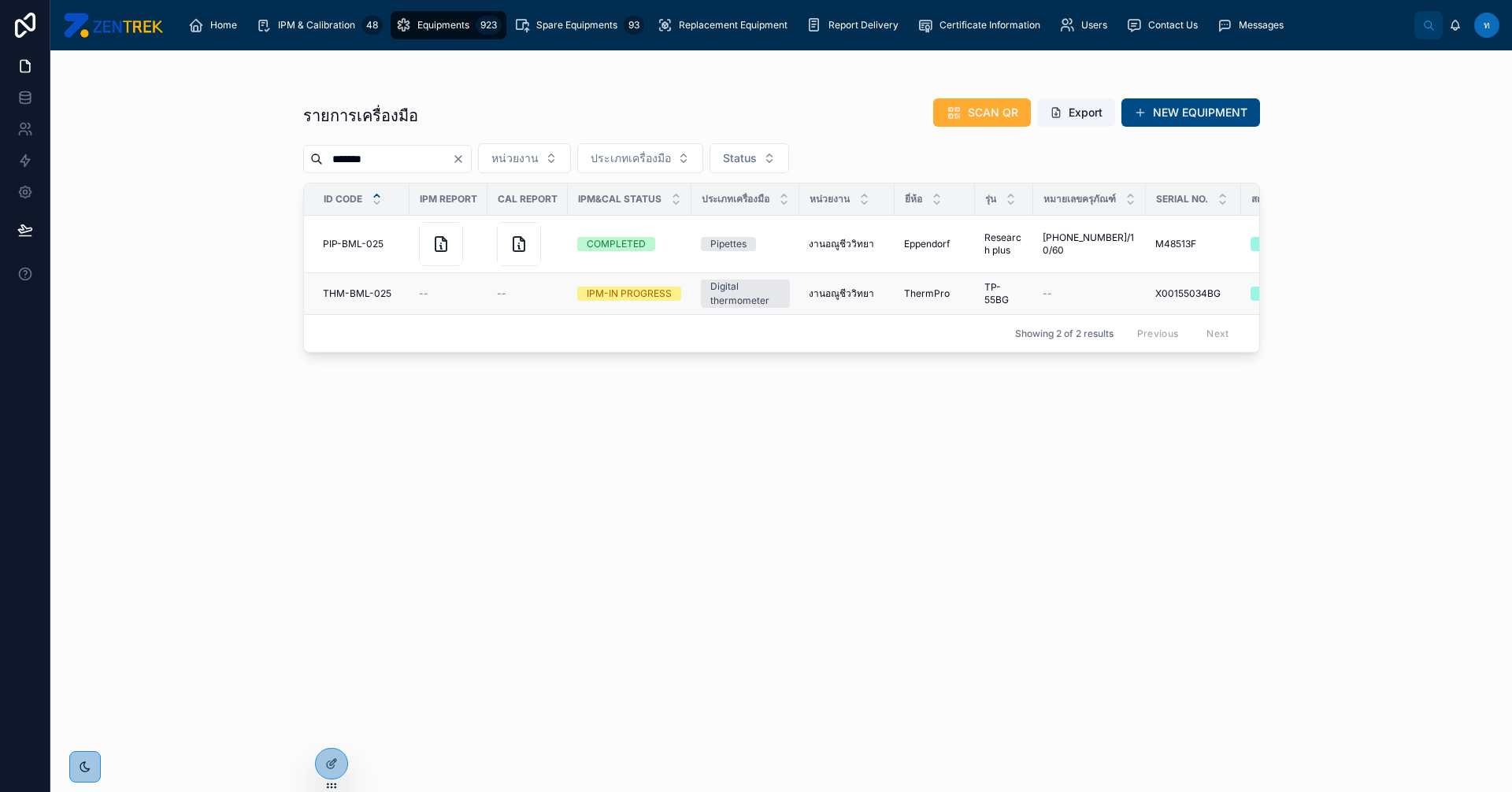
type input "*******"
click at [378, 306] on td "THM-BML-025 THM-BML-025" at bounding box center [356, 294] width 106 height 41
click at [367, 297] on span "THM-BML-025" at bounding box center [356, 293] width 68 height 13
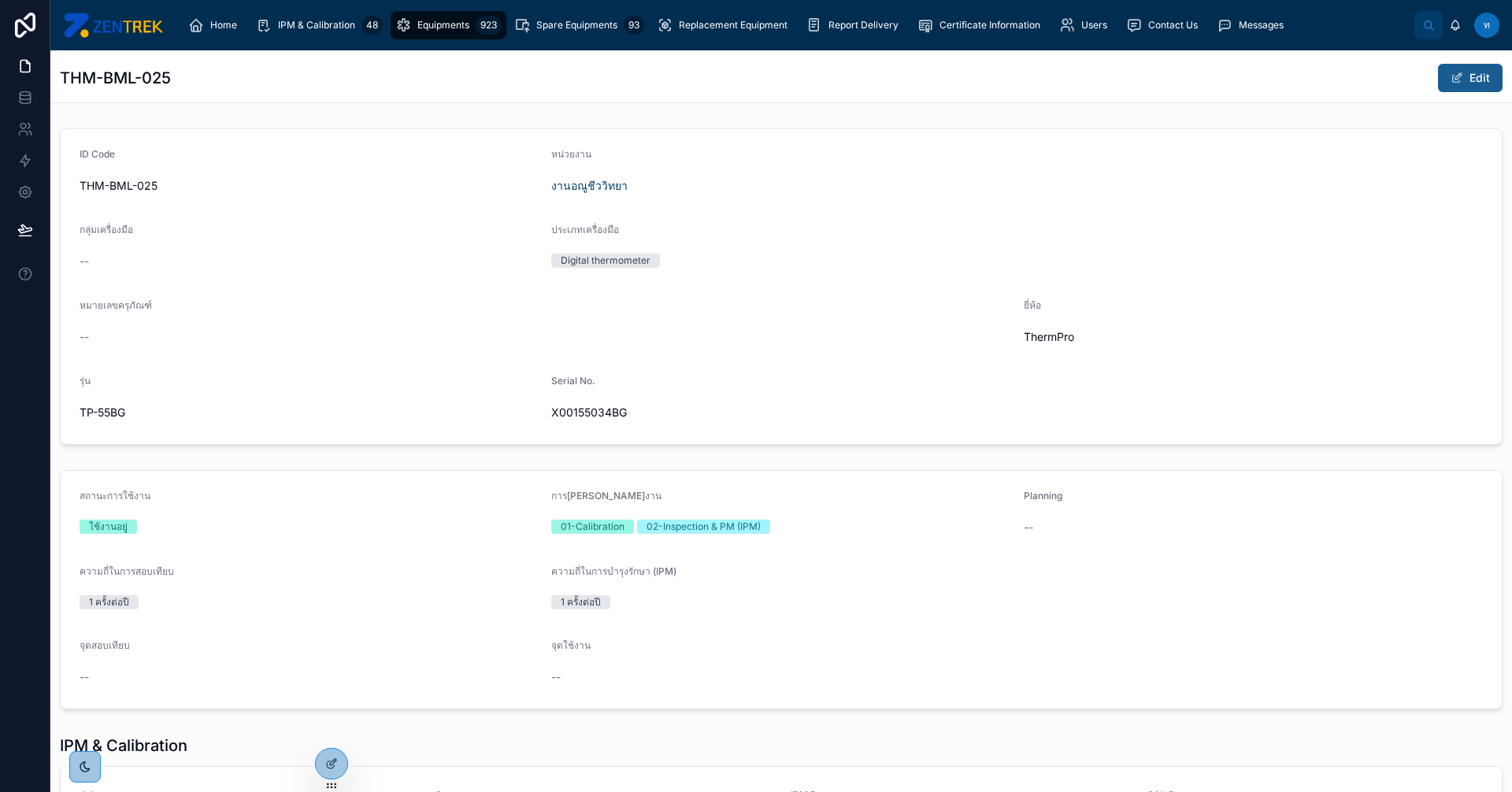
click at [1481, 87] on button "Edit" at bounding box center [1471, 79] width 64 height 29
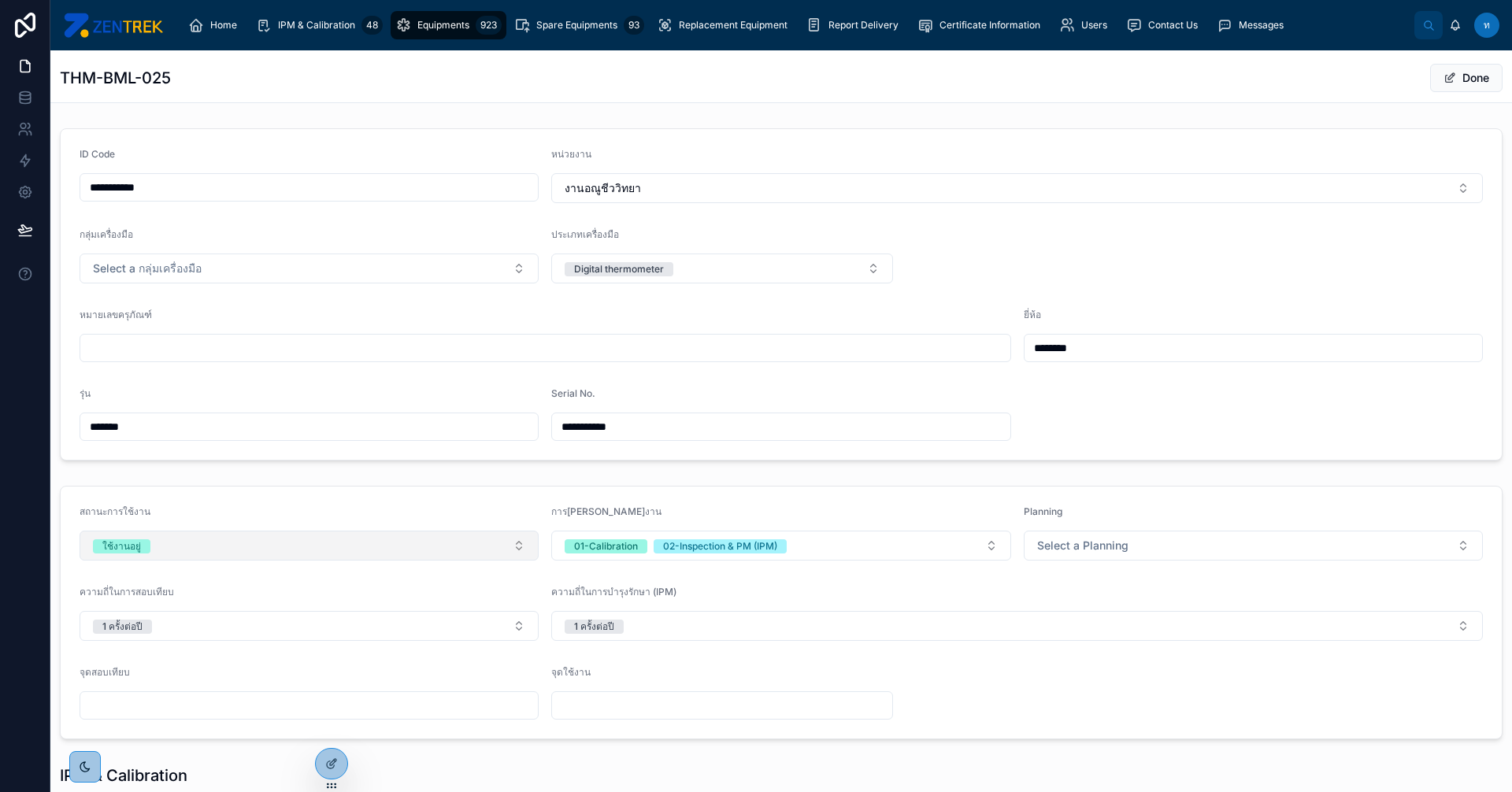
click at [280, 549] on button "ใช้งานอยู่" at bounding box center [309, 545] width 460 height 30
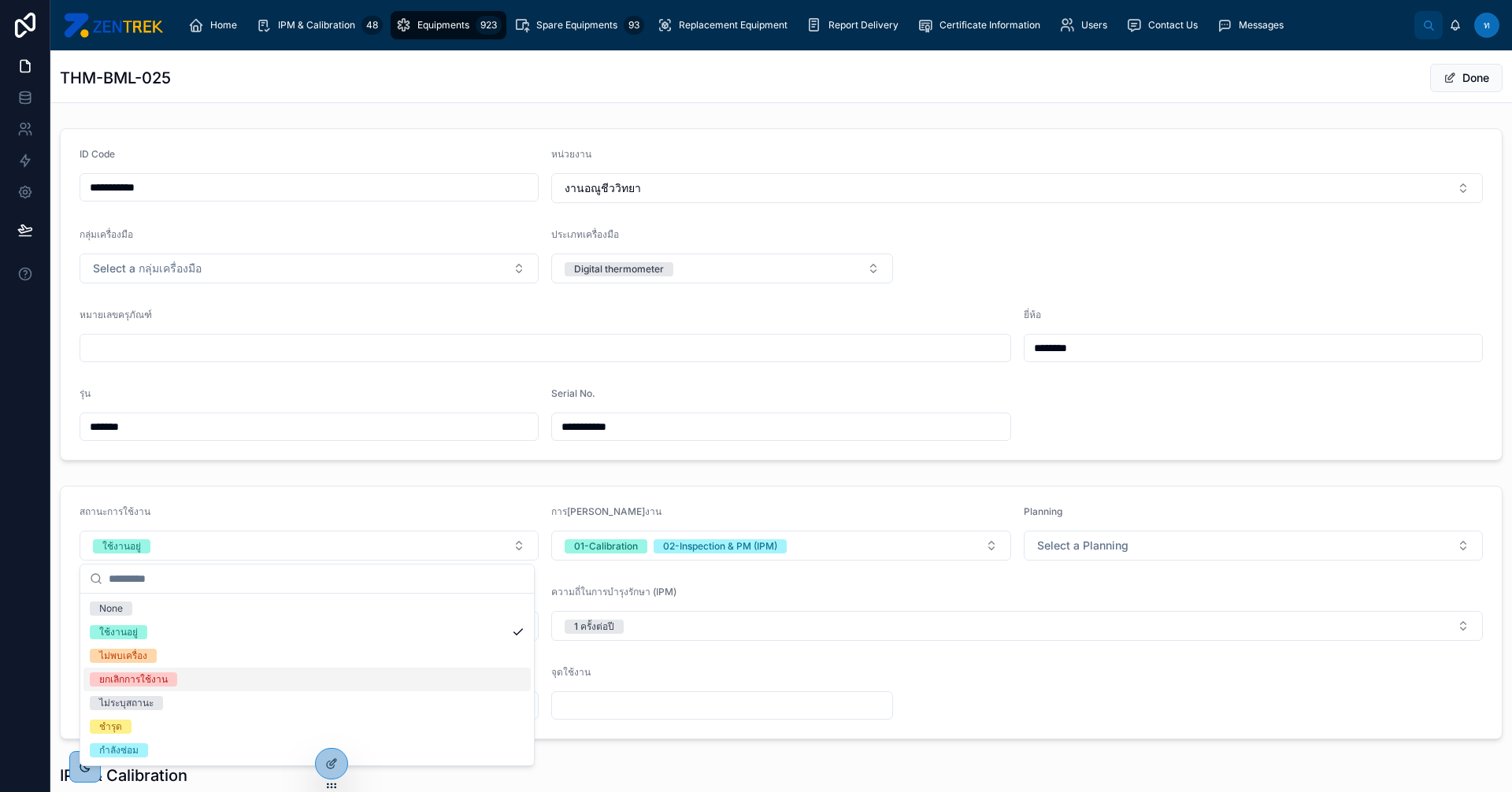
click at [125, 677] on div "ยกเลิกการใช้งาน" at bounding box center [133, 679] width 68 height 14
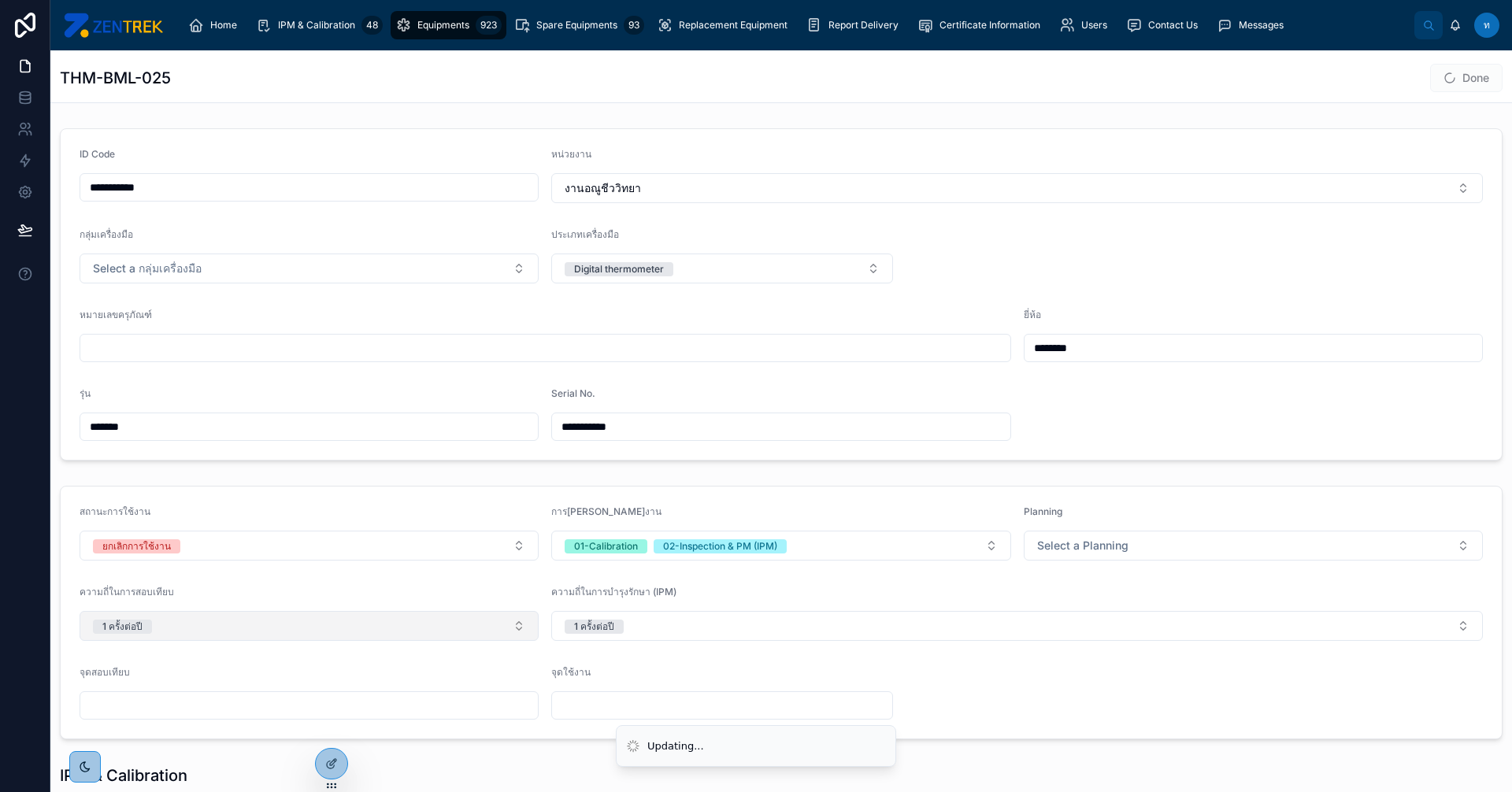
click at [171, 634] on button "1 ครั้งต่อปี" at bounding box center [309, 626] width 460 height 30
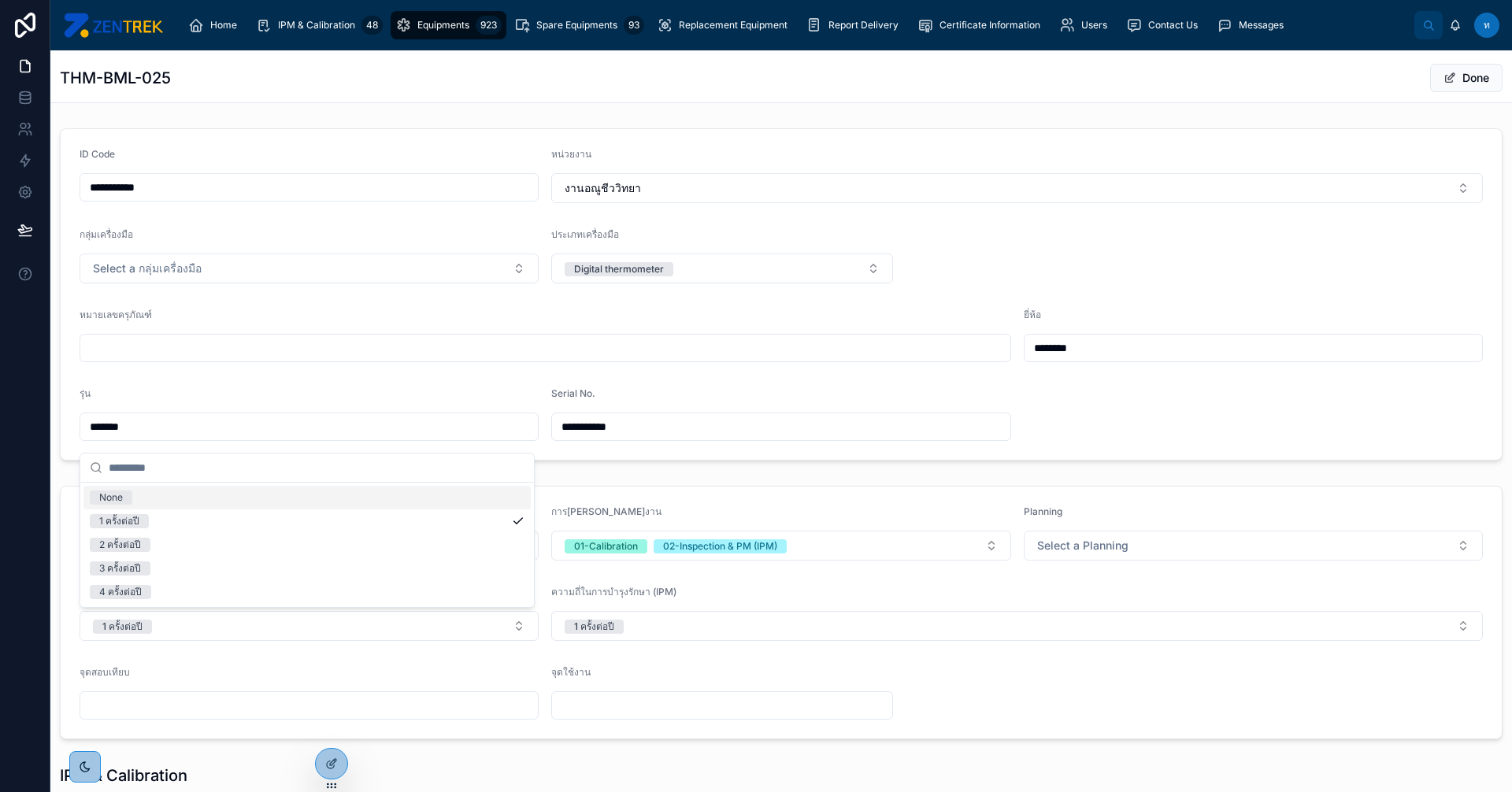
click at [111, 498] on div "None" at bounding box center [111, 497] width 24 height 14
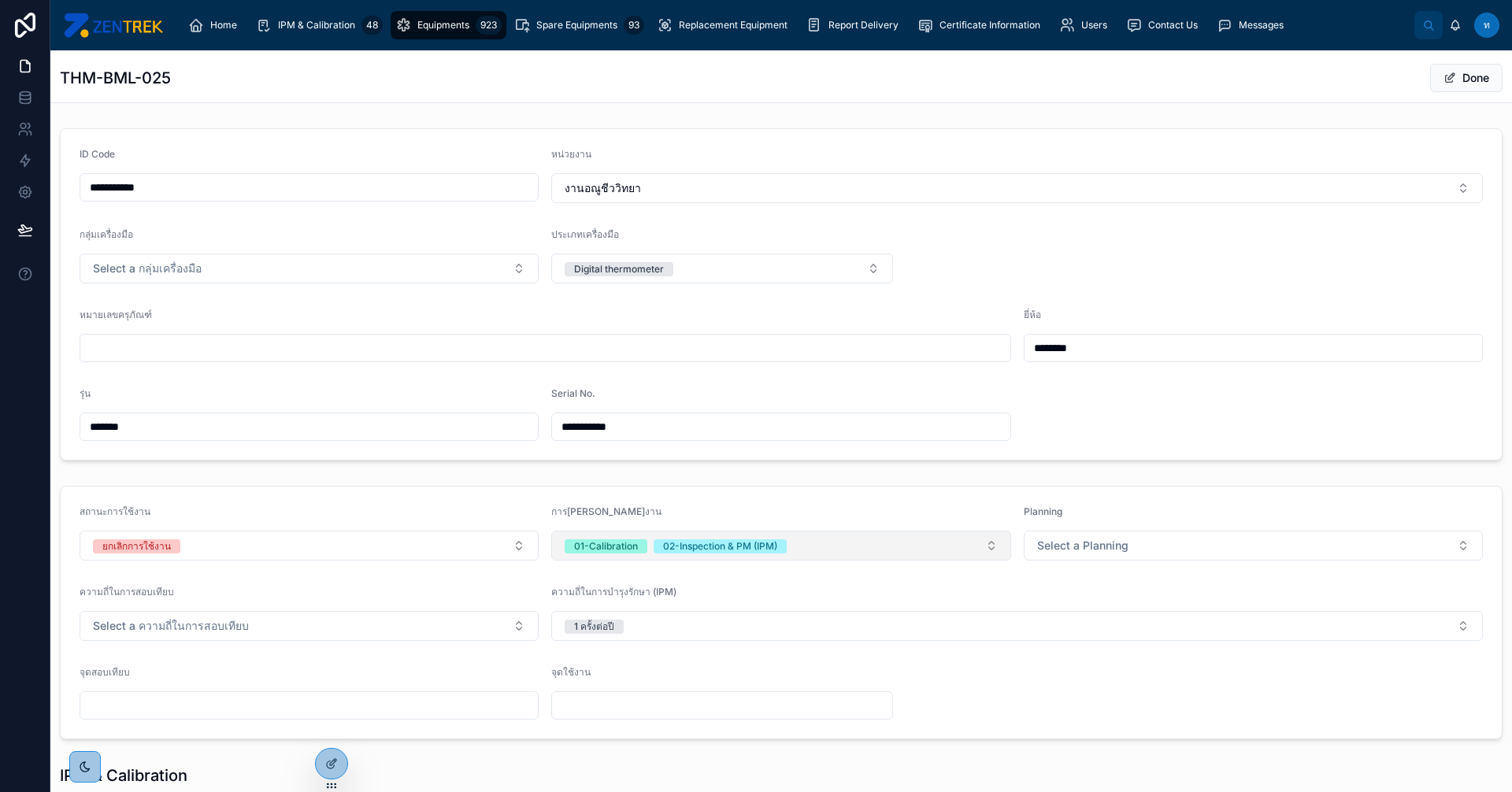
click at [623, 556] on button "01-Calibration 02-Inspection & PM (IPM)" at bounding box center [781, 545] width 460 height 30
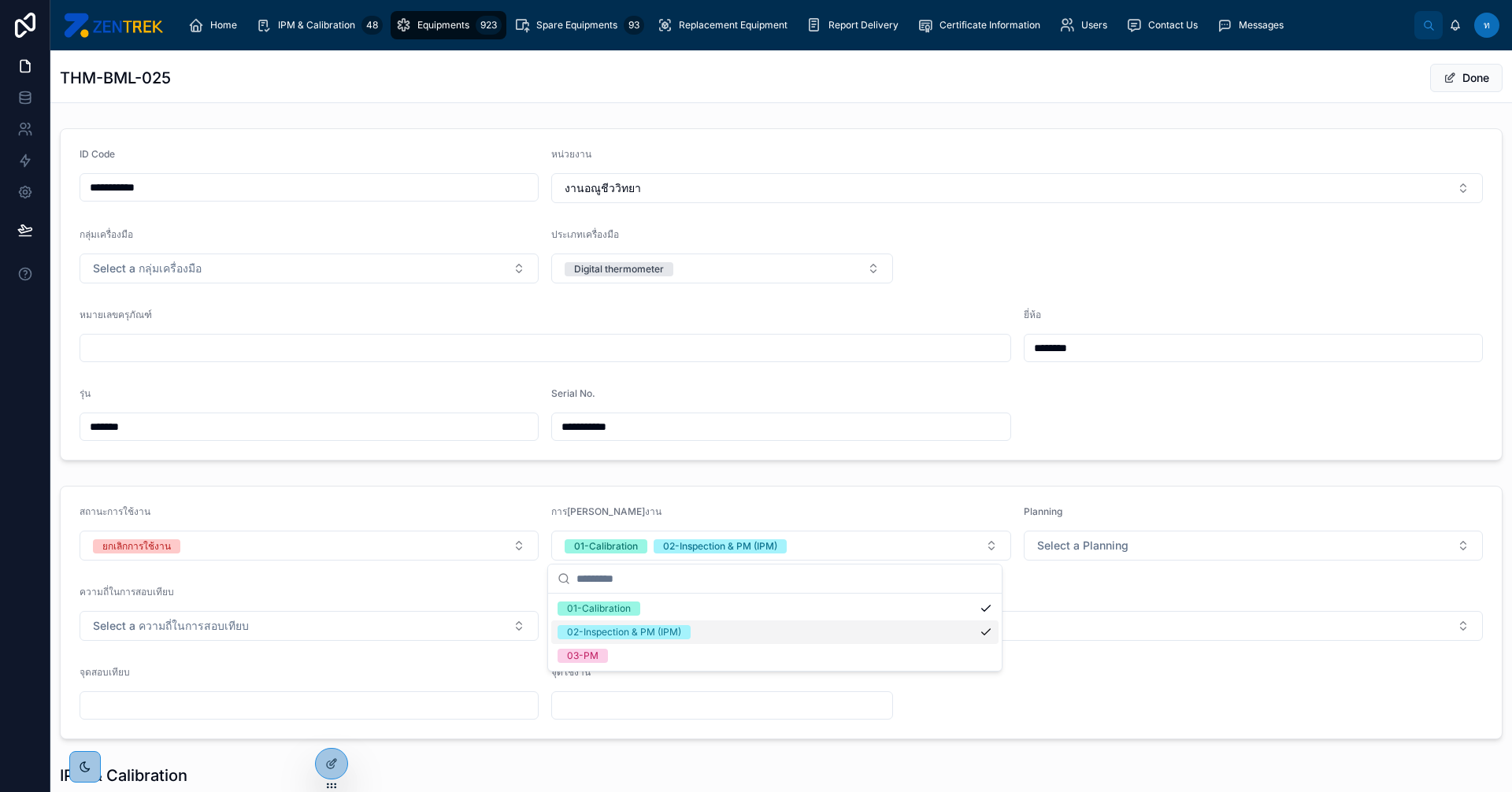
click at [637, 628] on div "02-Inspection & PM (IPM)" at bounding box center [623, 632] width 114 height 14
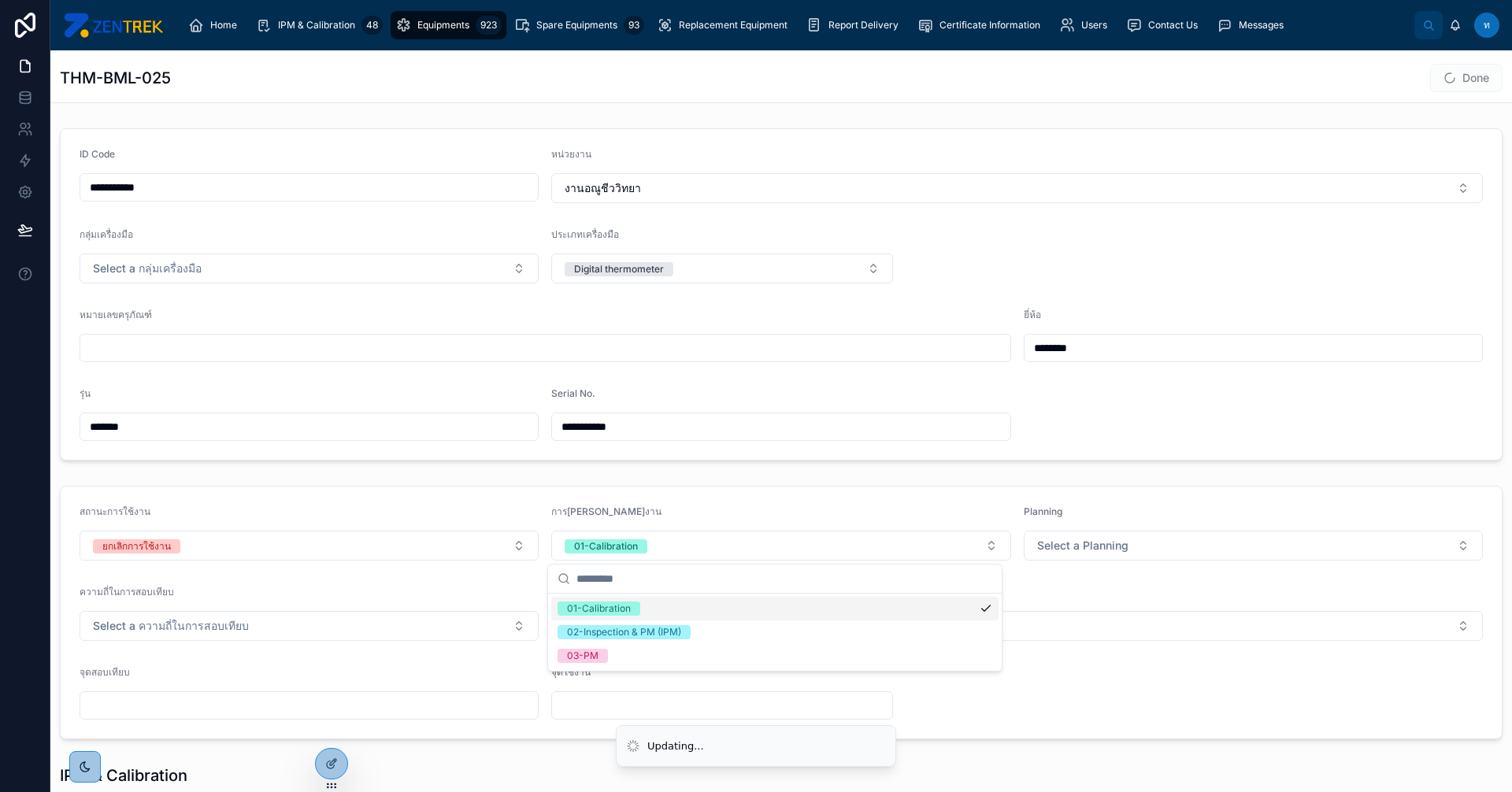
click at [629, 609] on div "01-Calibration" at bounding box center [599, 608] width 64 height 14
click at [1109, 550] on span "Select a Planning" at bounding box center [1083, 545] width 91 height 16
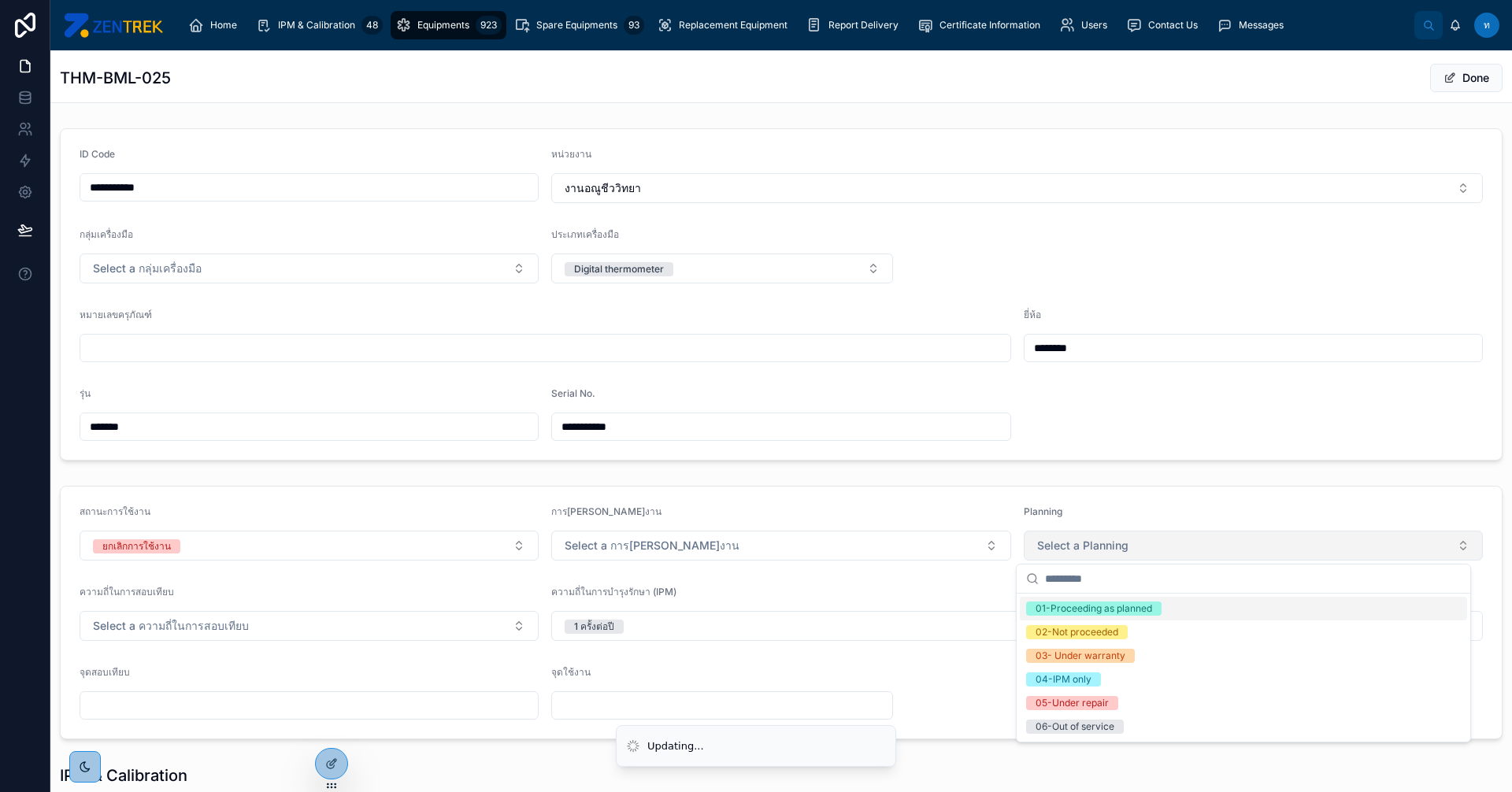
click at [1109, 550] on span "Select a Planning" at bounding box center [1083, 545] width 91 height 16
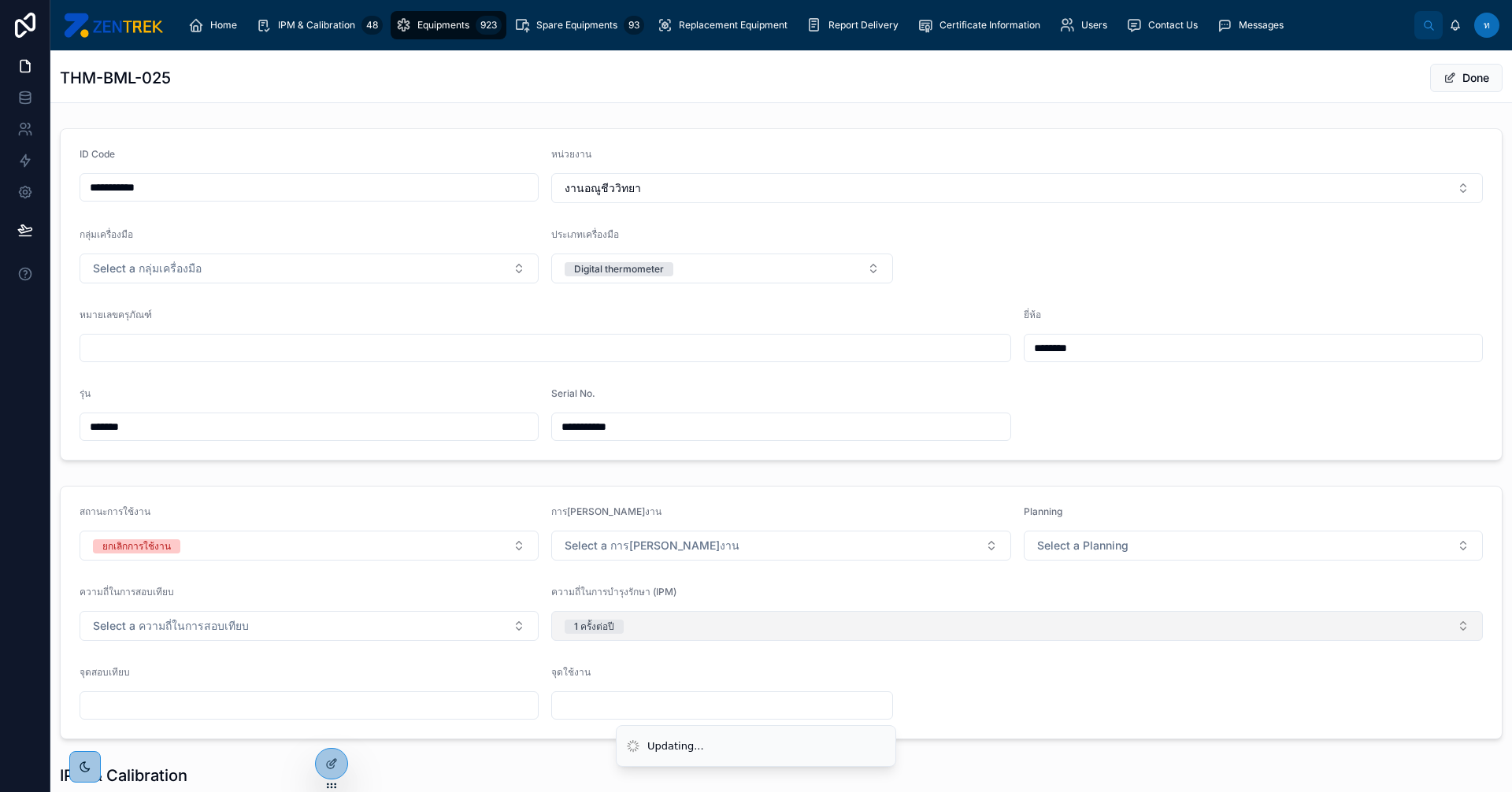
click at [608, 621] on div "1 ครั้งต่อปี" at bounding box center [595, 627] width 41 height 14
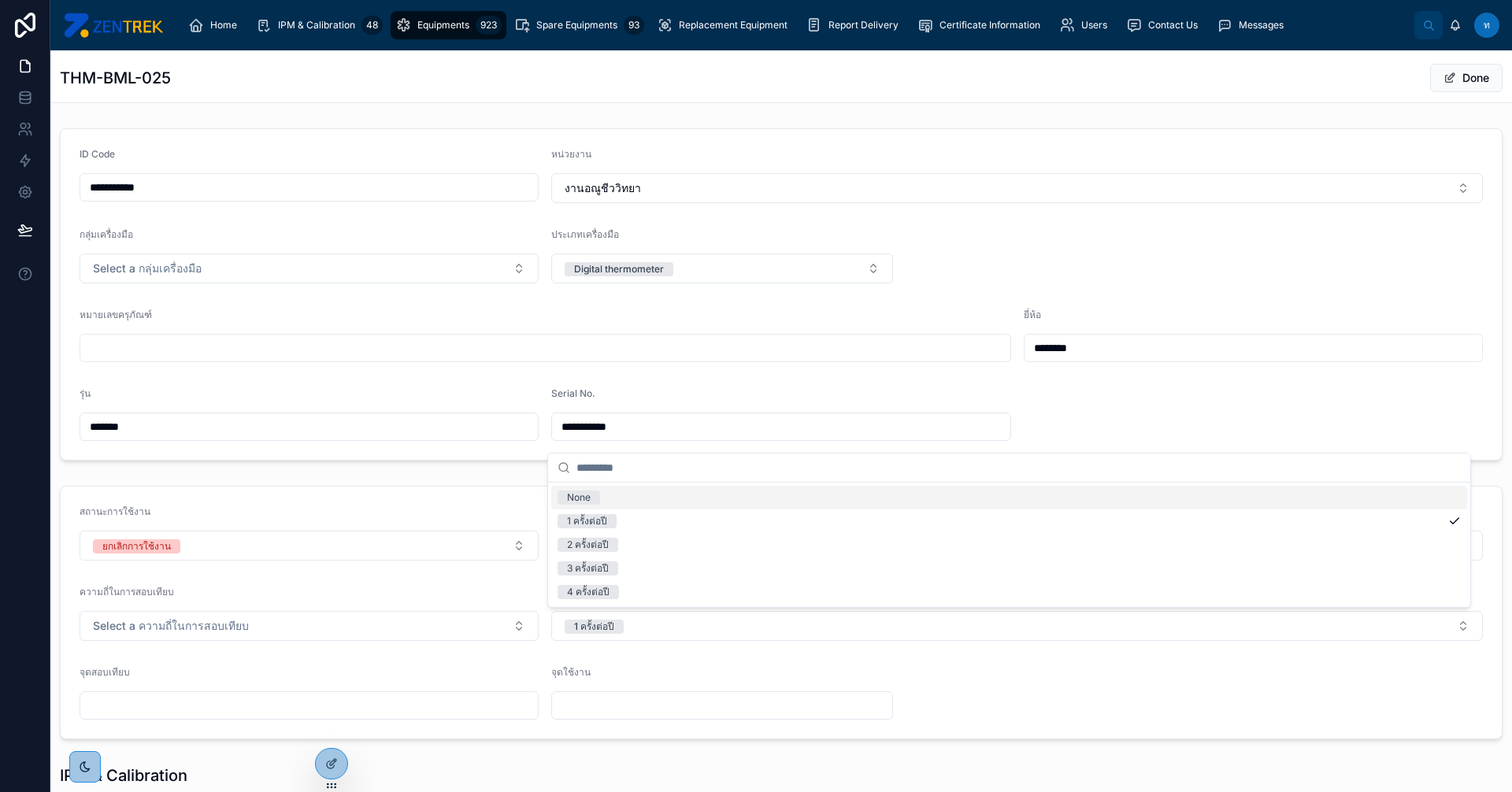
click at [588, 498] on div "None" at bounding box center [579, 497] width 24 height 14
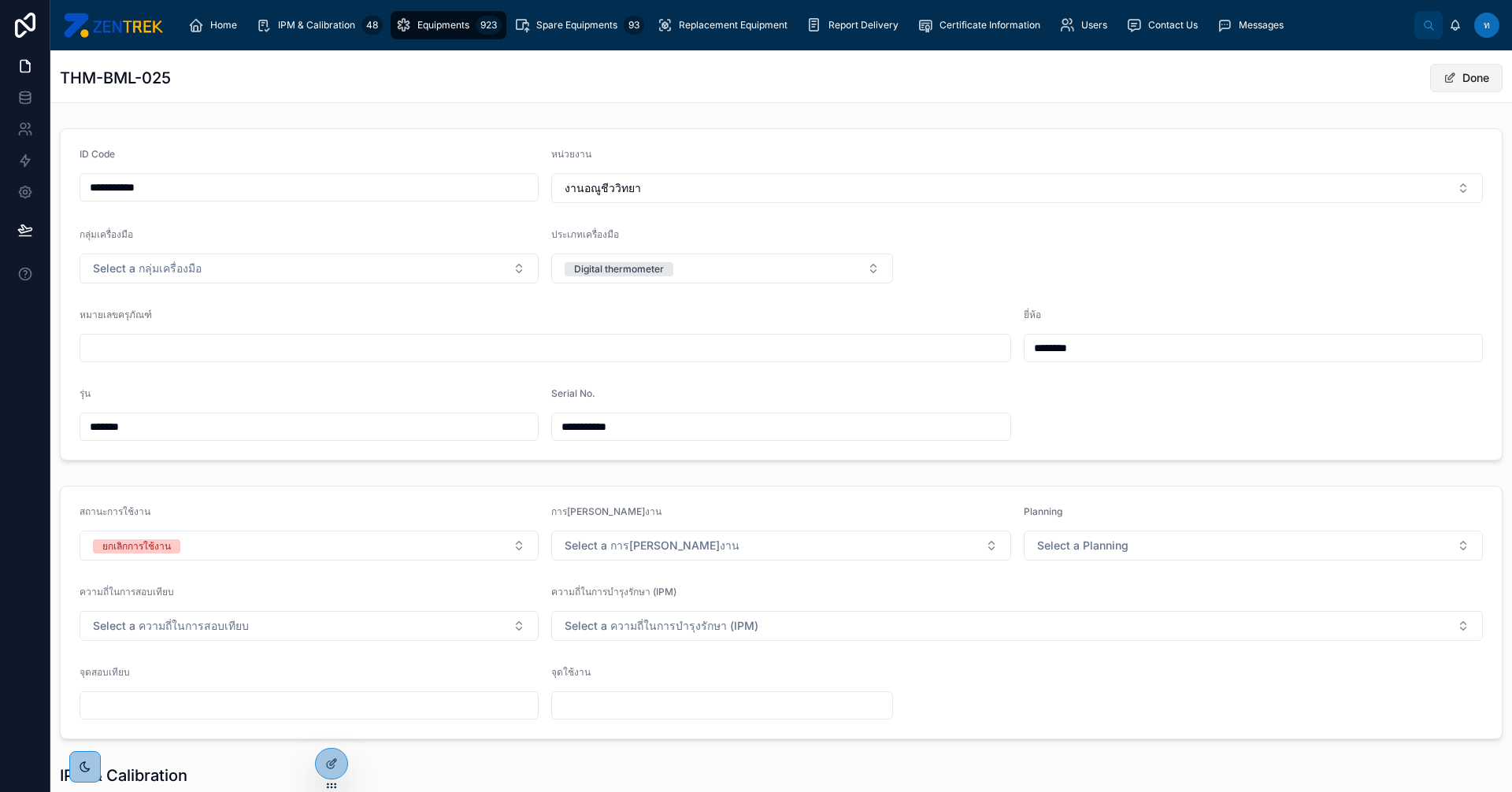
click at [1452, 80] on button "Done" at bounding box center [1466, 79] width 73 height 29
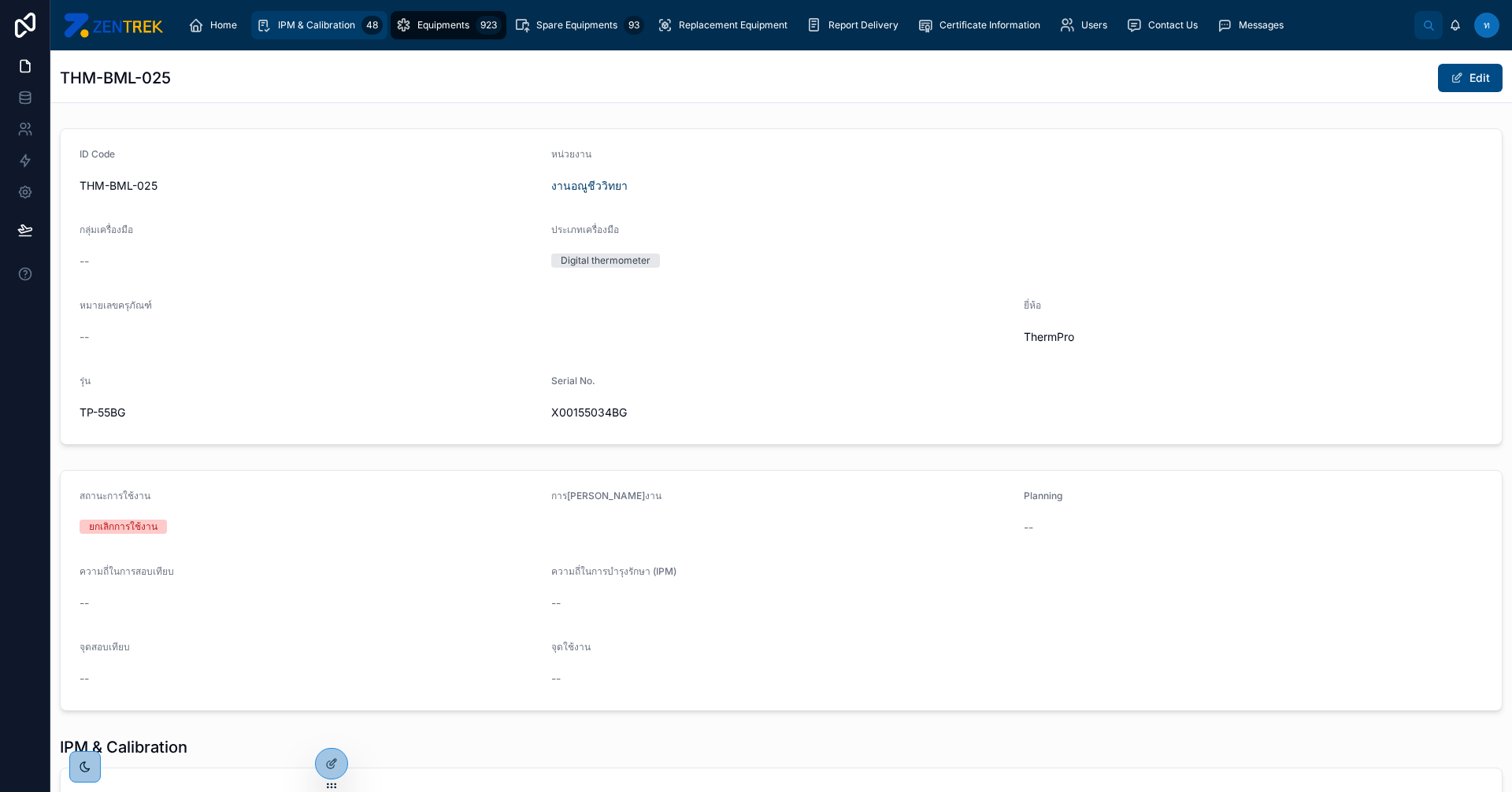
click at [340, 33] on div "IPM & Calibration 48" at bounding box center [319, 25] width 127 height 25
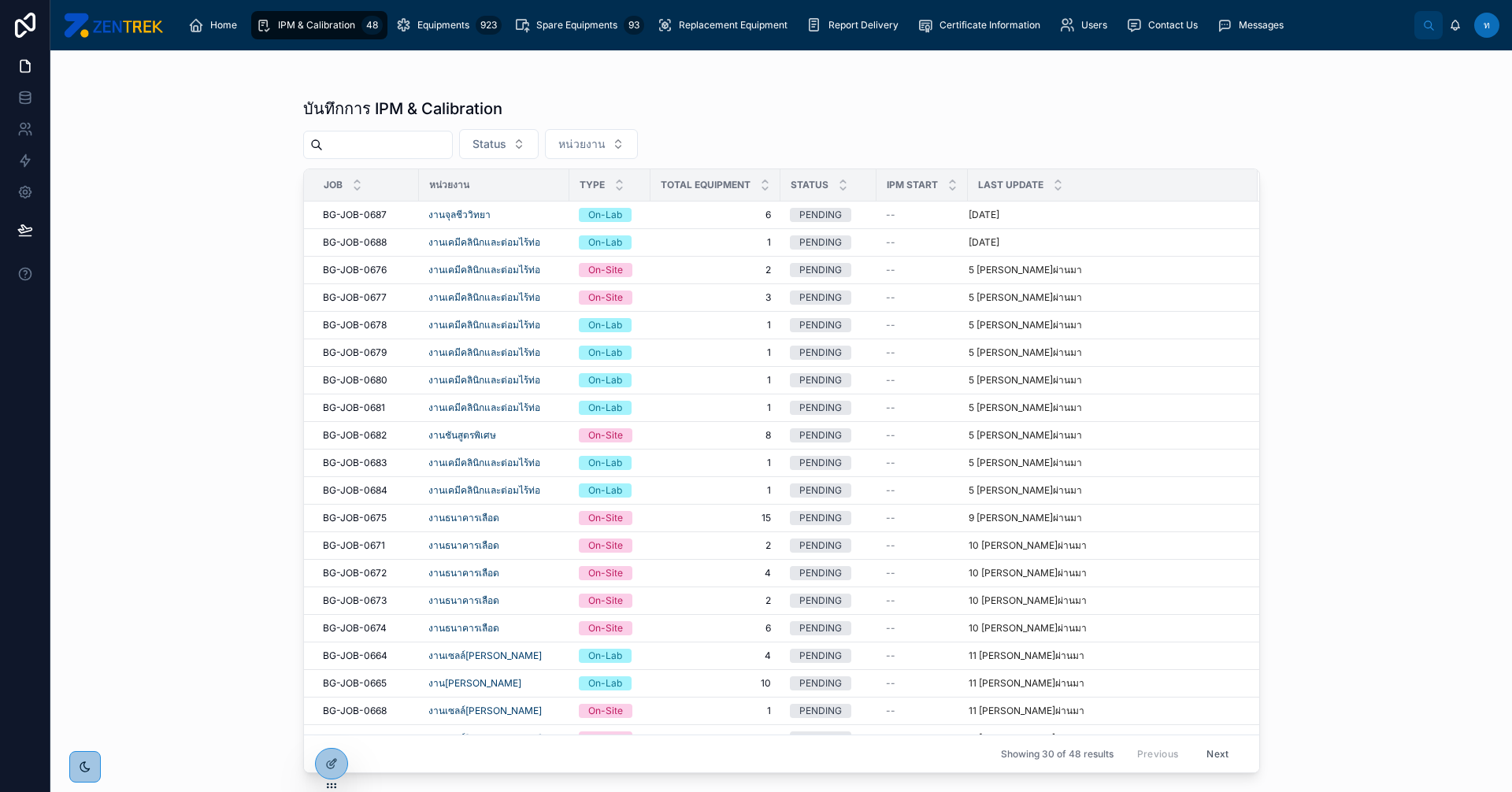
click at [412, 144] on input "text" at bounding box center [387, 145] width 129 height 22
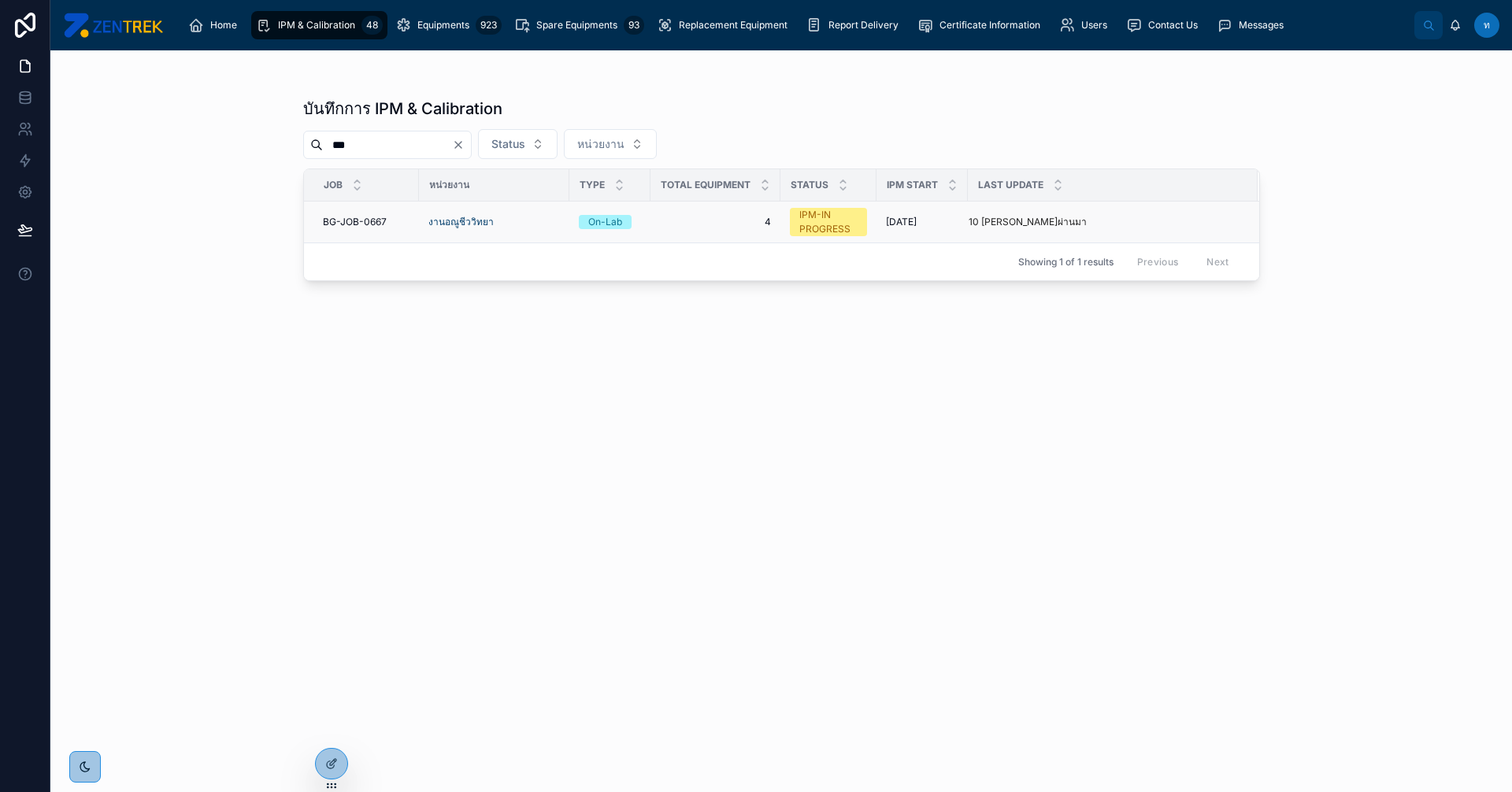
type input "***"
click at [378, 224] on span "BG-JOB-0667" at bounding box center [355, 221] width 64 height 13
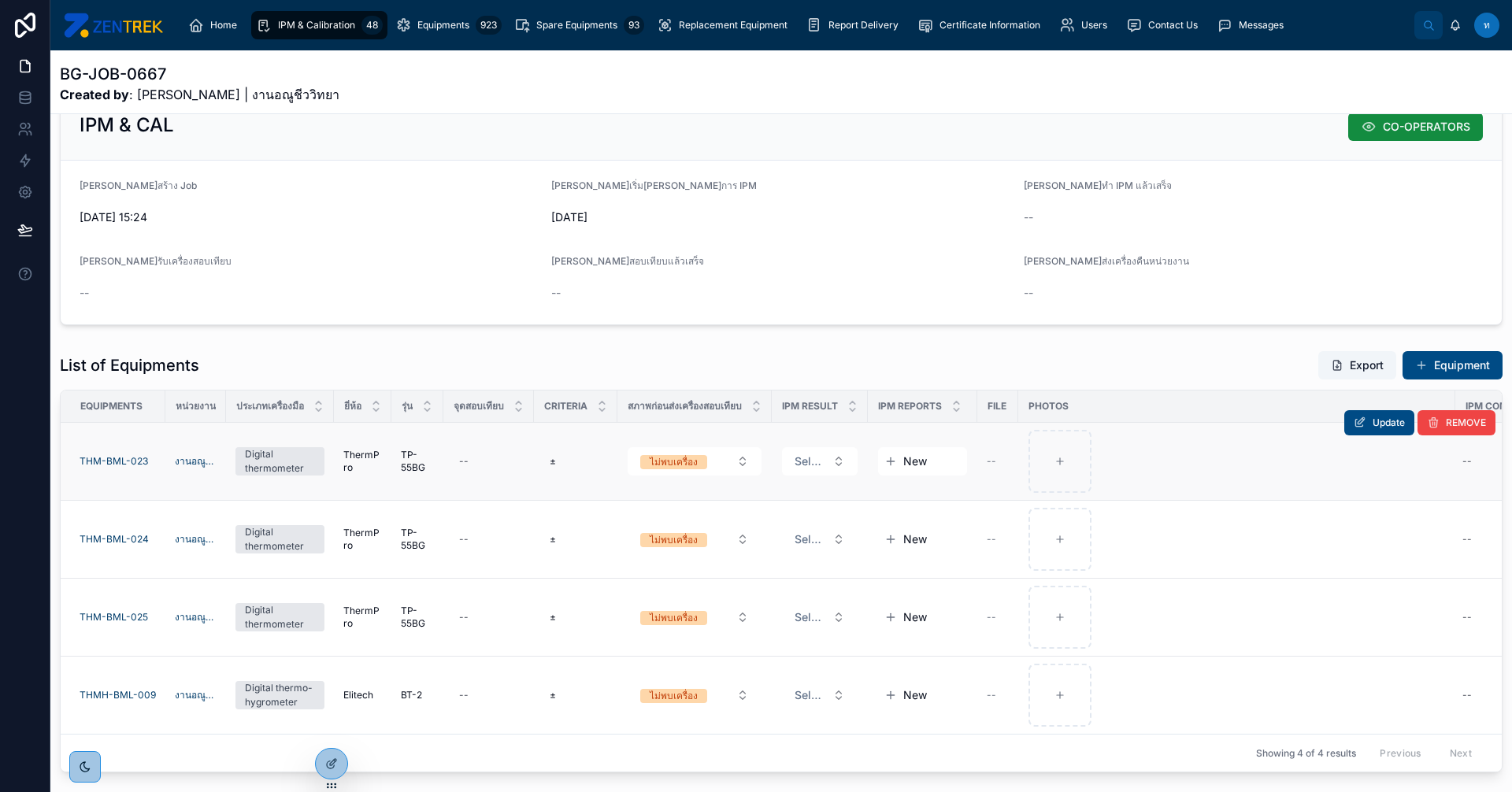
scroll to position [214, 0]
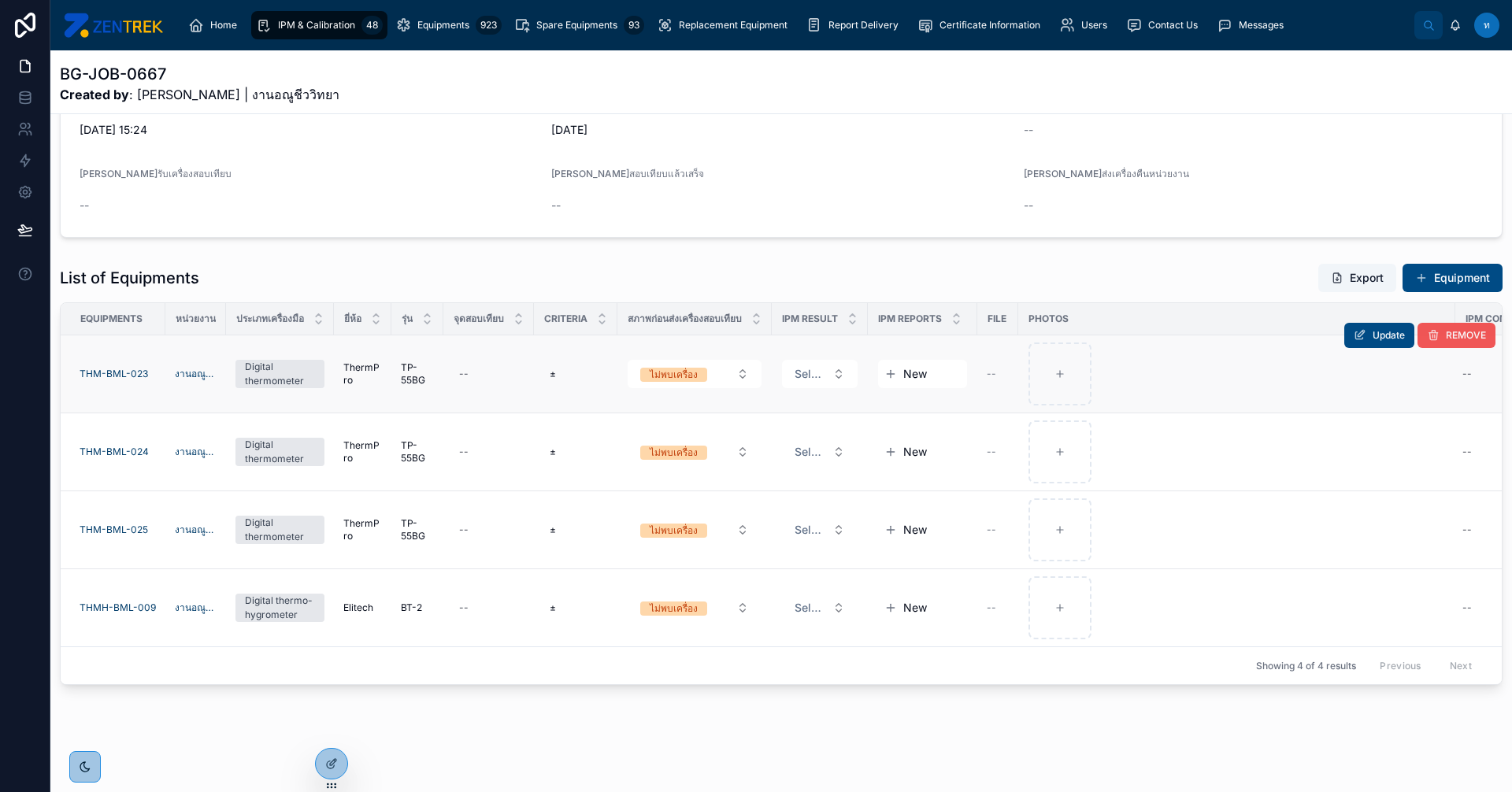
click at [1451, 331] on button "REMOVE" at bounding box center [1456, 335] width 78 height 25
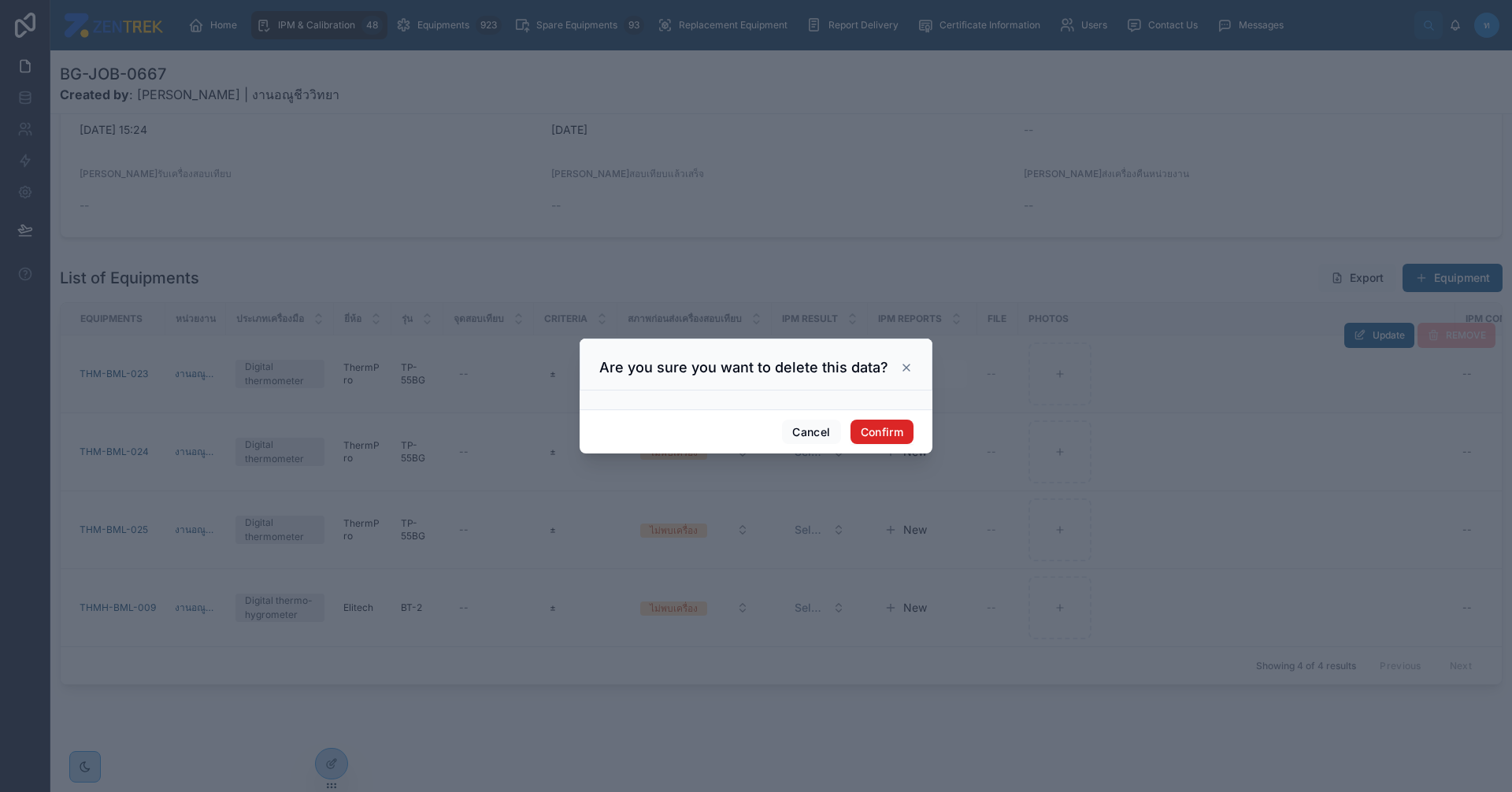
click at [862, 437] on button "Confirm" at bounding box center [882, 432] width 63 height 25
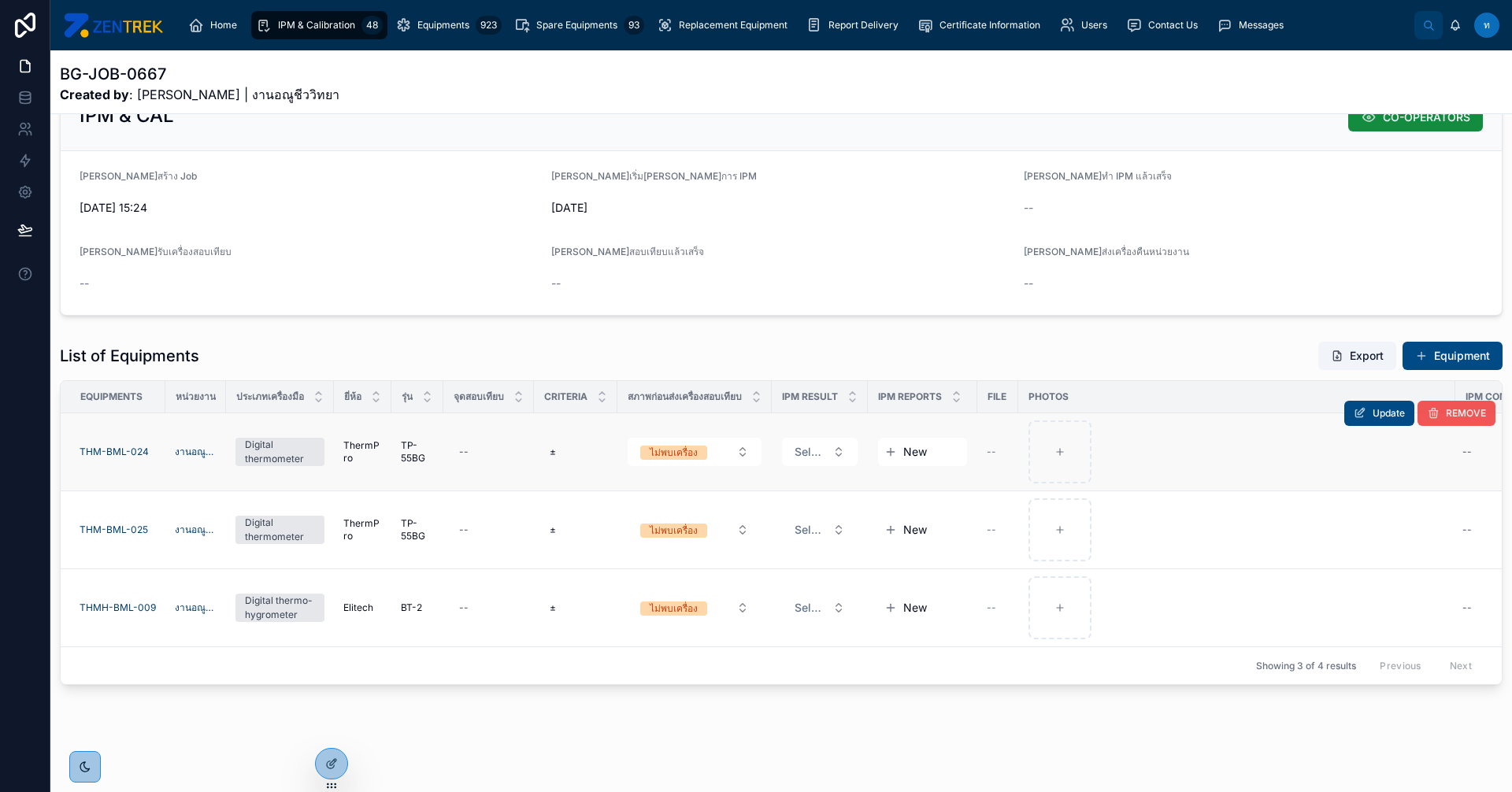
click at [1446, 407] on span "REMOVE" at bounding box center [1466, 413] width 41 height 13
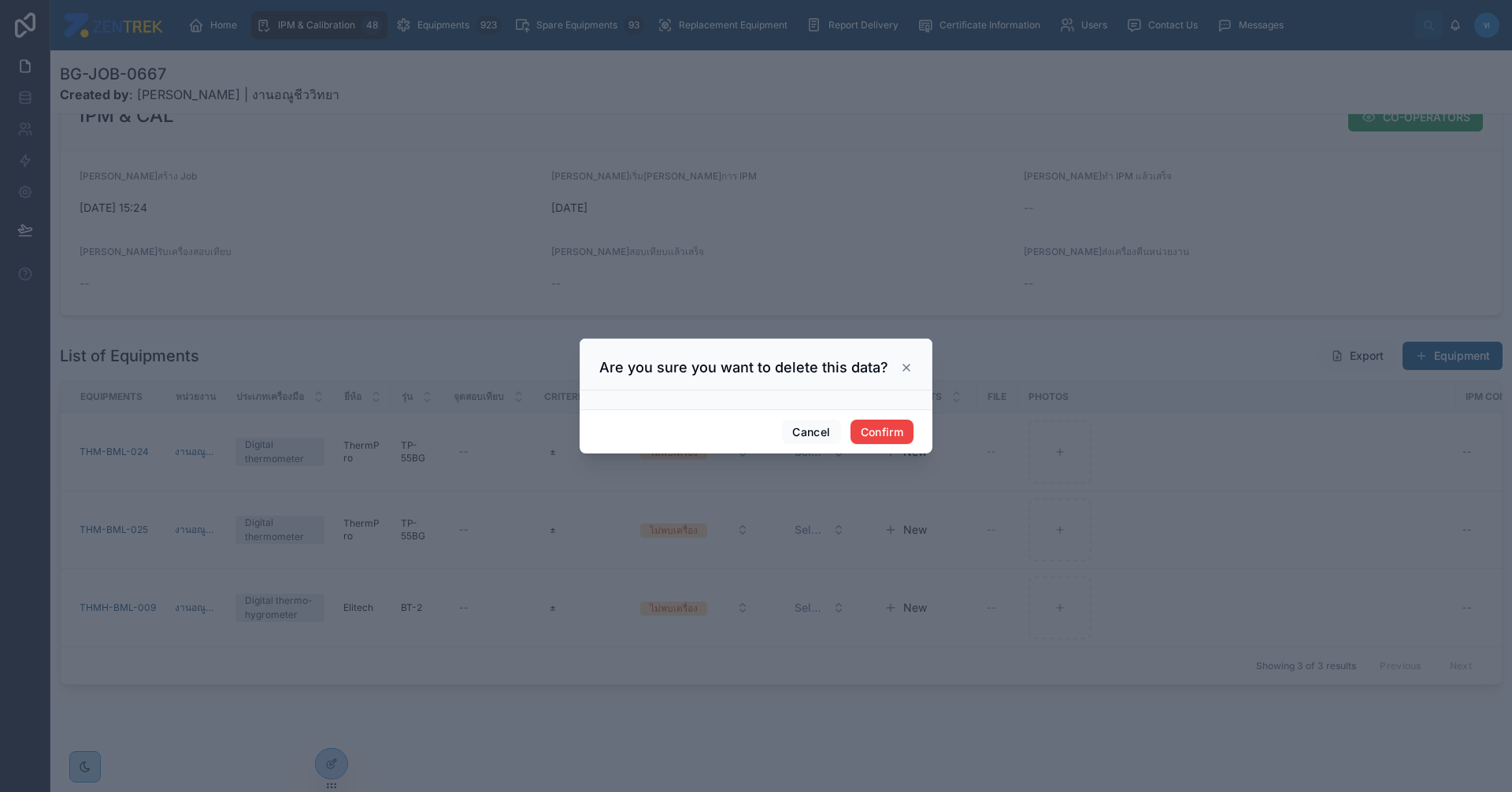
click at [901, 447] on div "Cancel Confirm" at bounding box center [756, 431] width 353 height 45
click at [895, 443] on button "Confirm" at bounding box center [882, 432] width 63 height 25
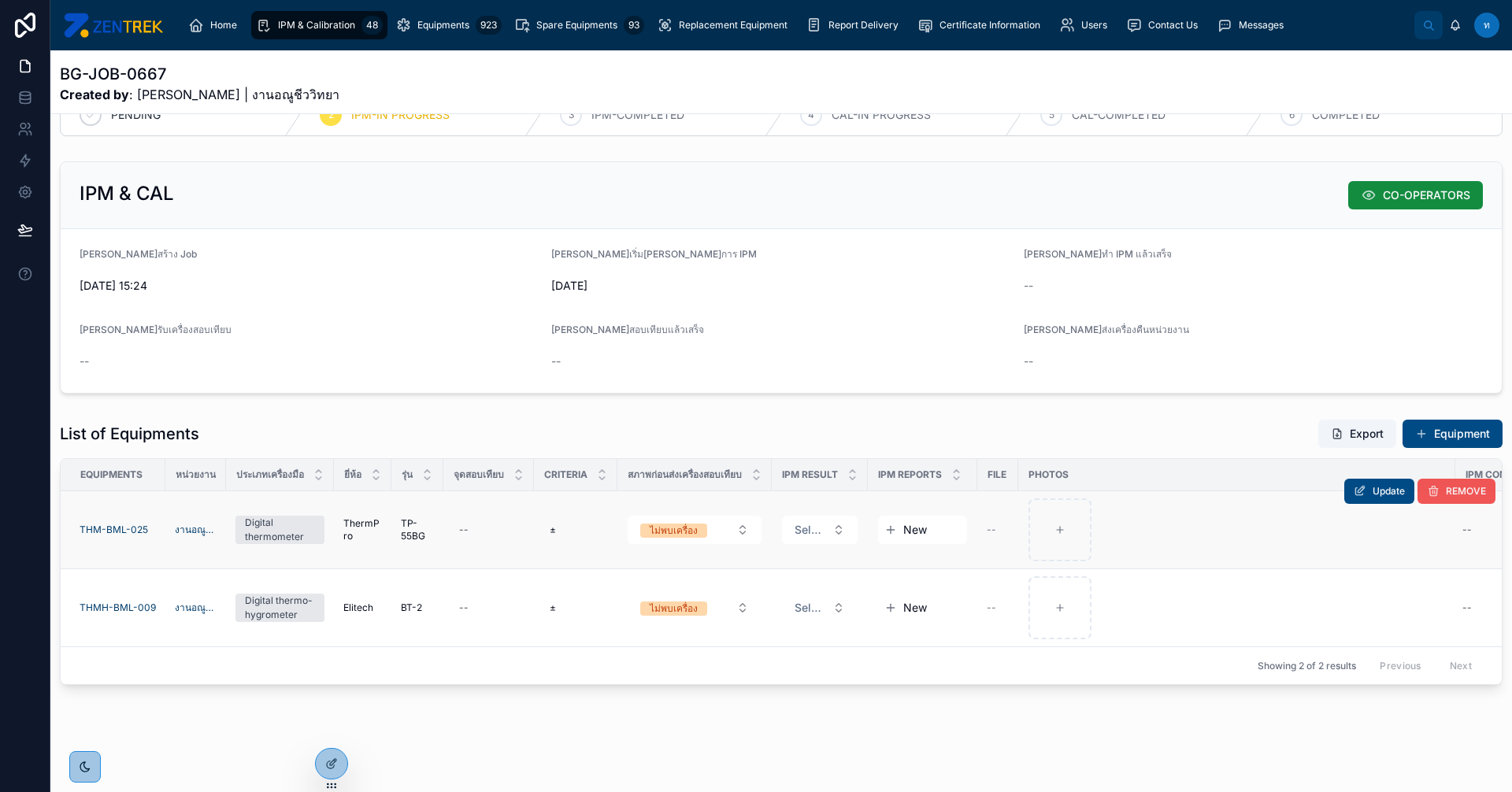
click at [1446, 485] on span "REMOVE" at bounding box center [1466, 491] width 41 height 13
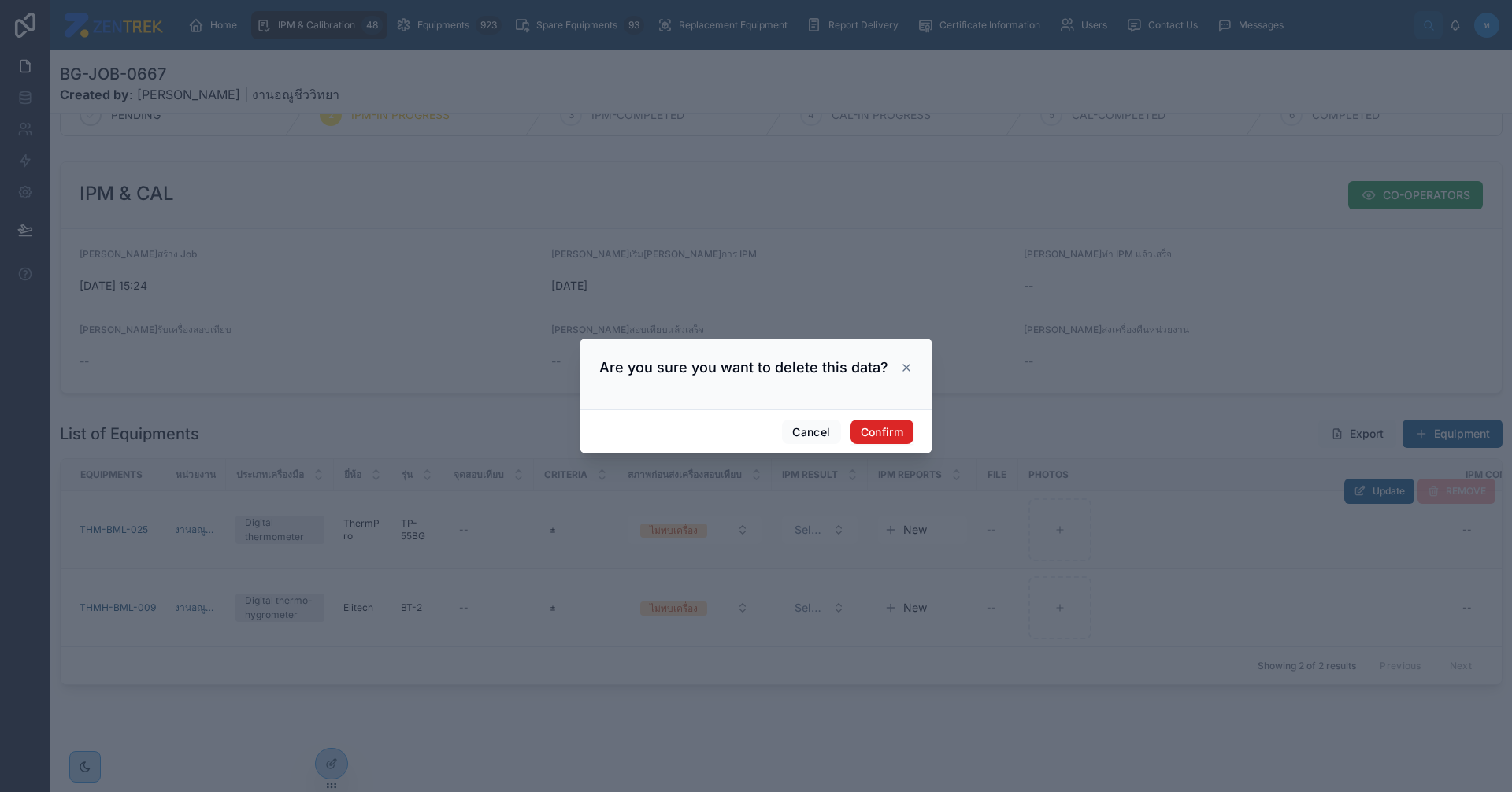
click at [856, 437] on button "Confirm" at bounding box center [882, 432] width 63 height 25
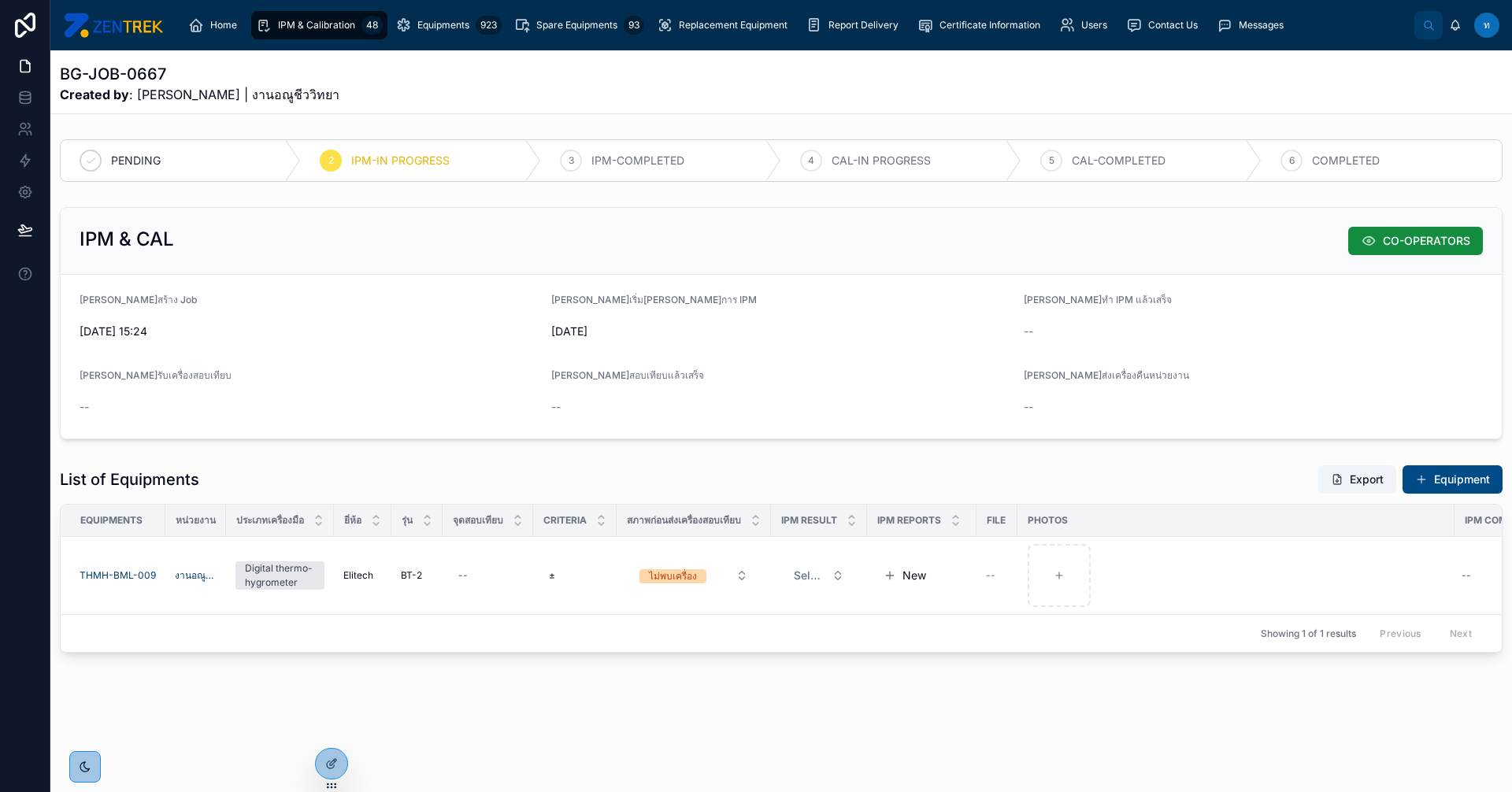
click at [612, 475] on div "List of Equipments Export Equipment" at bounding box center [781, 479] width 1443 height 30
click at [548, 739] on div "BG-JOB-0667 Created by : [PERSON_NAME] | งานอณูชีววิทยา PENDING 2 IPM-IN PROGRE…" at bounding box center [781, 405] width 1462 height 709
click at [322, 39] on link "IPM & Calibration 48" at bounding box center [318, 25] width 136 height 29
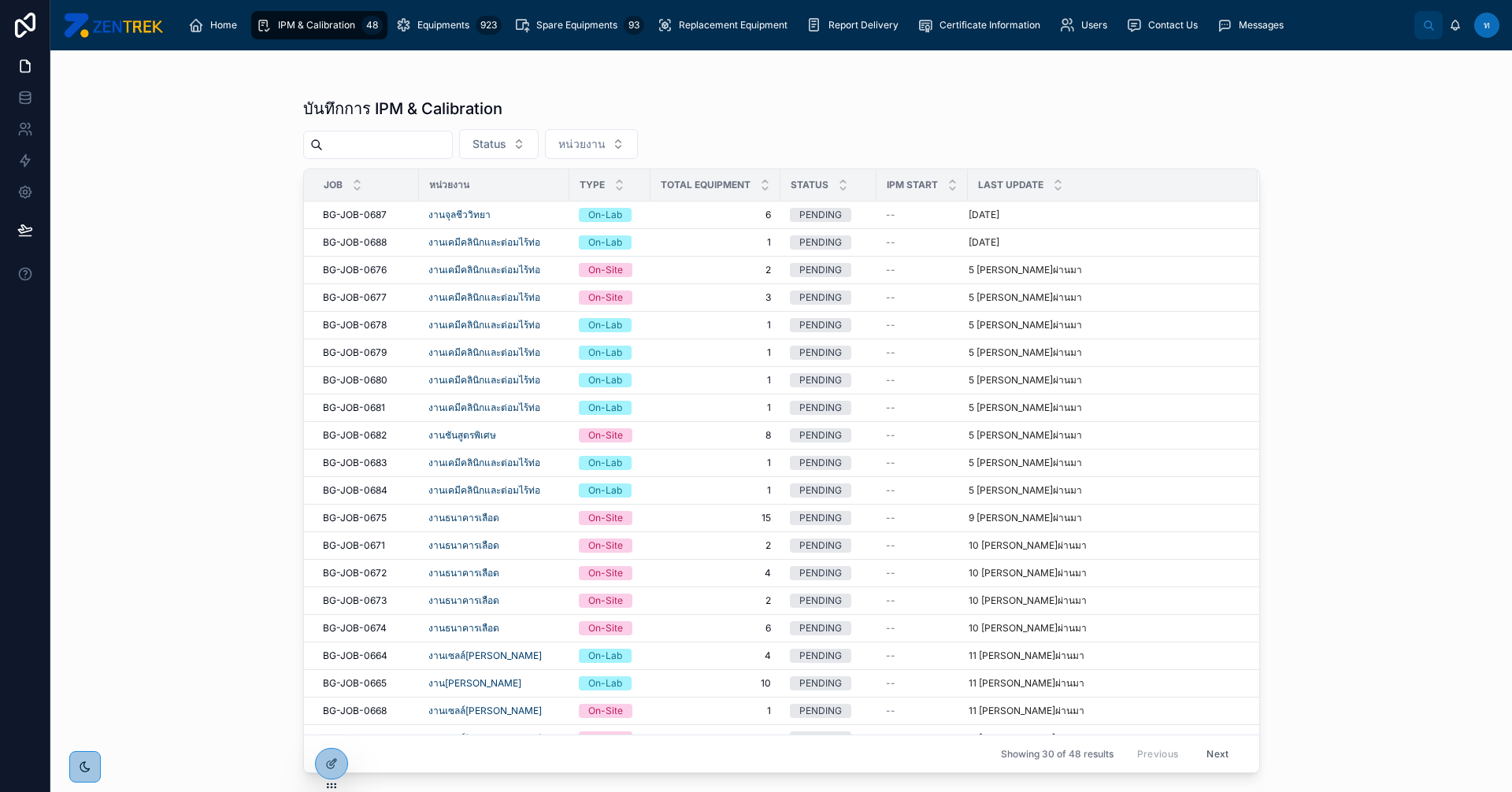
click at [384, 144] on input "text" at bounding box center [387, 145] width 129 height 22
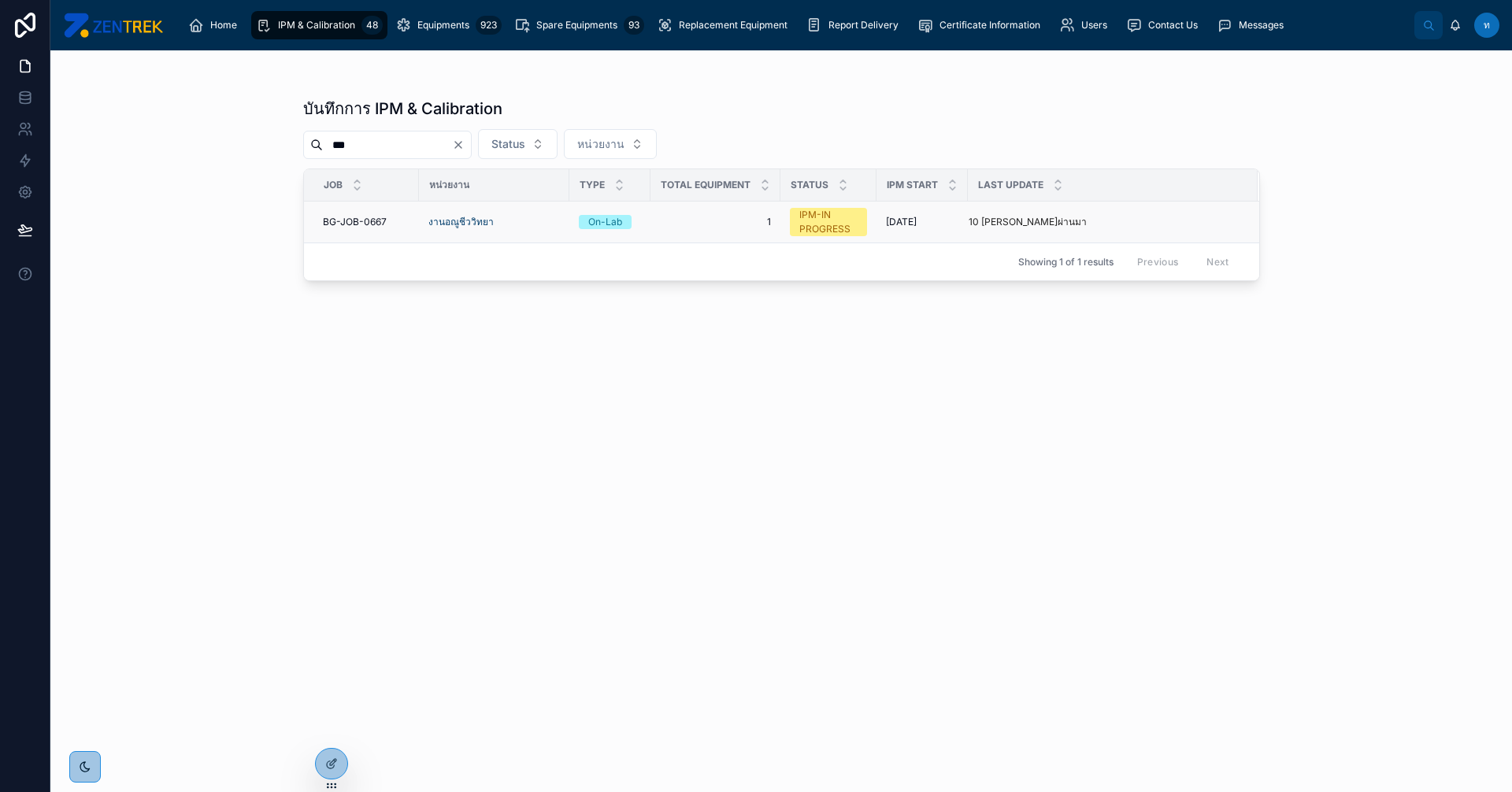
type input "***"
click at [358, 219] on span "BG-JOB-0667" at bounding box center [355, 221] width 64 height 13
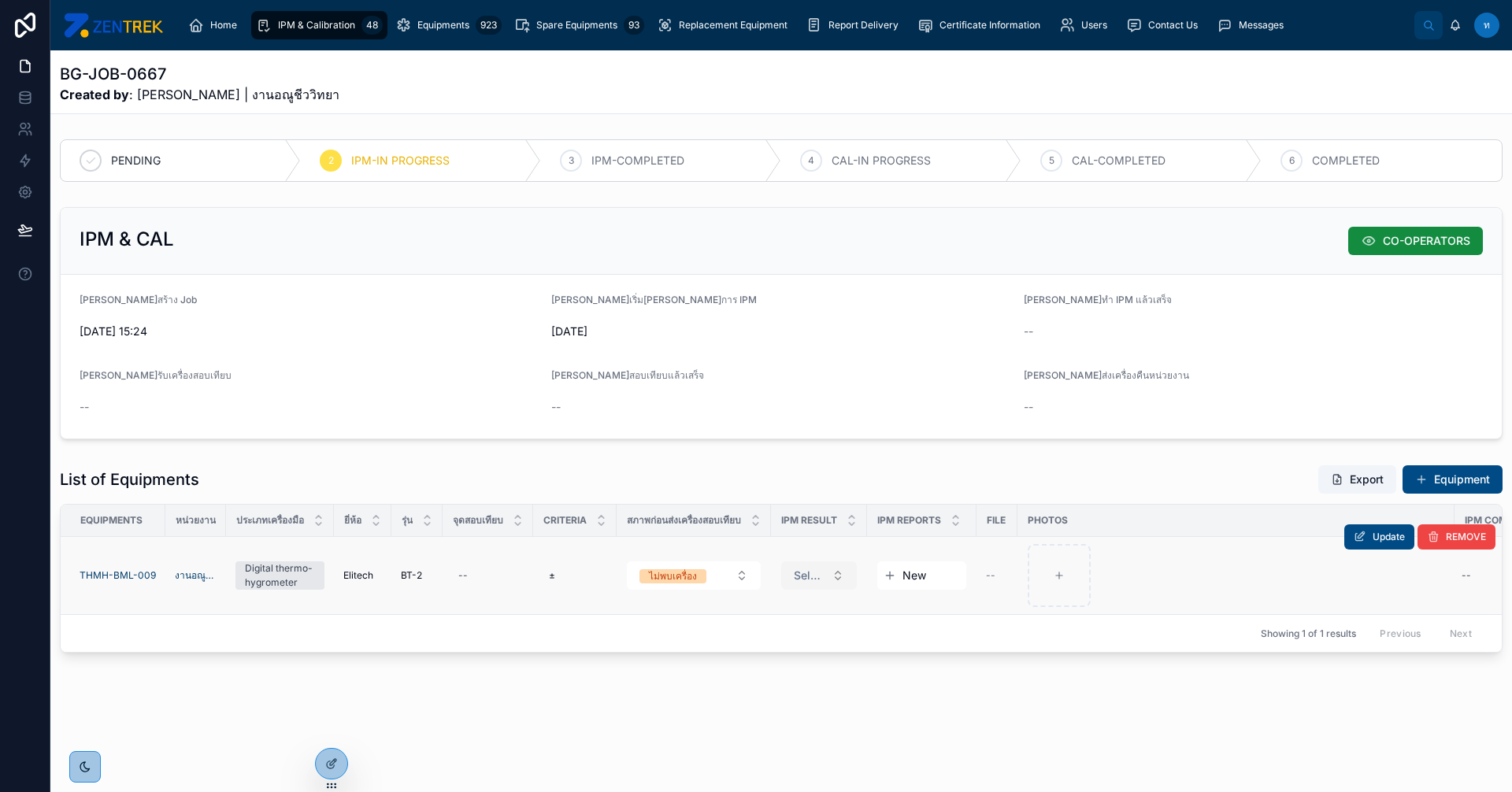
click at [851, 586] on button "Select a IPM Result" at bounding box center [819, 576] width 76 height 29
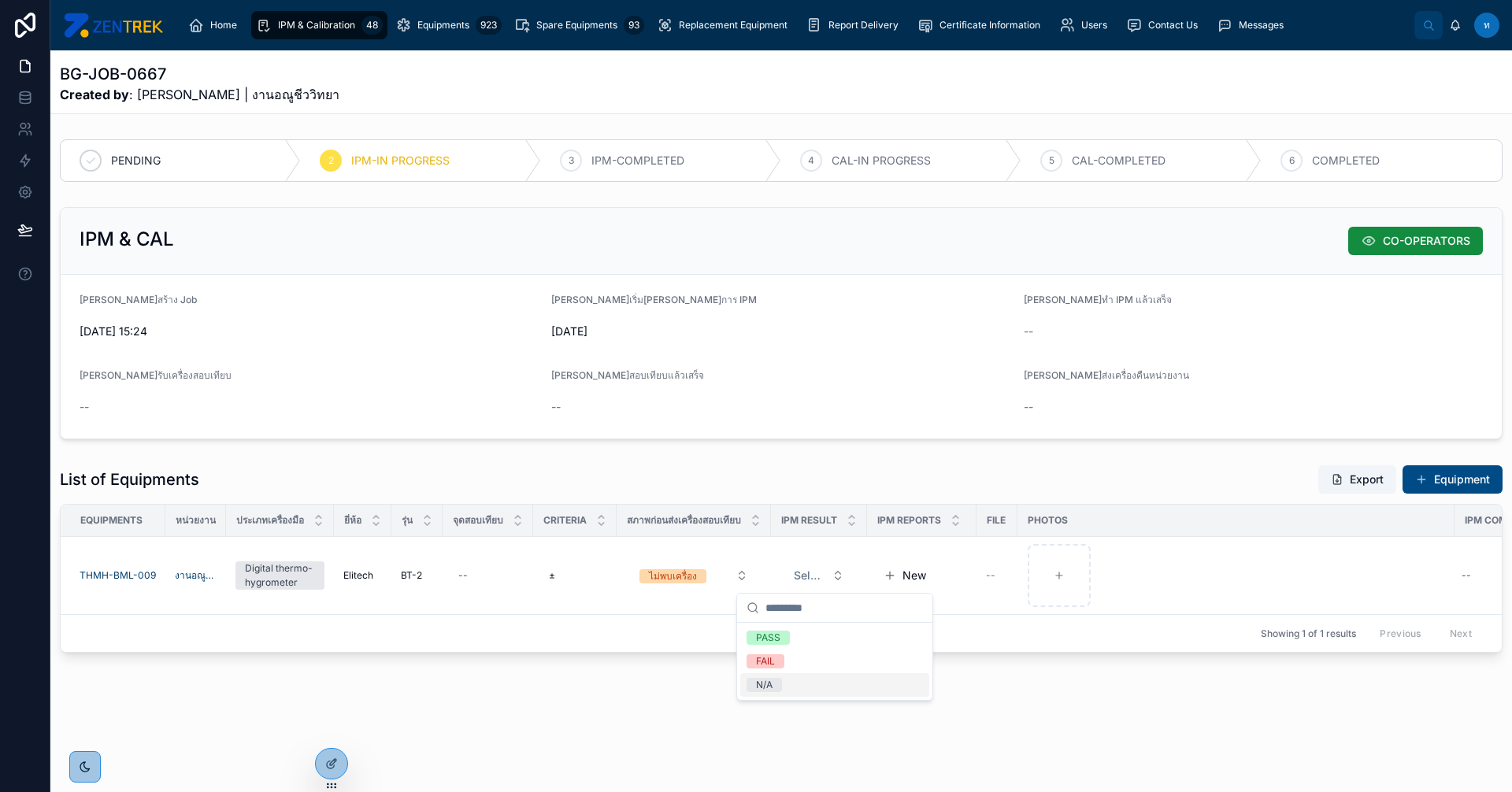
click at [767, 686] on div "N/A" at bounding box center [764, 685] width 17 height 14
click at [302, 20] on span "IPM & Calibration" at bounding box center [316, 24] width 77 height 13
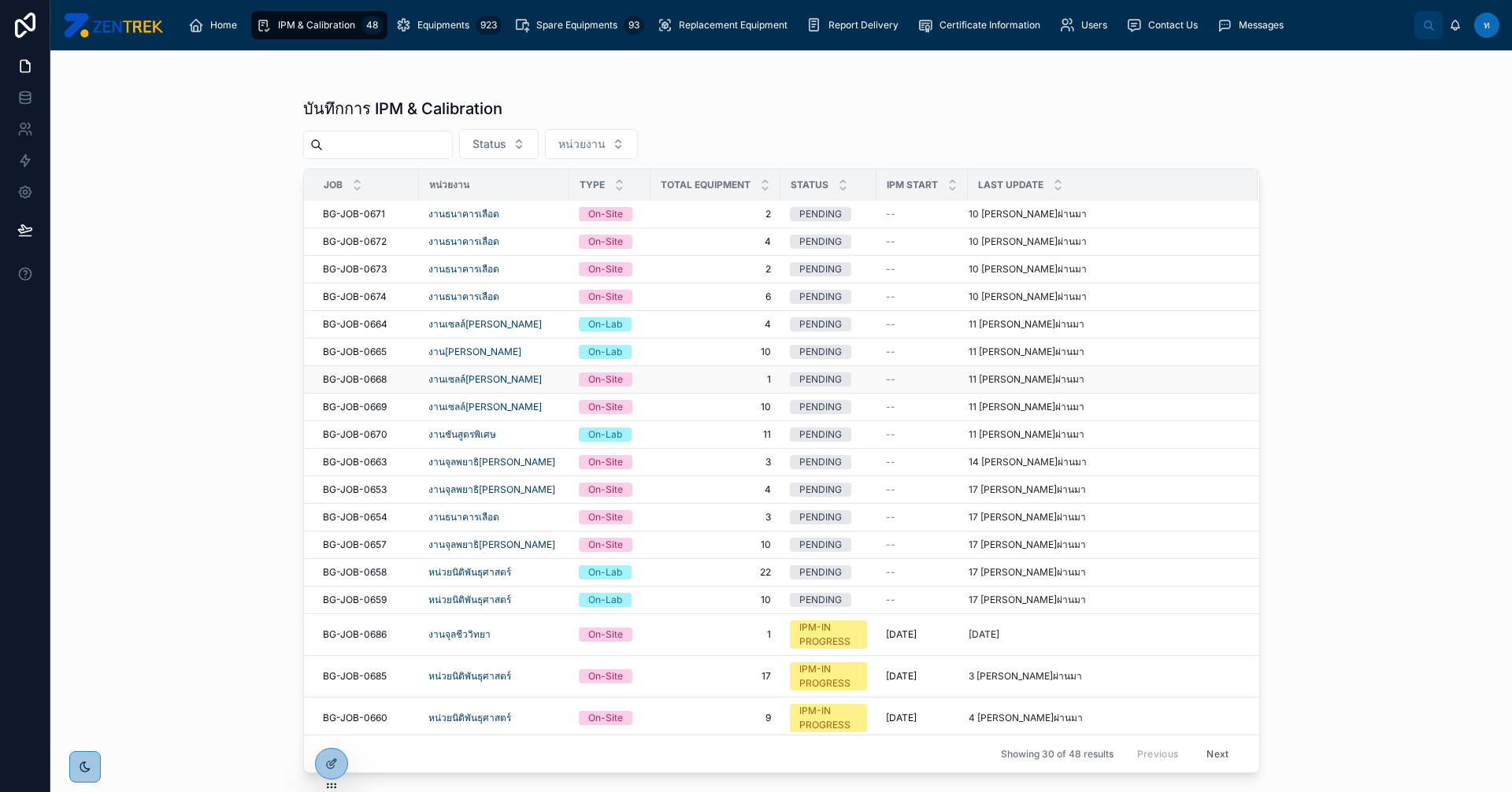
scroll to position [335, 0]
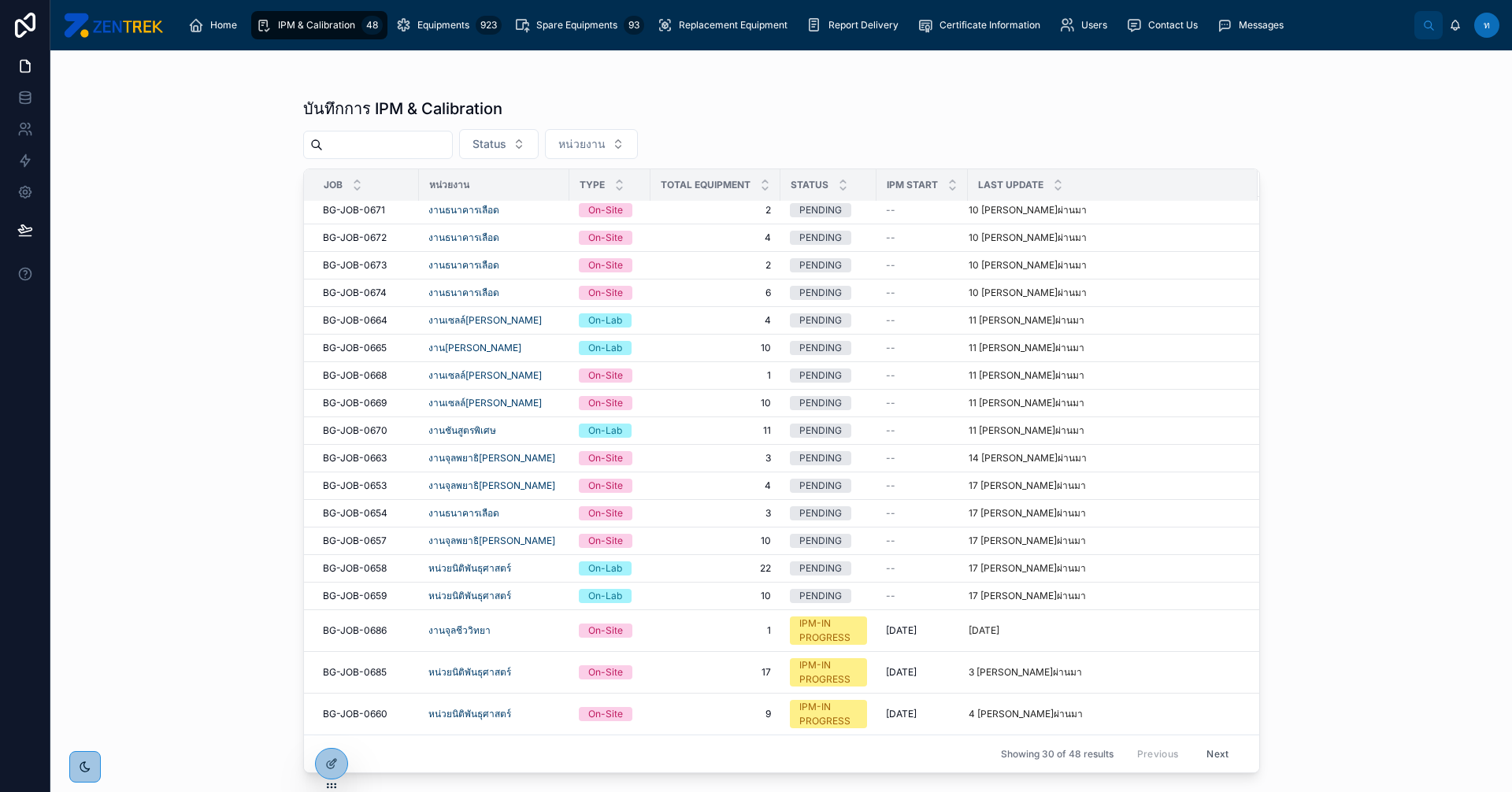
click at [427, 145] on input "text" at bounding box center [387, 145] width 129 height 22
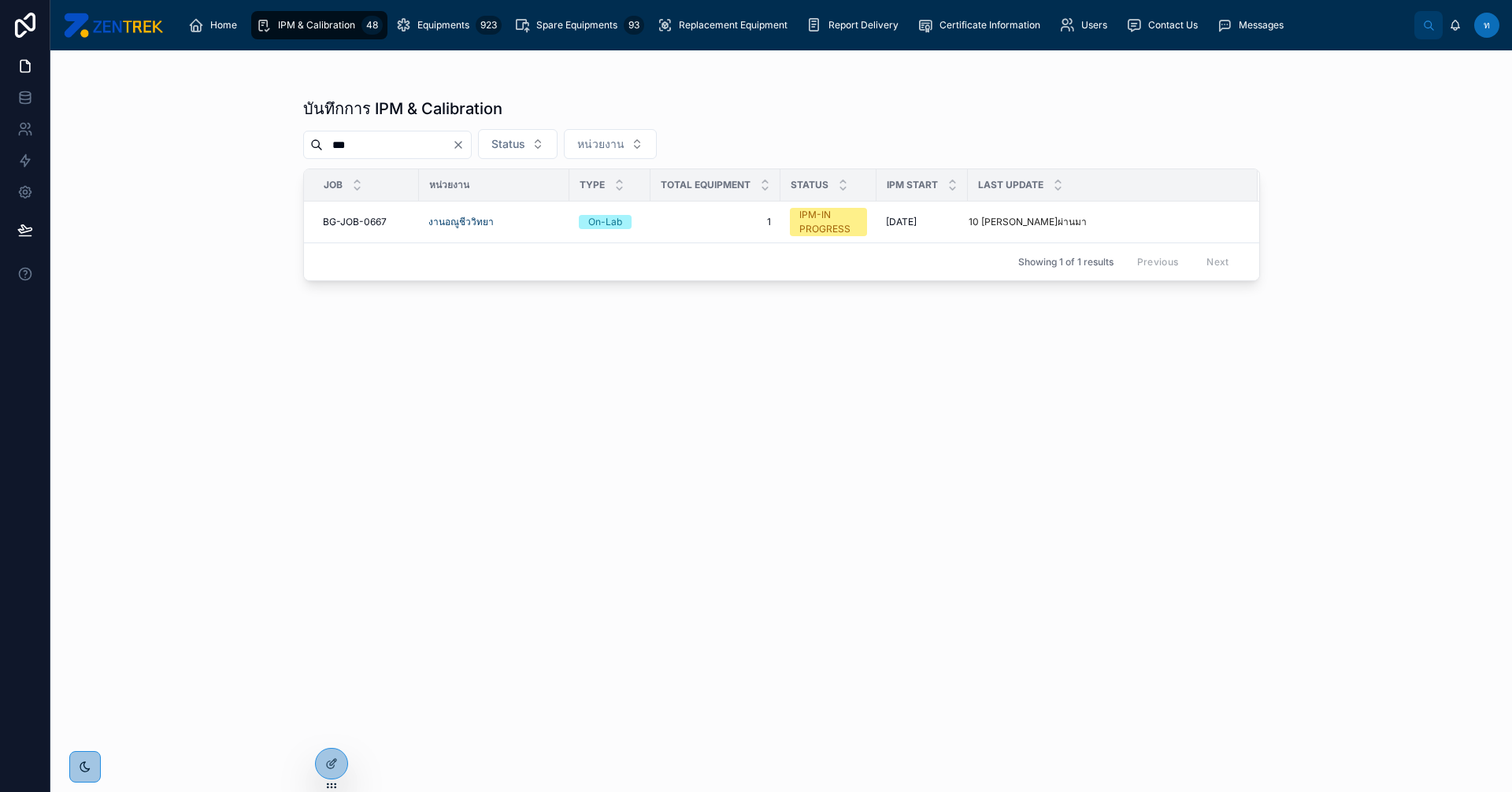
type input "***"
click at [465, 144] on icon "Clear" at bounding box center [458, 144] width 13 height 13
